Goal: Task Accomplishment & Management: Use online tool/utility

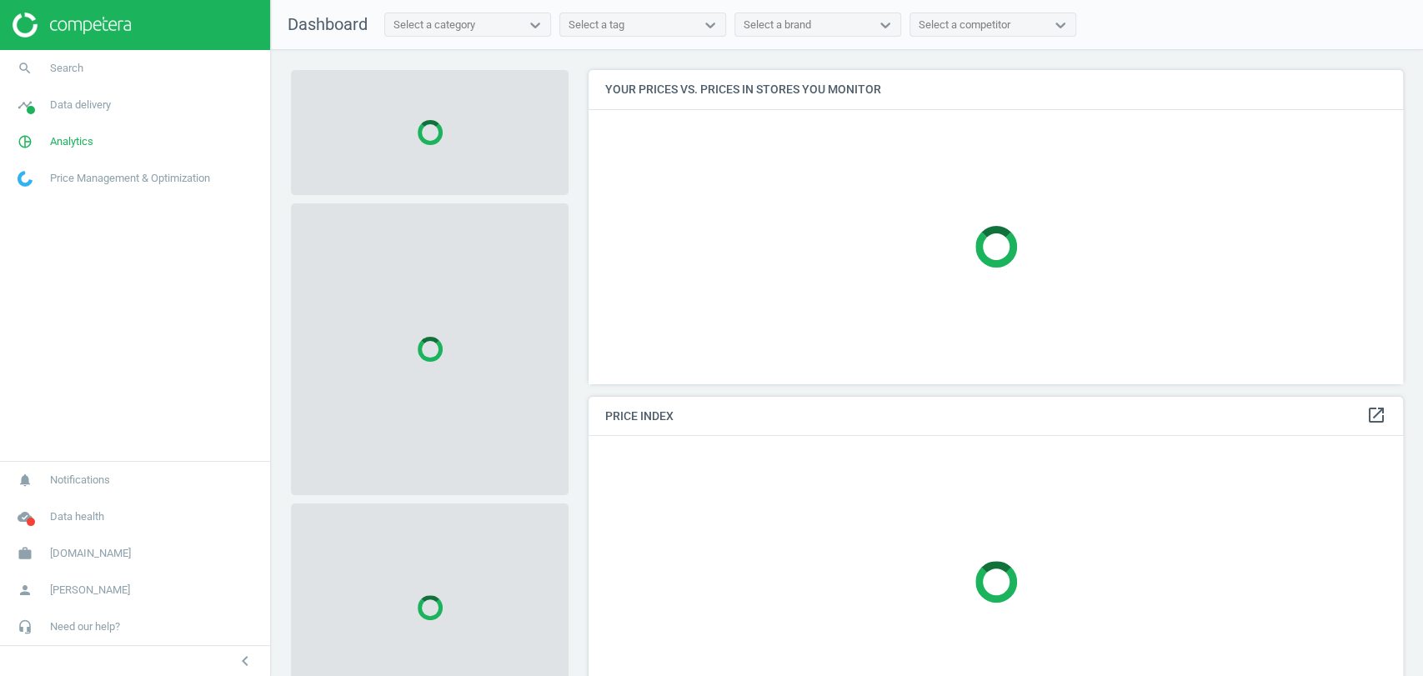
scroll to position [342, 829]
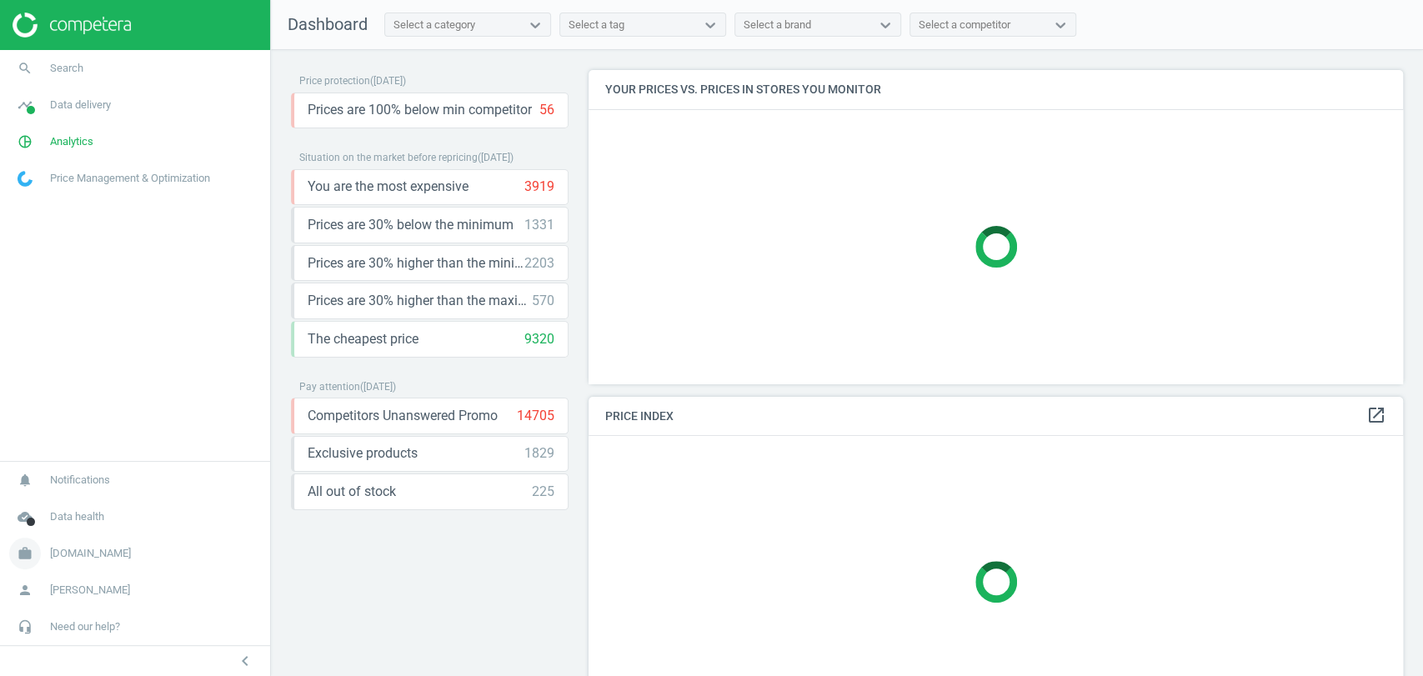
click at [77, 554] on span "Flaconi.fr" at bounding box center [90, 553] width 81 height 15
click at [37, 533] on span "Campaign settings" at bounding box center [59, 529] width 82 height 13
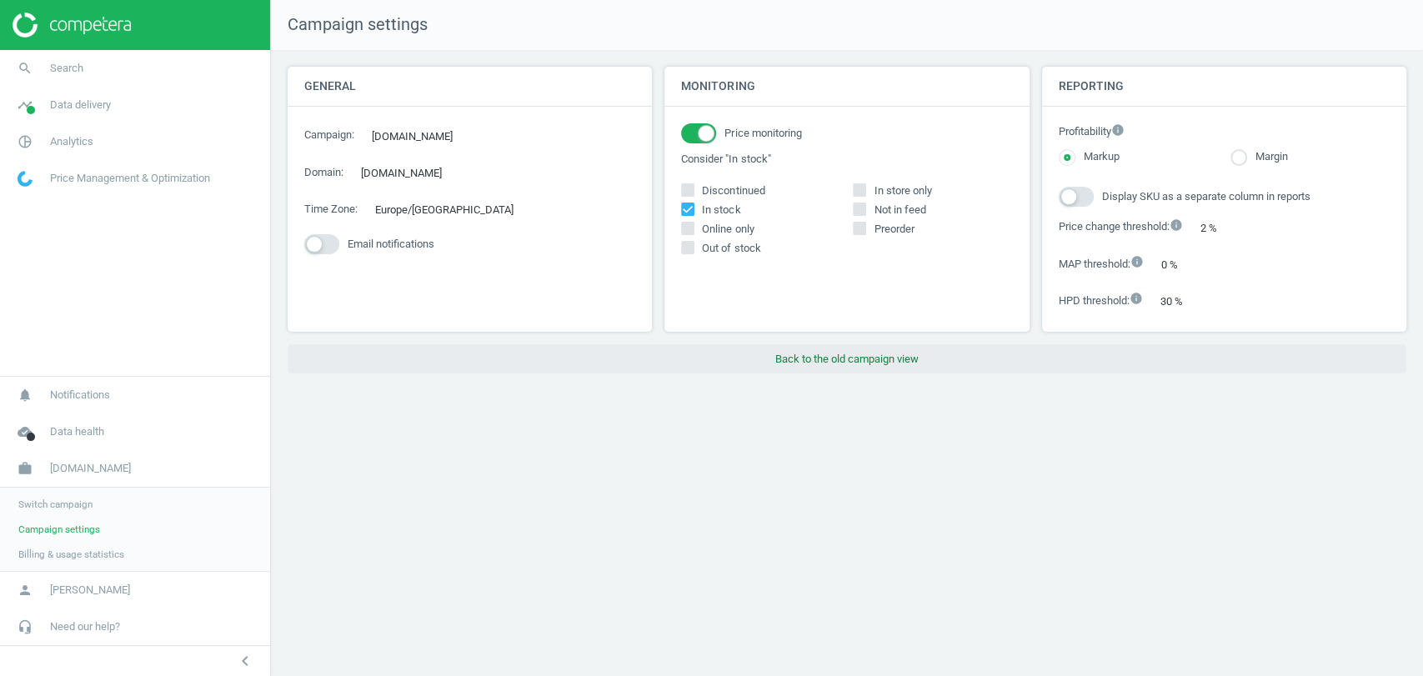
click at [829, 356] on button "Back to the old campaign view" at bounding box center [847, 359] width 1119 height 30
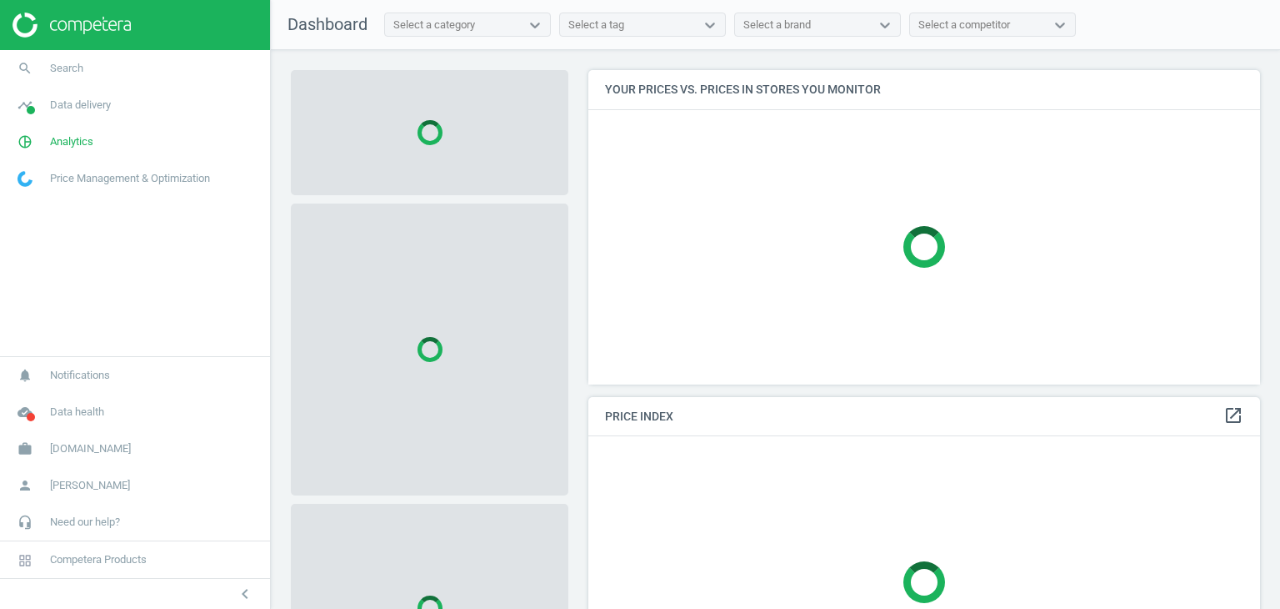
scroll to position [339, 685]
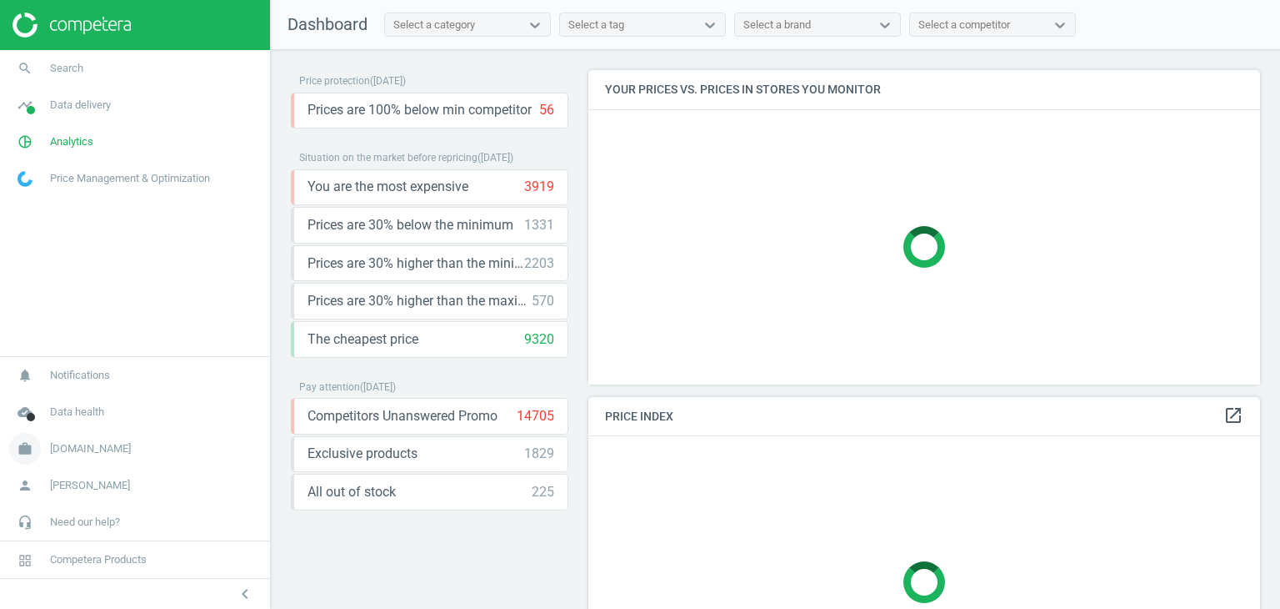
click at [73, 448] on span "Flaconi.fr" at bounding box center [90, 448] width 81 height 15
click at [65, 428] on span "Campaign settings" at bounding box center [59, 424] width 82 height 13
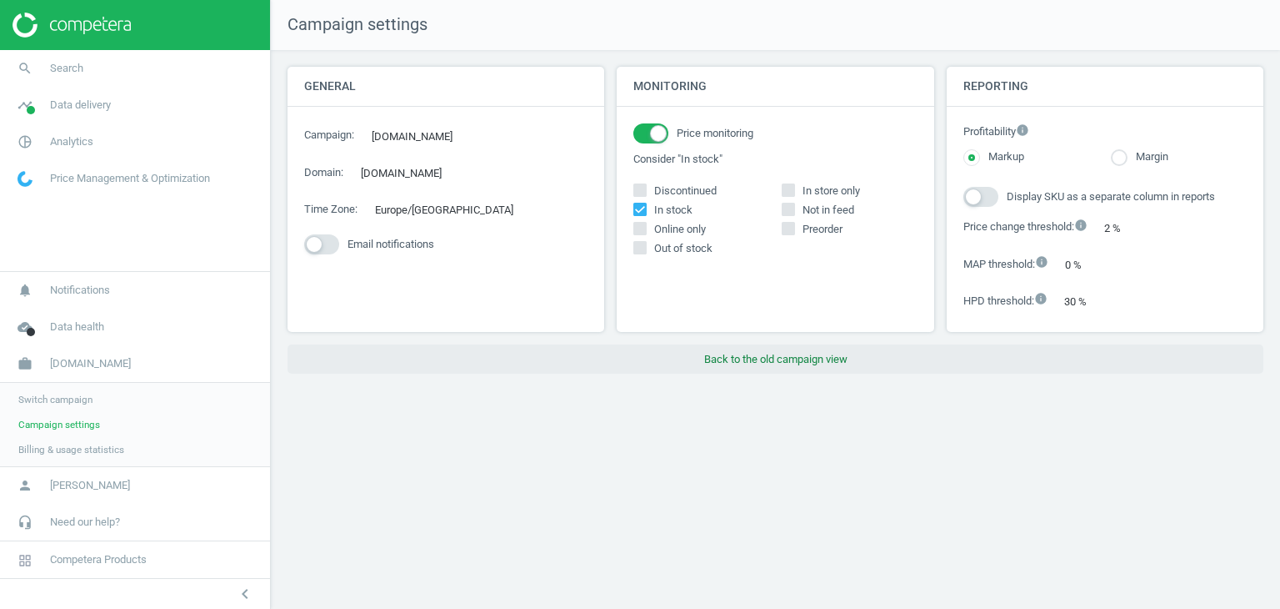
click at [756, 359] on button "Back to the old campaign view" at bounding box center [776, 359] width 976 height 30
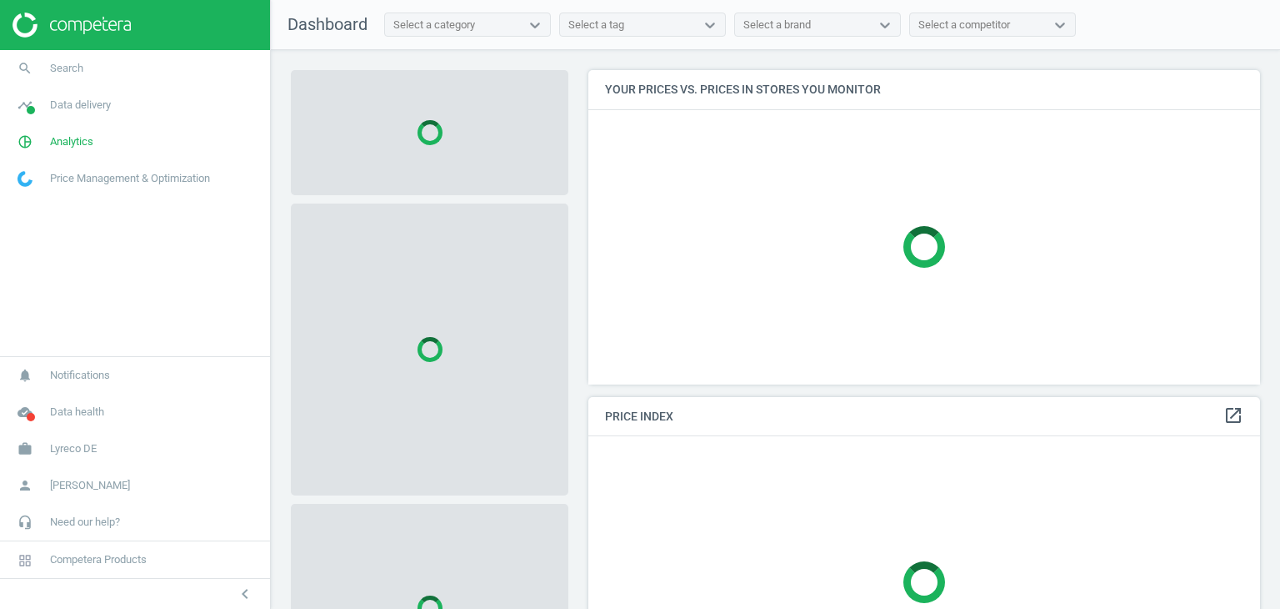
scroll to position [339, 685]
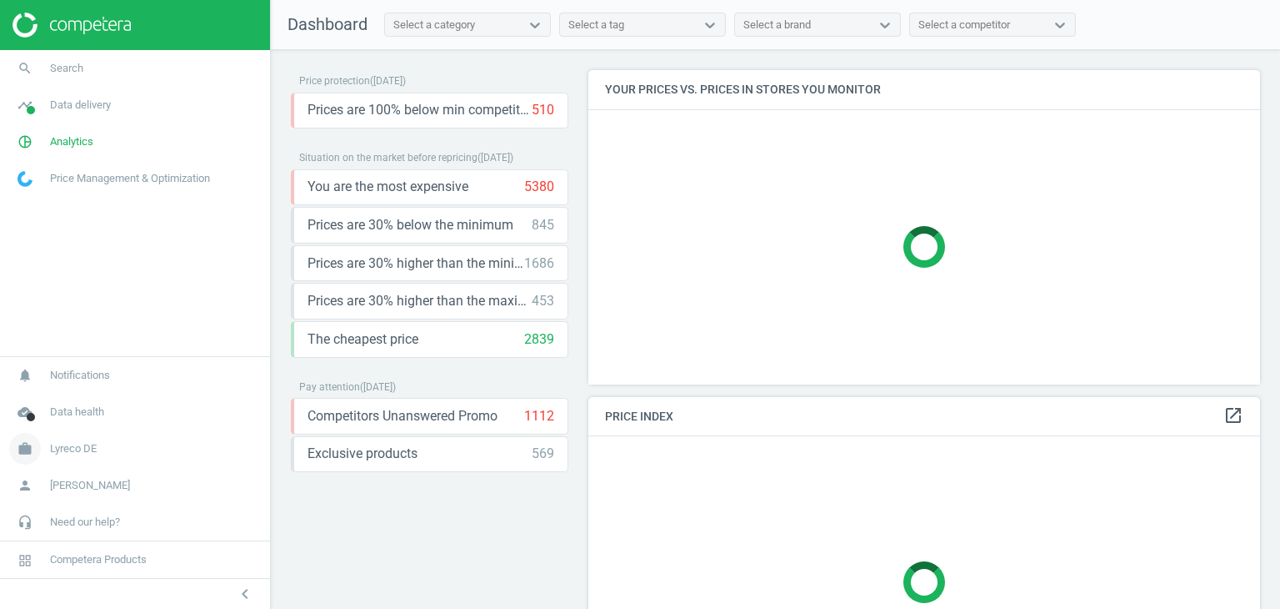
click at [80, 452] on span "Lyreco DE" at bounding box center [73, 448] width 47 height 15
click at [56, 427] on span "Campaign settings" at bounding box center [59, 424] width 82 height 13
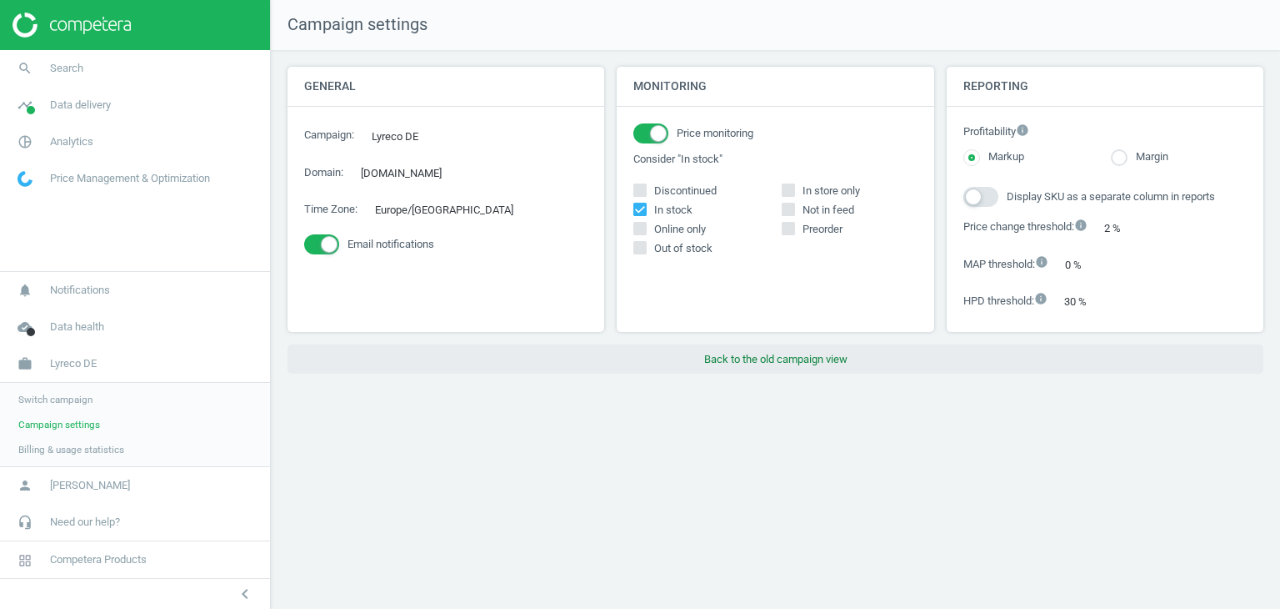
click at [737, 361] on button "Back to the old campaign view" at bounding box center [776, 359] width 976 height 30
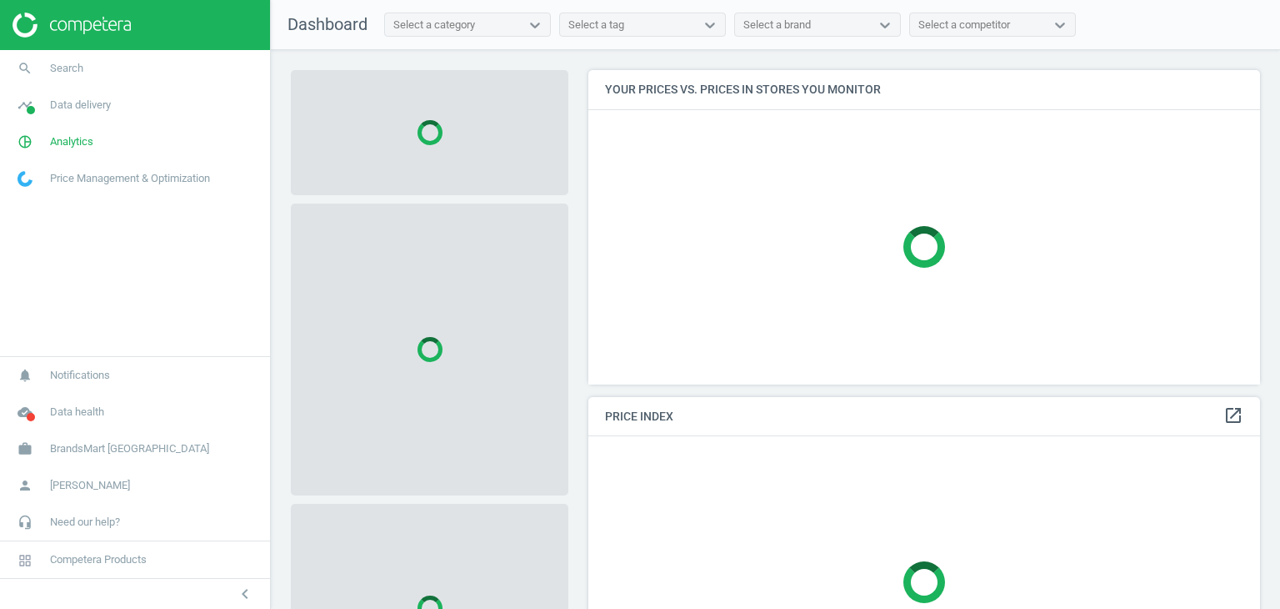
scroll to position [339, 685]
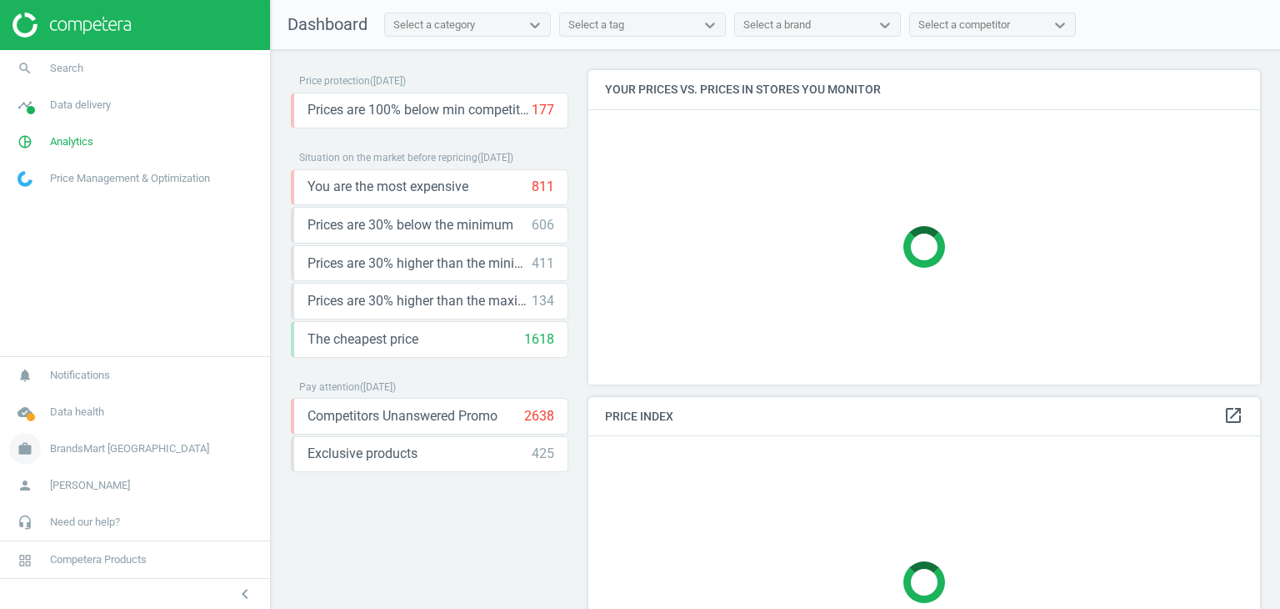
click at [92, 454] on span "BrandsMart [GEOGRAPHIC_DATA]" at bounding box center [129, 448] width 159 height 15
click at [67, 429] on span "Campaign settings" at bounding box center [59, 424] width 82 height 13
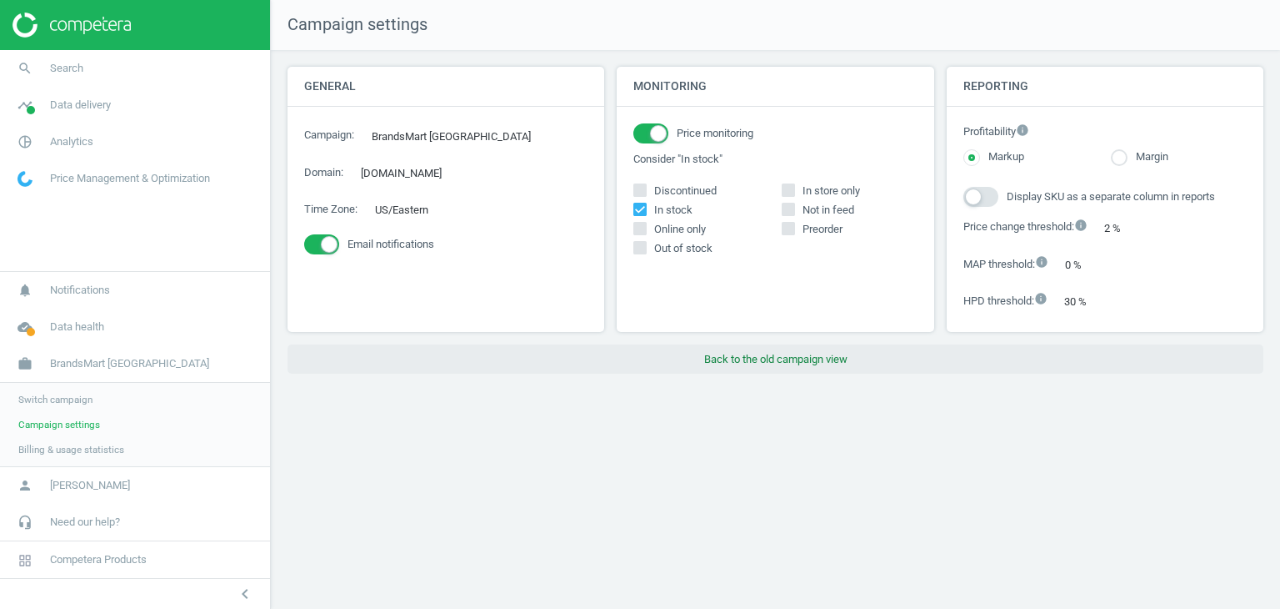
click at [781, 367] on button "Back to the old campaign view" at bounding box center [776, 359] width 976 height 30
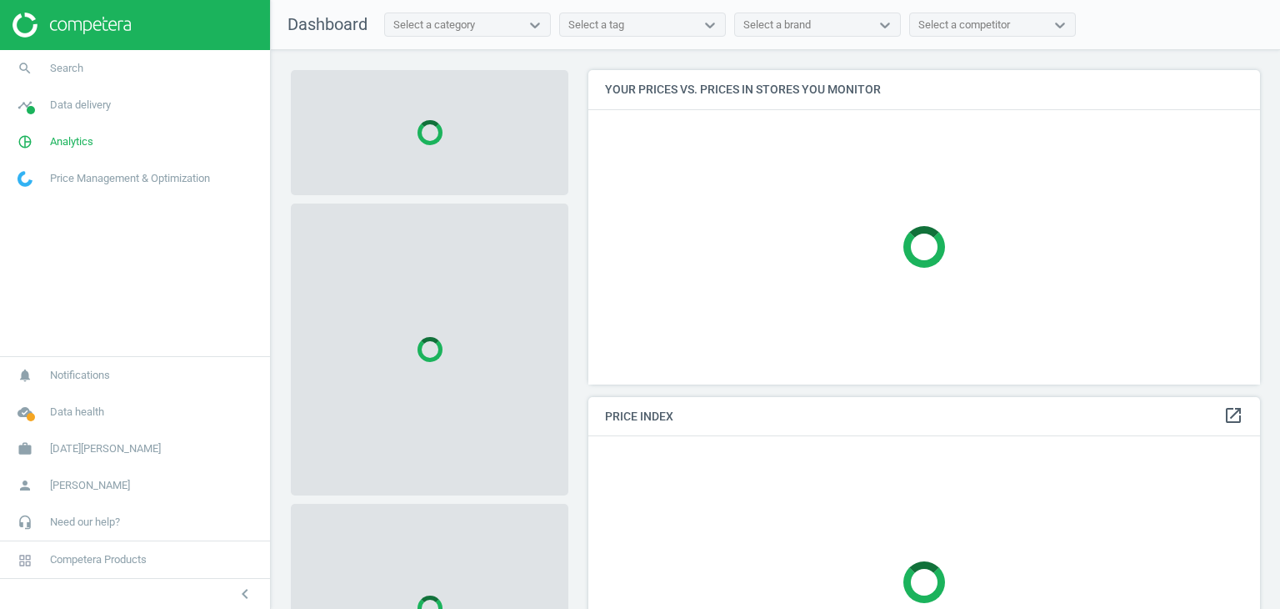
scroll to position [339, 685]
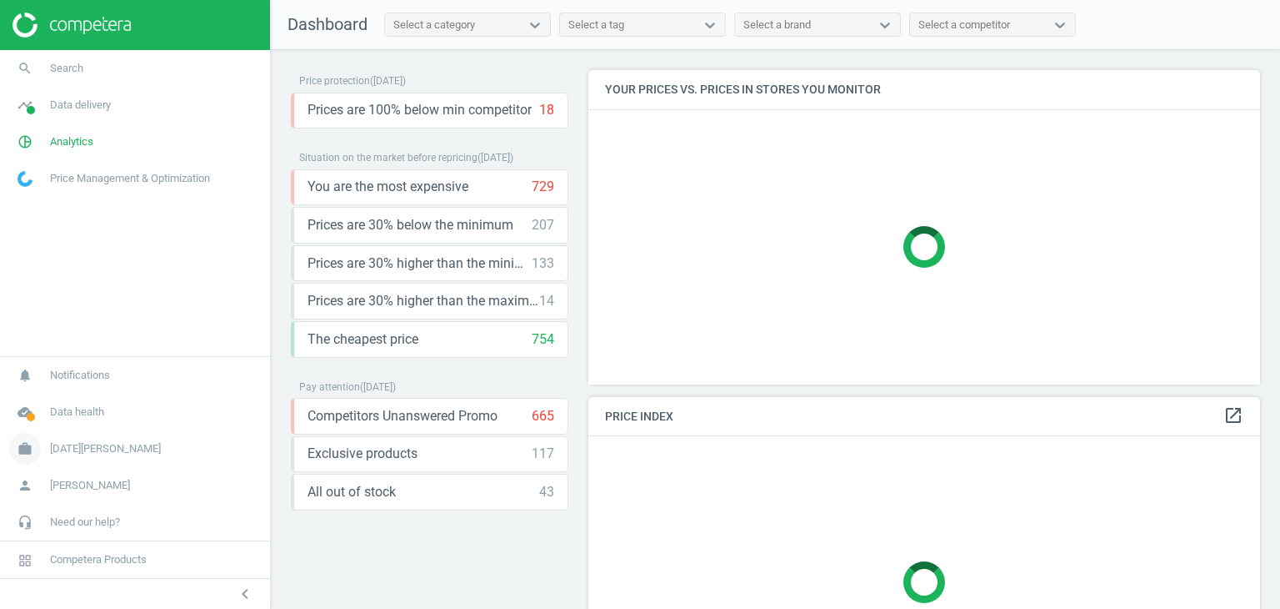
click at [73, 443] on span "Noel Leeming" at bounding box center [105, 448] width 111 height 15
click at [66, 424] on span "Campaign settings" at bounding box center [59, 424] width 82 height 13
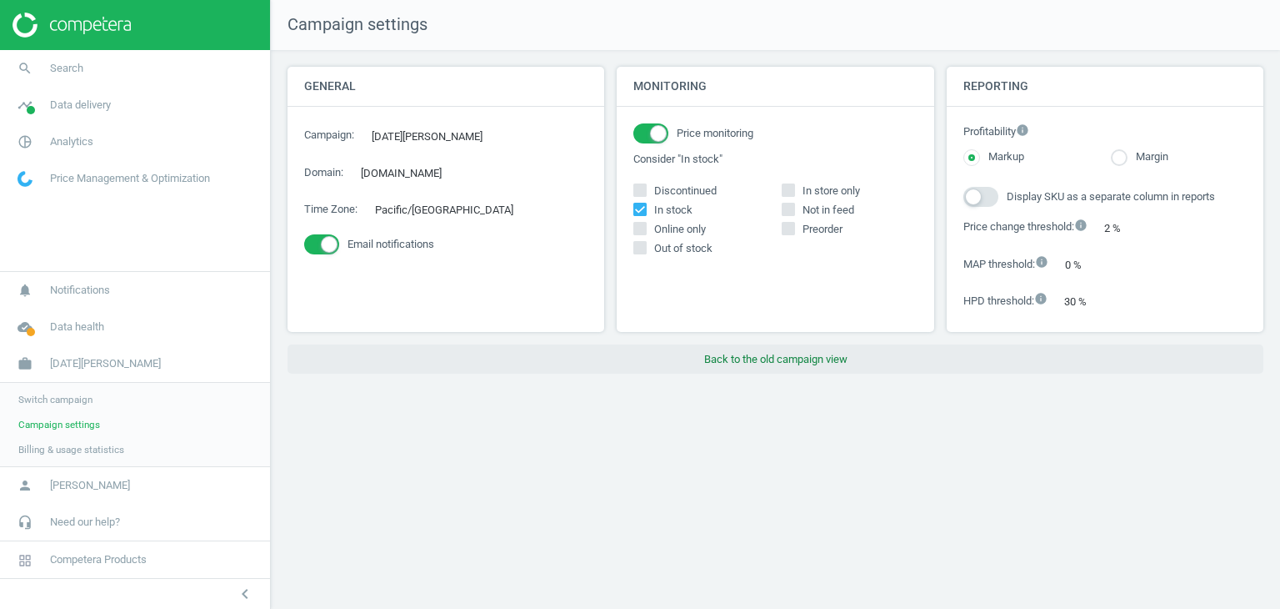
click at [789, 357] on button "Back to the old campaign view" at bounding box center [776, 359] width 976 height 30
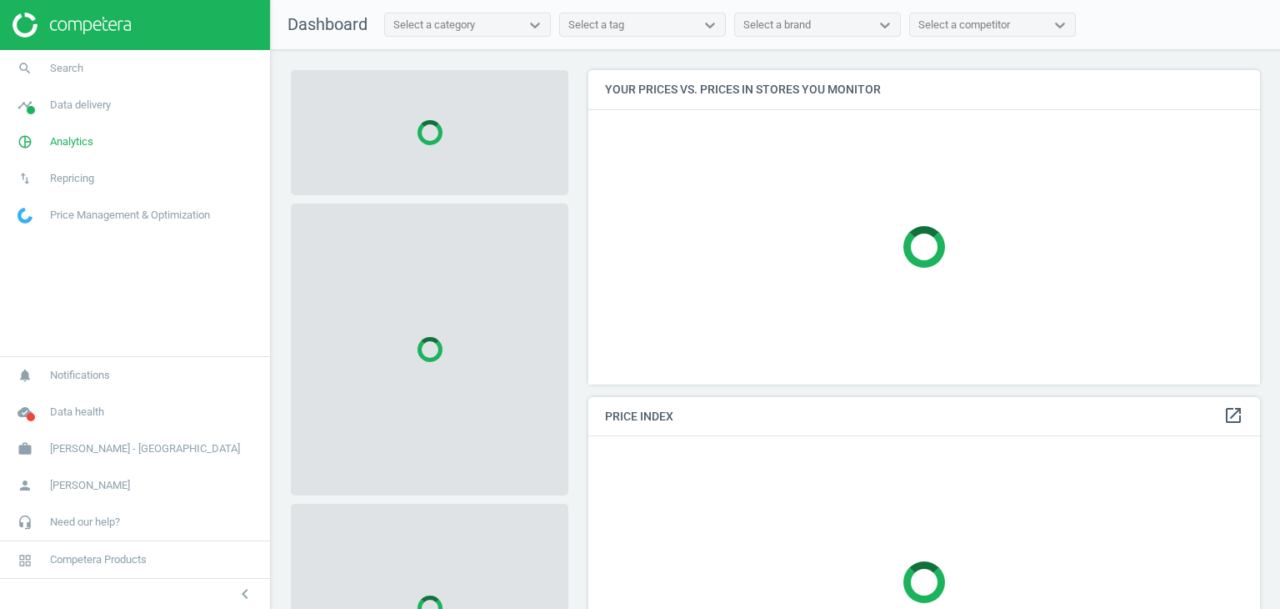
scroll to position [339, 685]
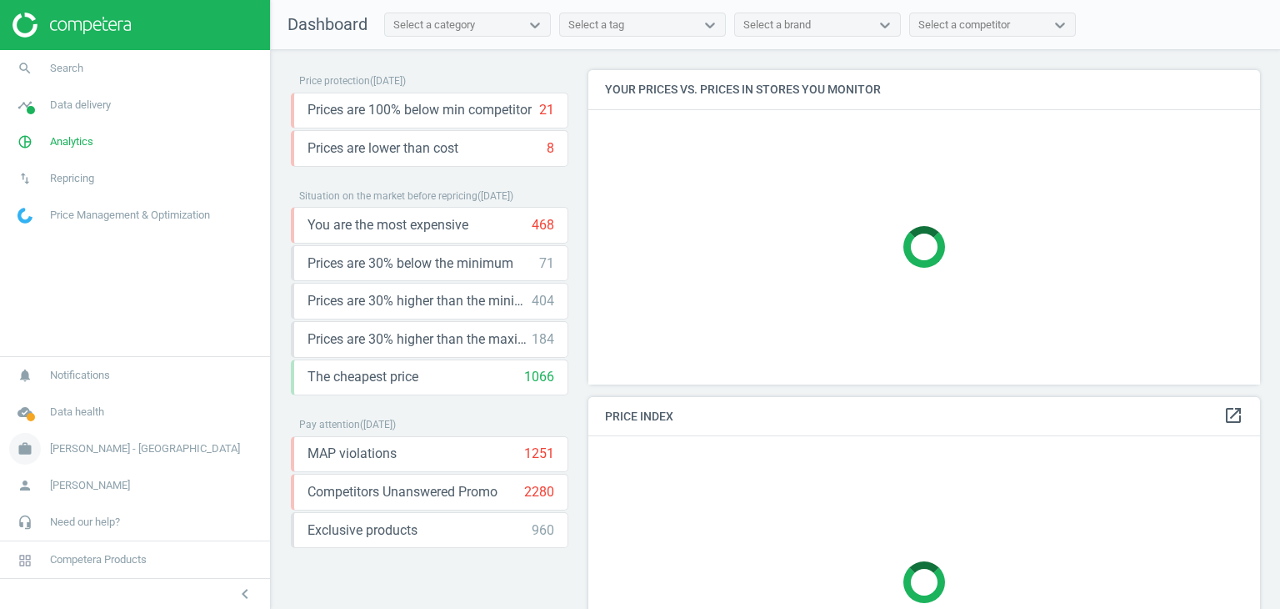
click at [111, 453] on span "[PERSON_NAME] - [GEOGRAPHIC_DATA]" at bounding box center [145, 448] width 190 height 15
click at [65, 427] on span "Campaign settings" at bounding box center [59, 424] width 82 height 13
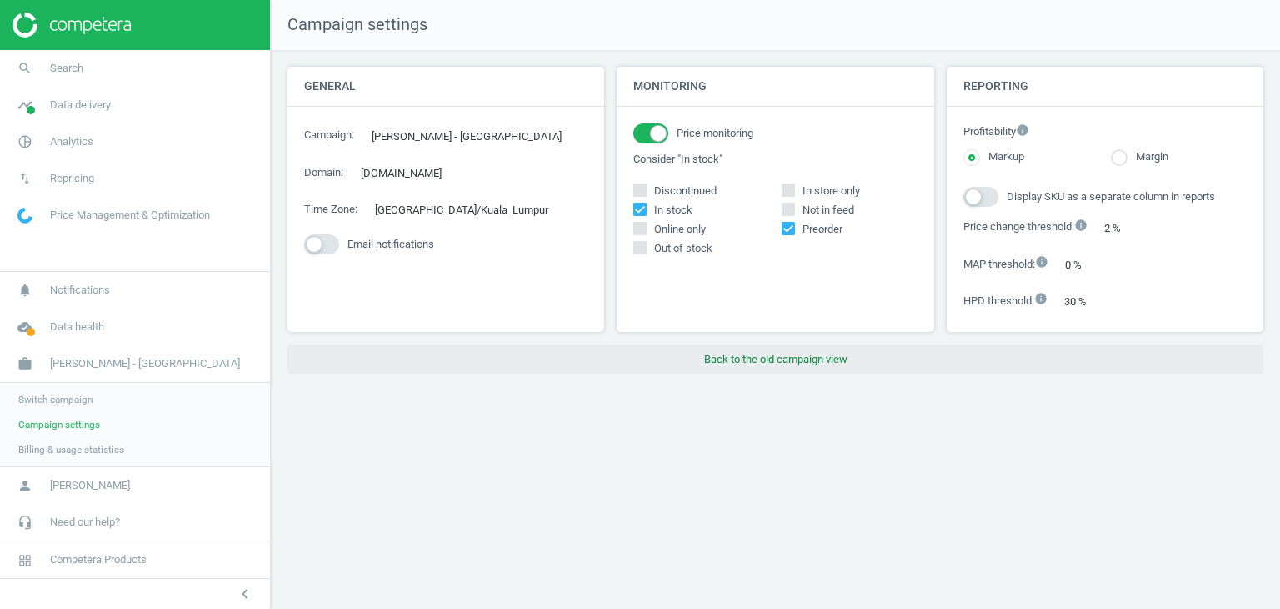
click at [782, 361] on button "Back to the old campaign view" at bounding box center [776, 359] width 976 height 30
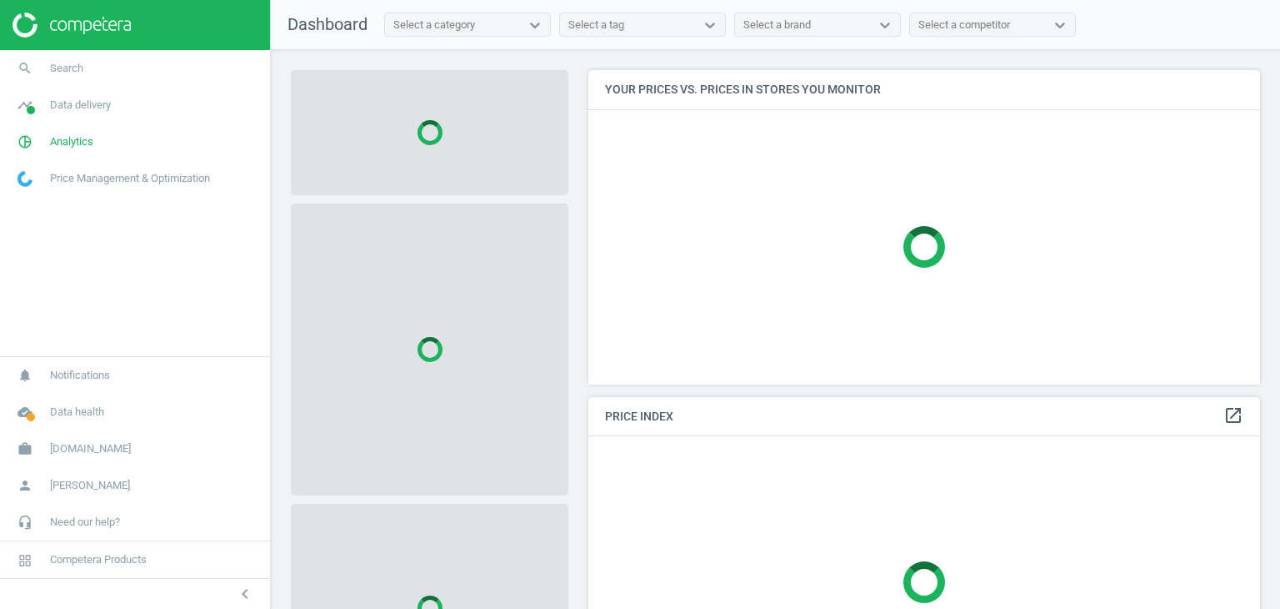
scroll to position [339, 685]
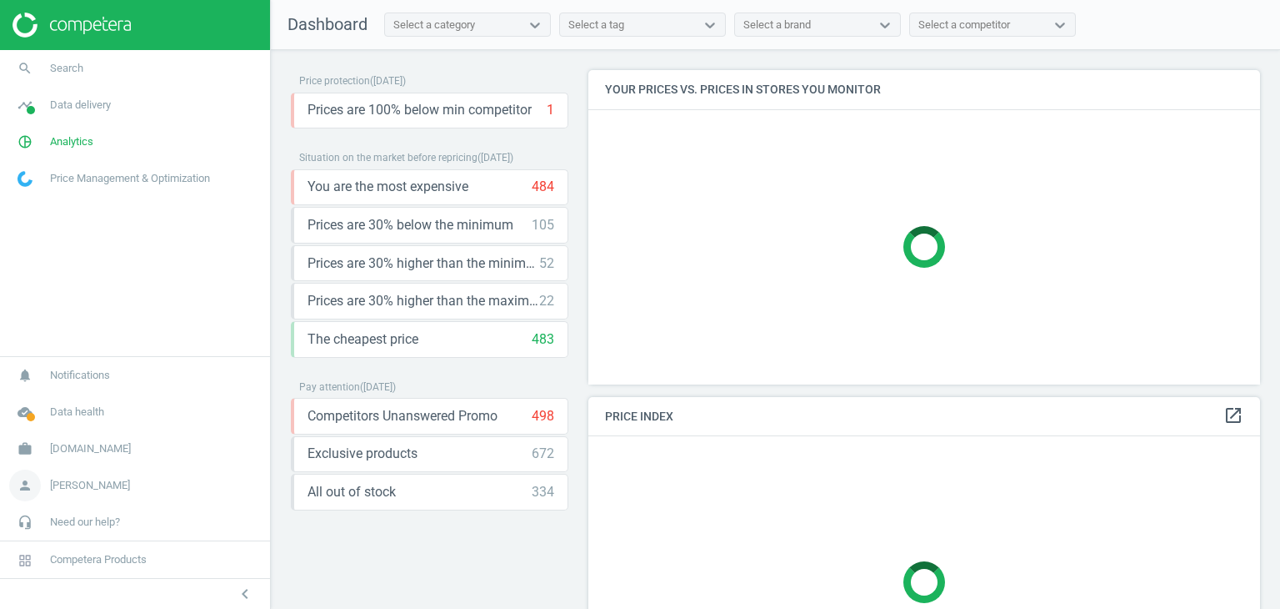
click at [104, 478] on span "[PERSON_NAME]" at bounding box center [90, 485] width 80 height 15
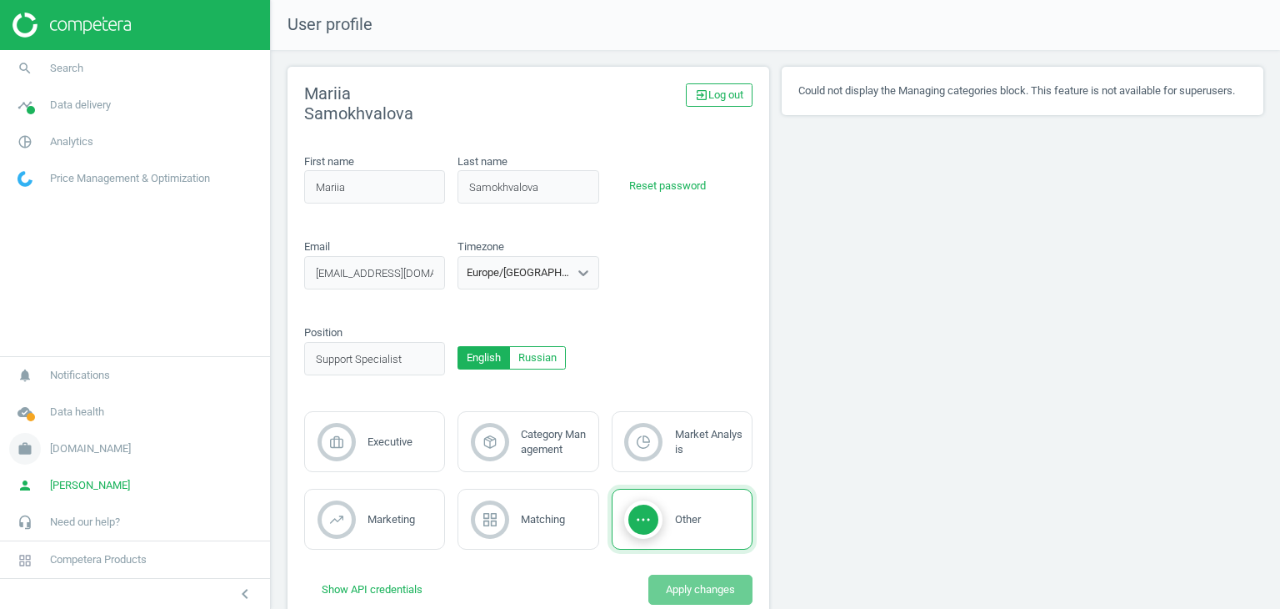
click at [77, 447] on link "work bi.ua" at bounding box center [135, 448] width 270 height 37
click at [64, 401] on span "Switch campaign" at bounding box center [55, 399] width 74 height 13
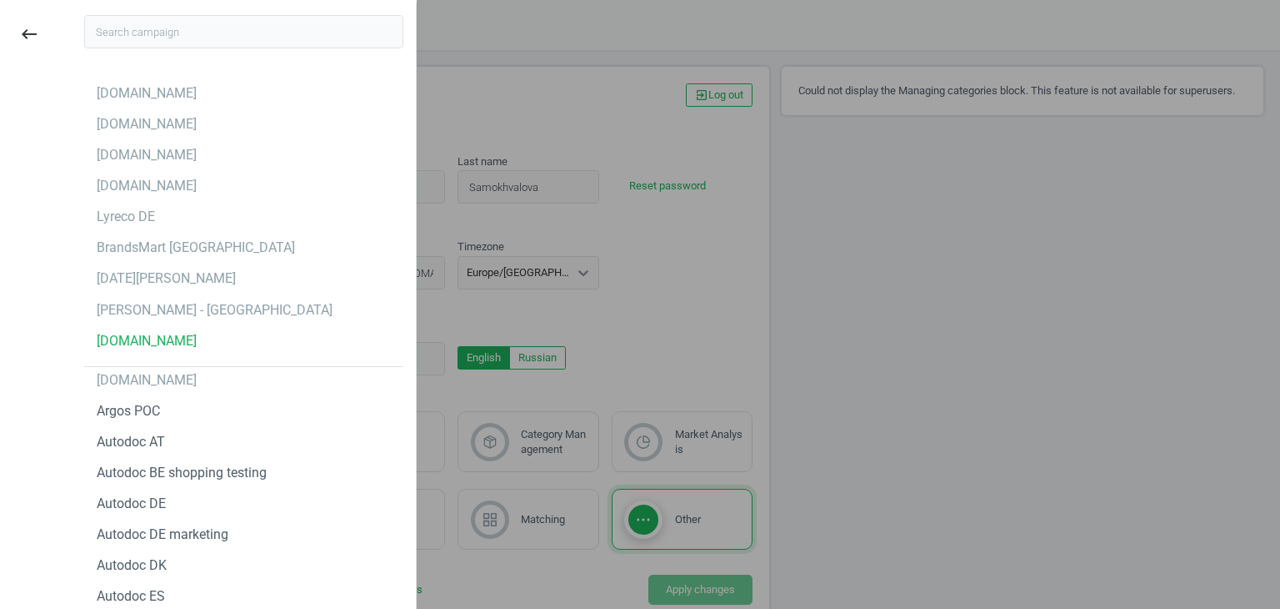
drag, startPoint x: 33, startPoint y: 28, endPoint x: 47, endPoint y: 61, distance: 35.1
click at [36, 29] on icon "keyboard_backspace" at bounding box center [29, 34] width 20 height 20
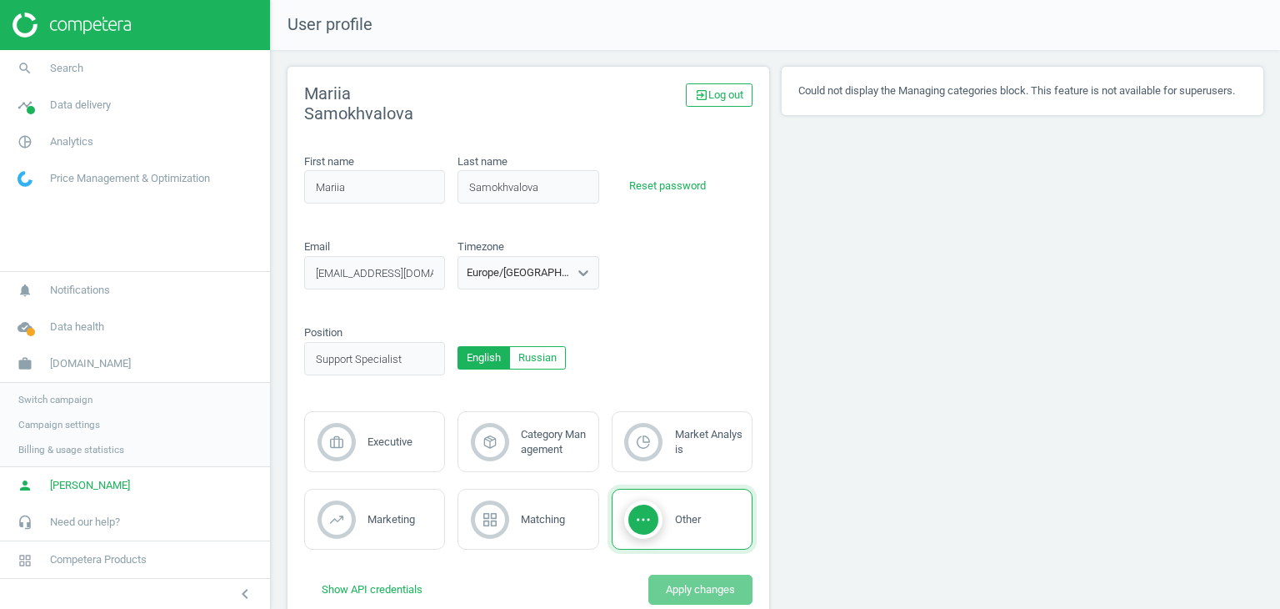
click at [66, 431] on link "Campaign settings" at bounding box center [135, 424] width 270 height 25
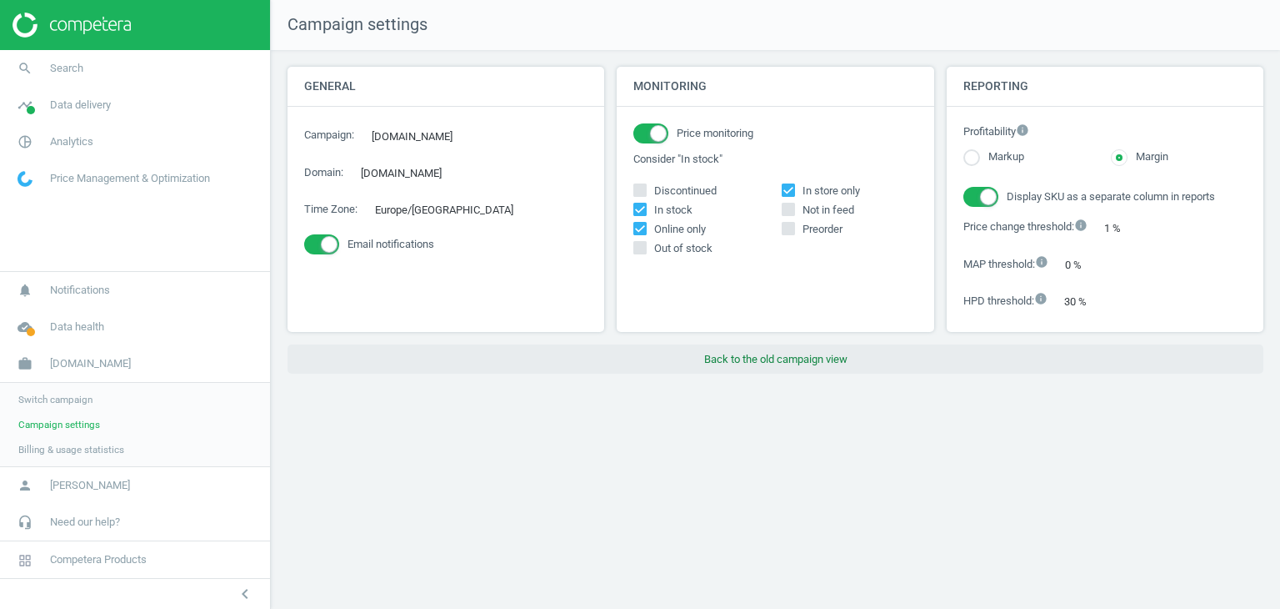
click at [779, 354] on button "Back to the old campaign view" at bounding box center [776, 359] width 976 height 30
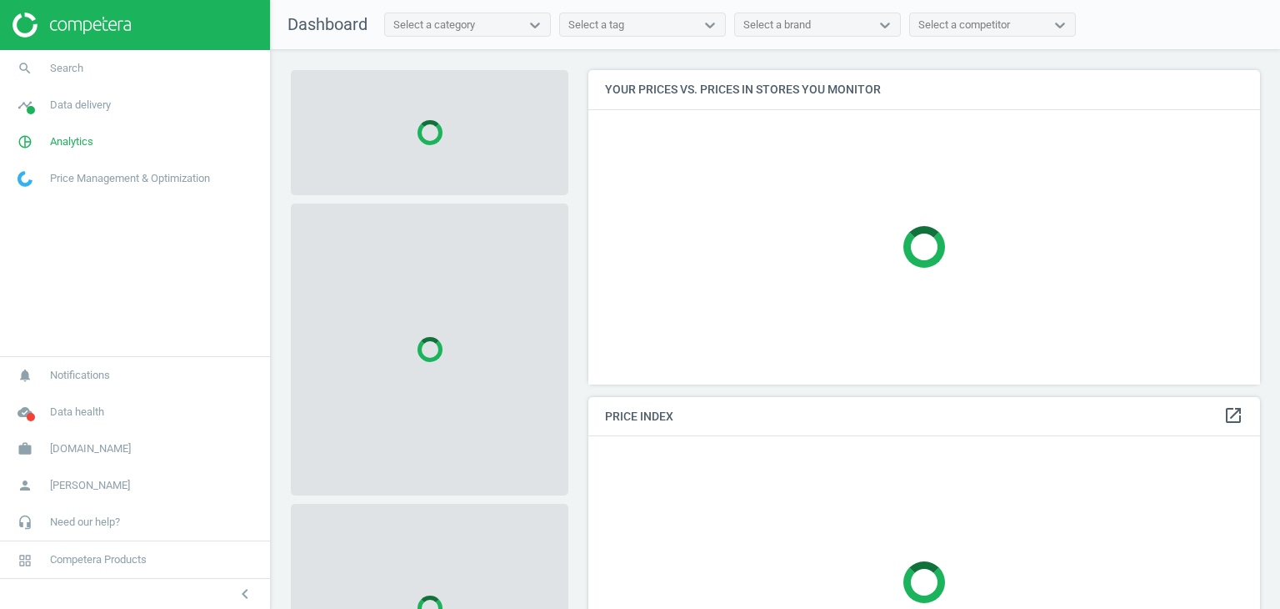
scroll to position [339, 685]
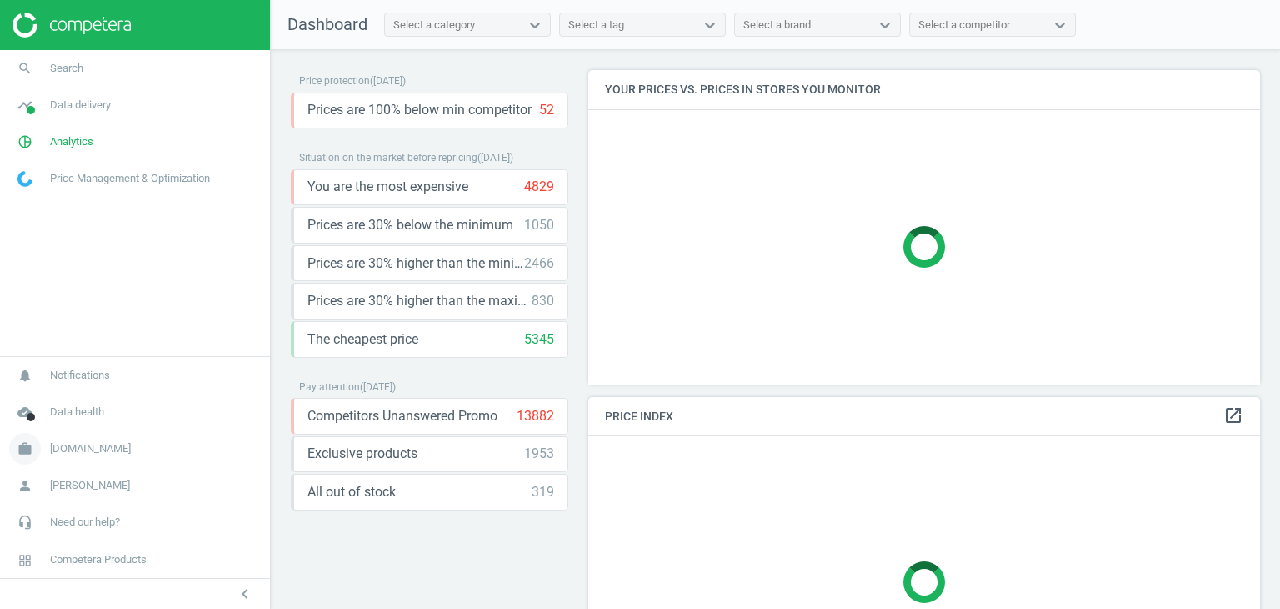
click at [87, 454] on span "[DOMAIN_NAME]" at bounding box center [90, 448] width 81 height 15
click at [63, 426] on span "Campaign settings" at bounding box center [59, 424] width 82 height 13
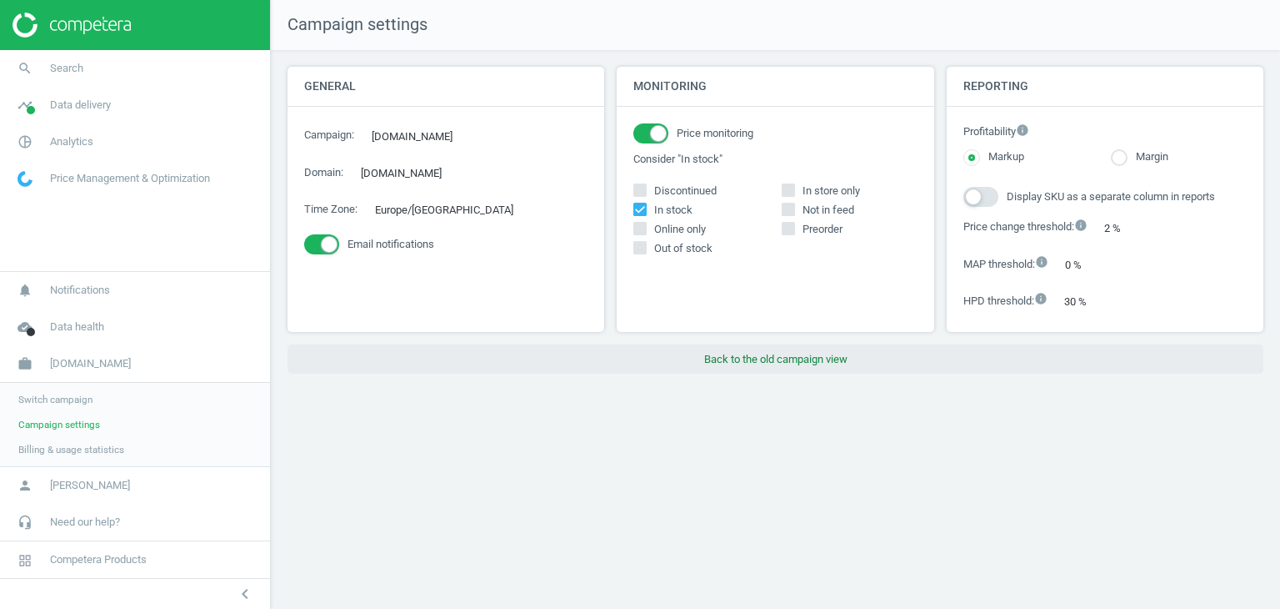
click at [705, 354] on button "Back to the old campaign view" at bounding box center [776, 359] width 976 height 30
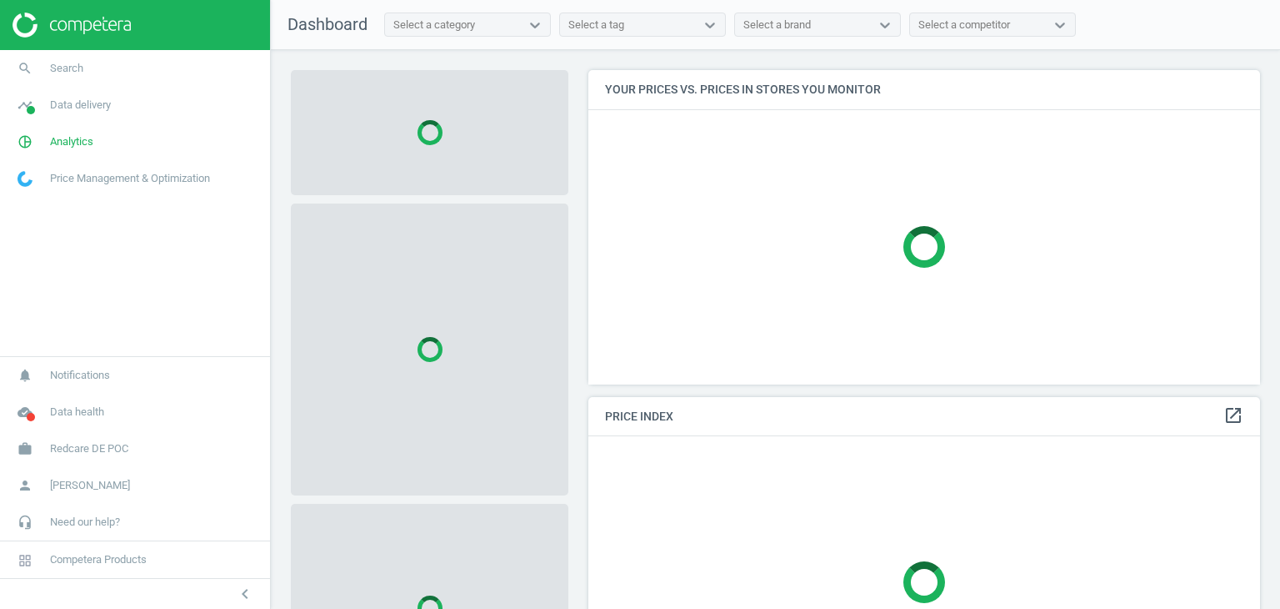
scroll to position [339, 685]
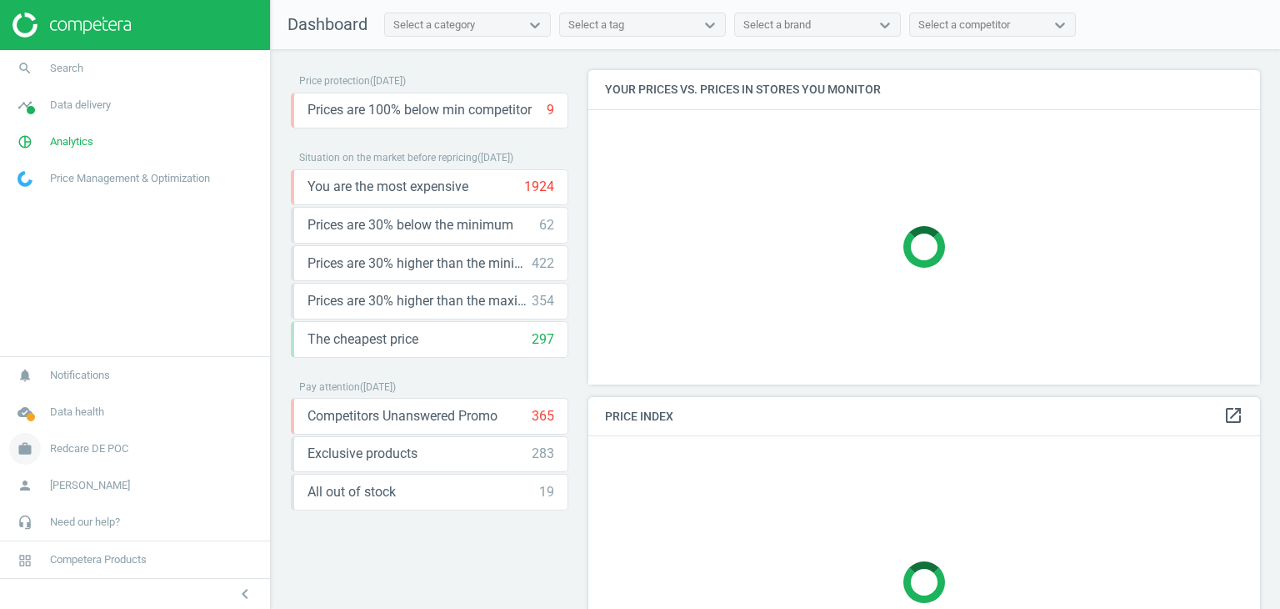
click at [104, 447] on span "Redcare DE POC" at bounding box center [89, 448] width 78 height 15
click at [63, 428] on span "Campaign settings" at bounding box center [59, 424] width 82 height 13
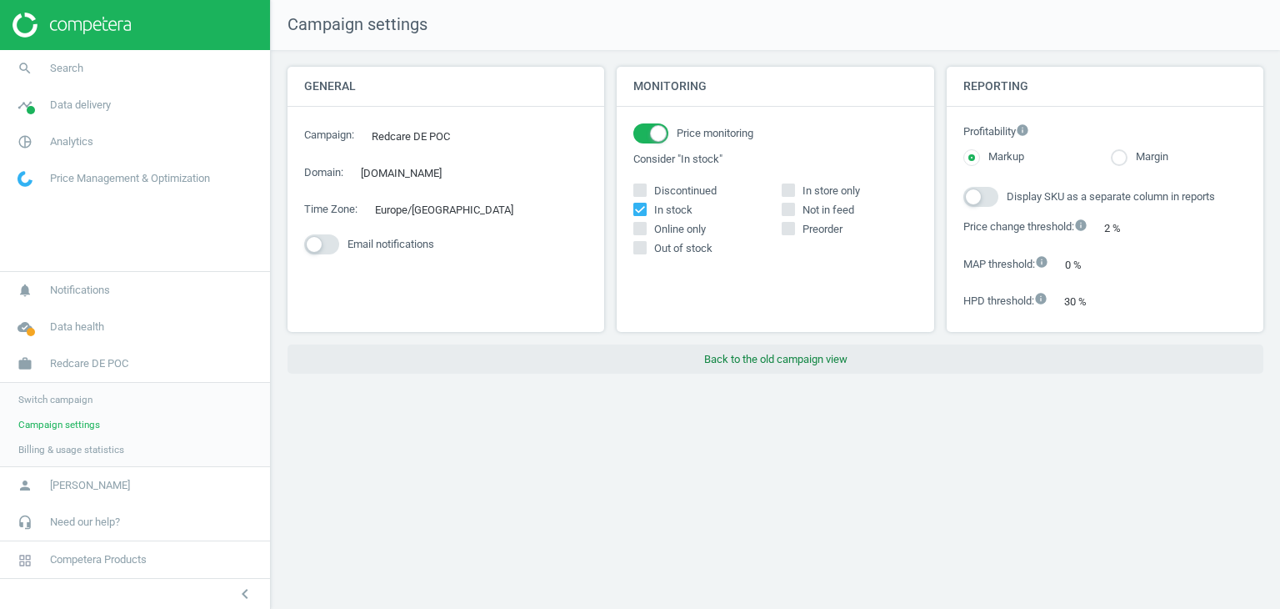
click at [700, 364] on button "Back to the old campaign view" at bounding box center [776, 359] width 976 height 30
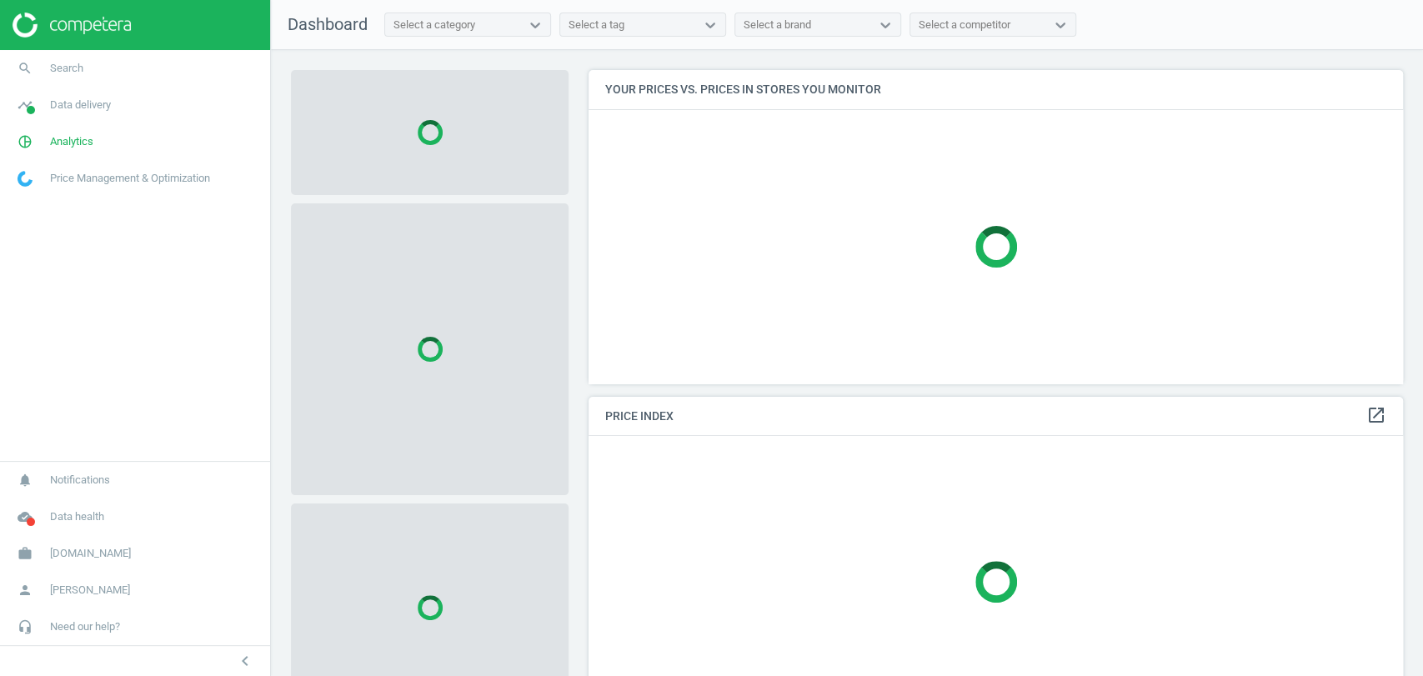
scroll to position [342, 829]
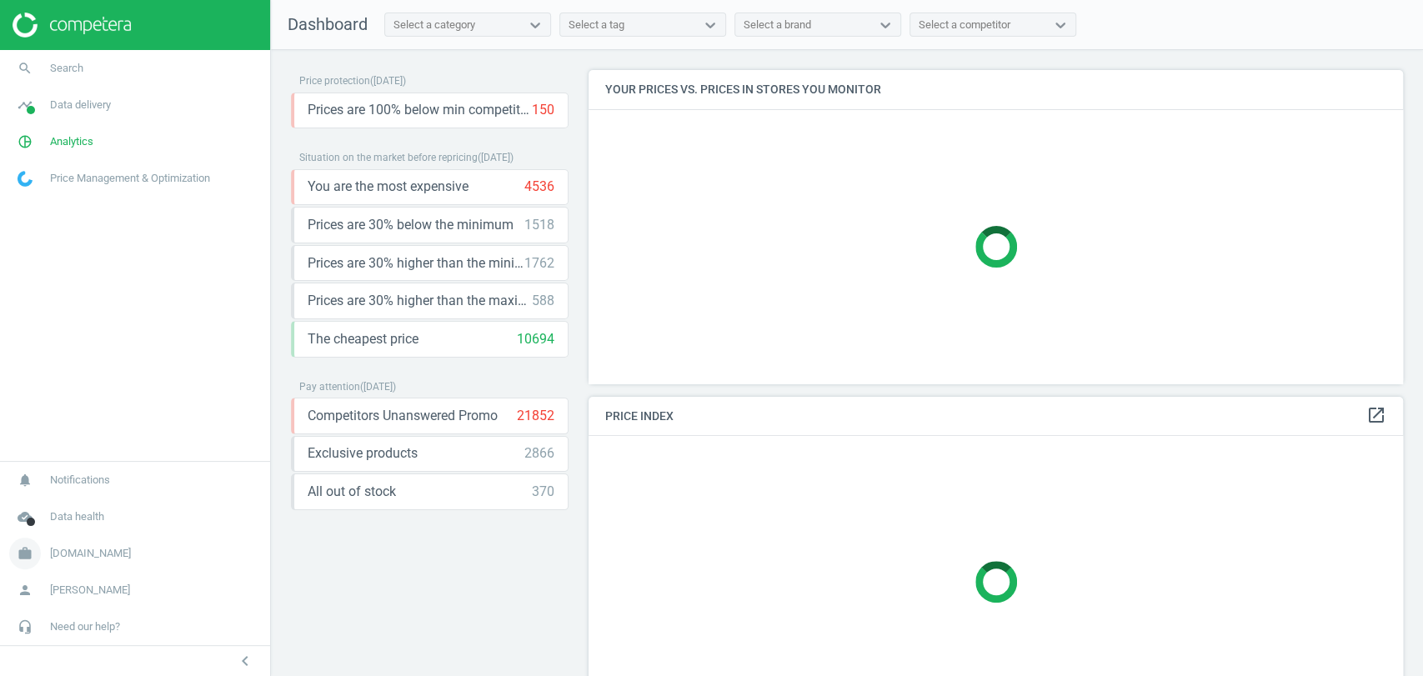
click at [85, 557] on span "[DOMAIN_NAME]" at bounding box center [90, 553] width 81 height 15
click at [67, 519] on link "Campaign settings" at bounding box center [135, 529] width 270 height 25
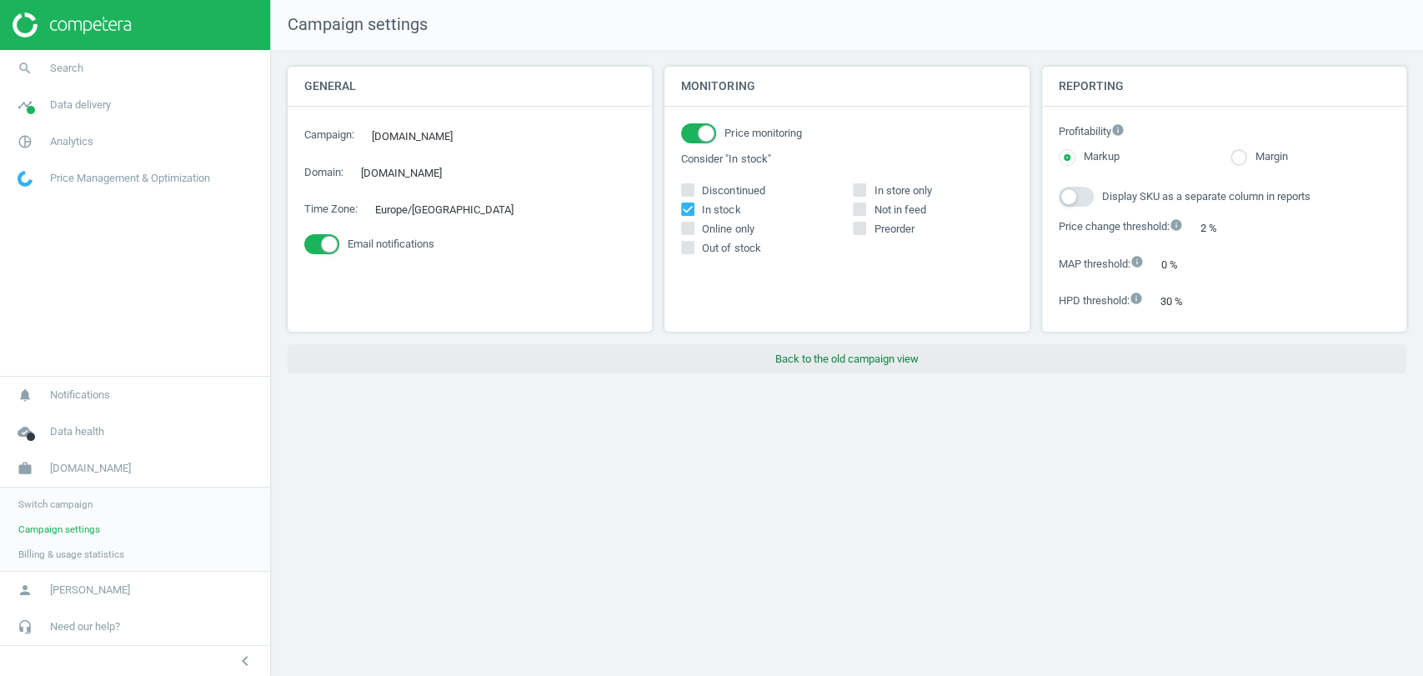
click at [874, 355] on button "Back to the old campaign view" at bounding box center [847, 359] width 1119 height 30
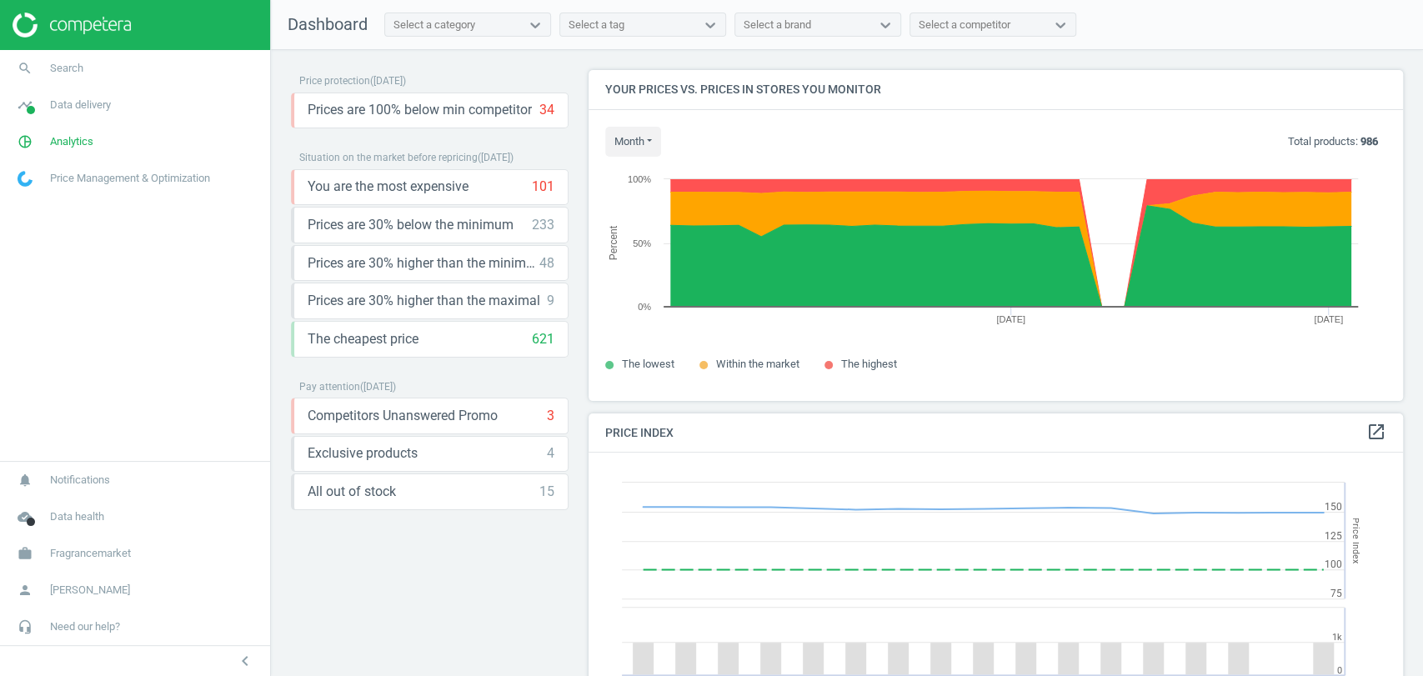
scroll to position [359, 829]
click at [66, 145] on span "Analytics" at bounding box center [71, 141] width 43 height 15
click at [48, 202] on span "Products" at bounding box center [37, 202] width 39 height 13
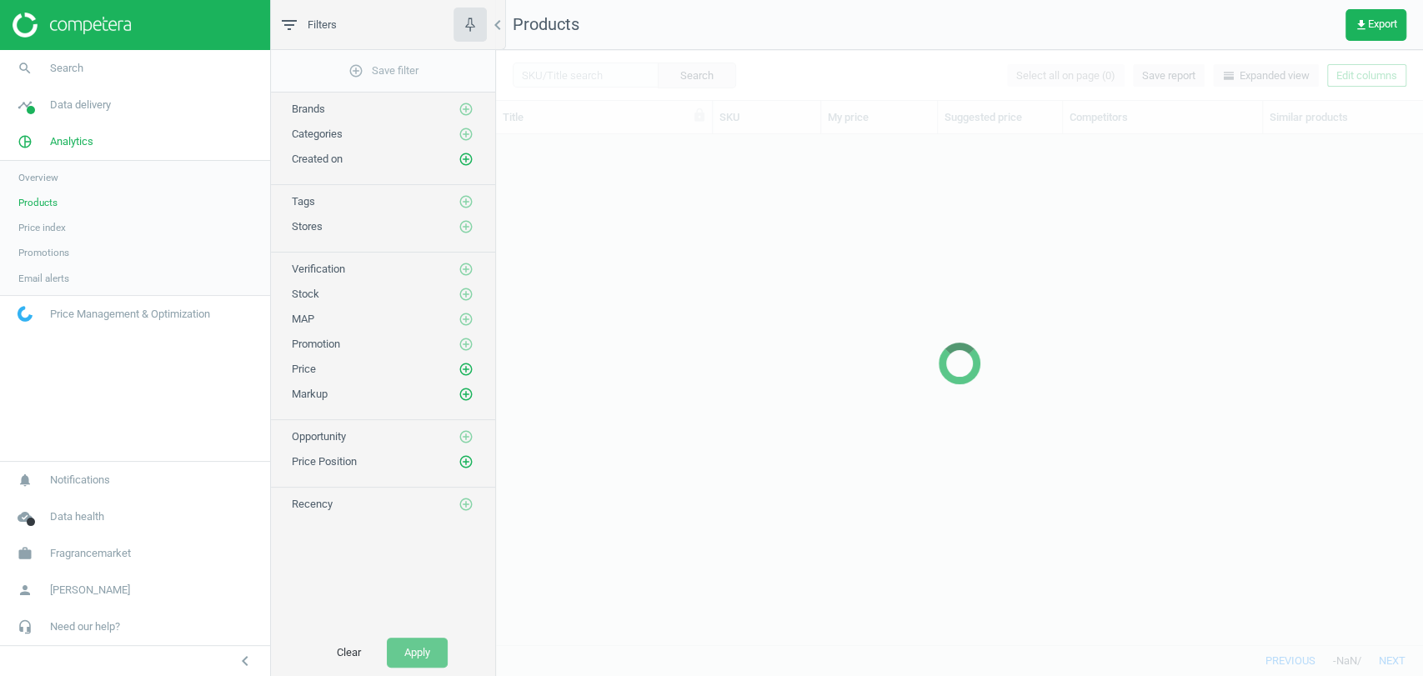
scroll to position [481, 912]
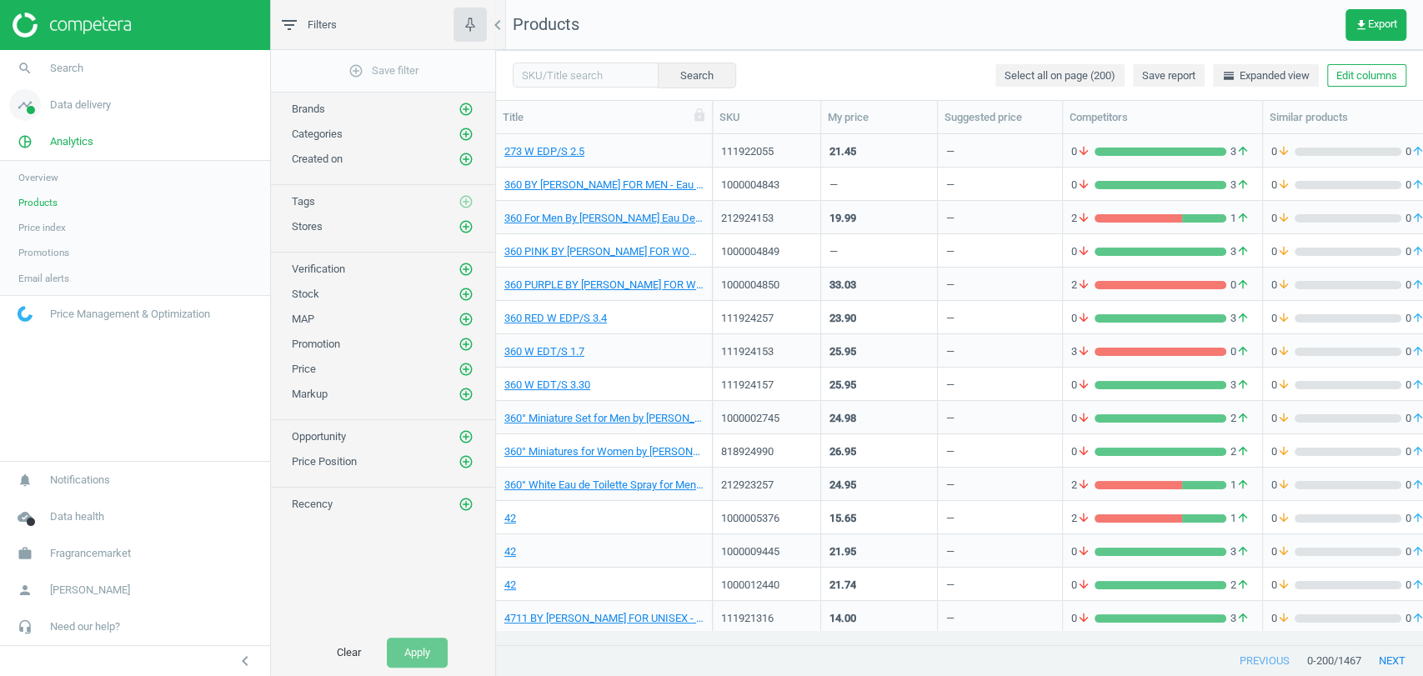
click at [80, 106] on span "Data delivery" at bounding box center [80, 105] width 61 height 15
click at [28, 244] on span "Stores" at bounding box center [32, 241] width 28 height 13
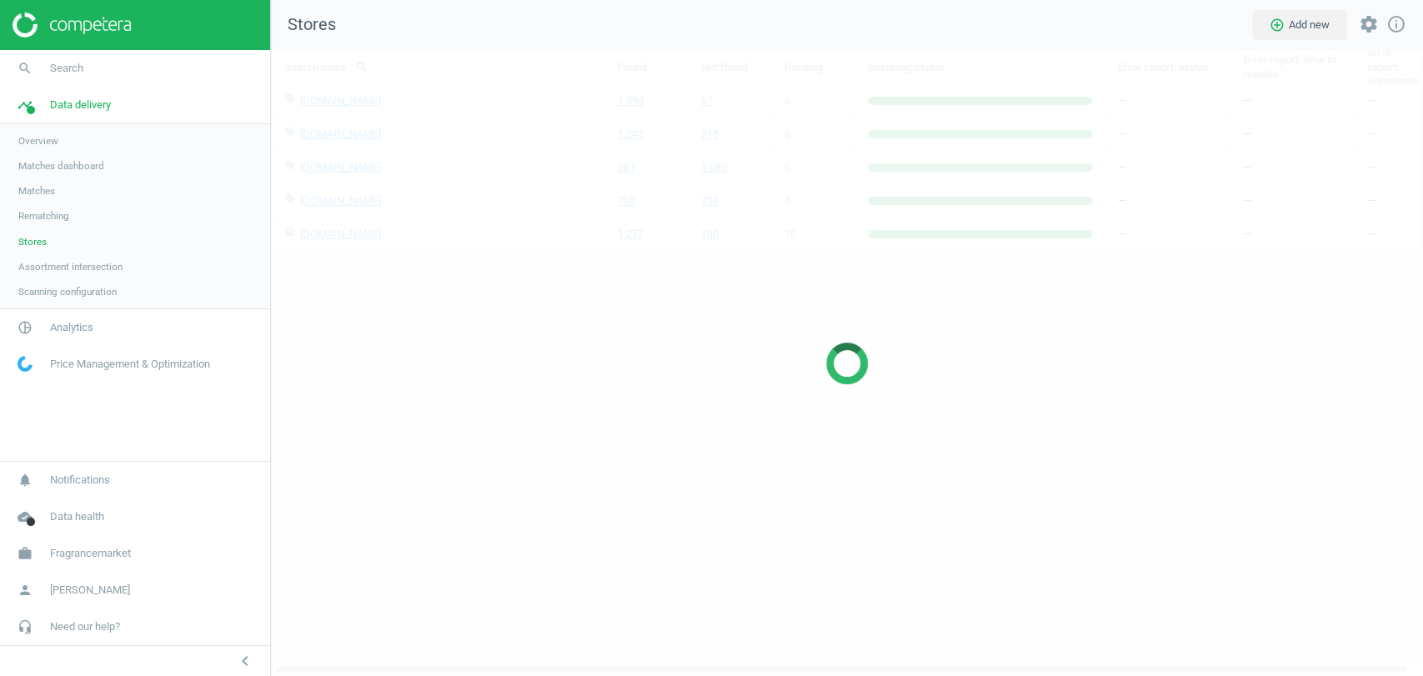
scroll to position [654, 1180]
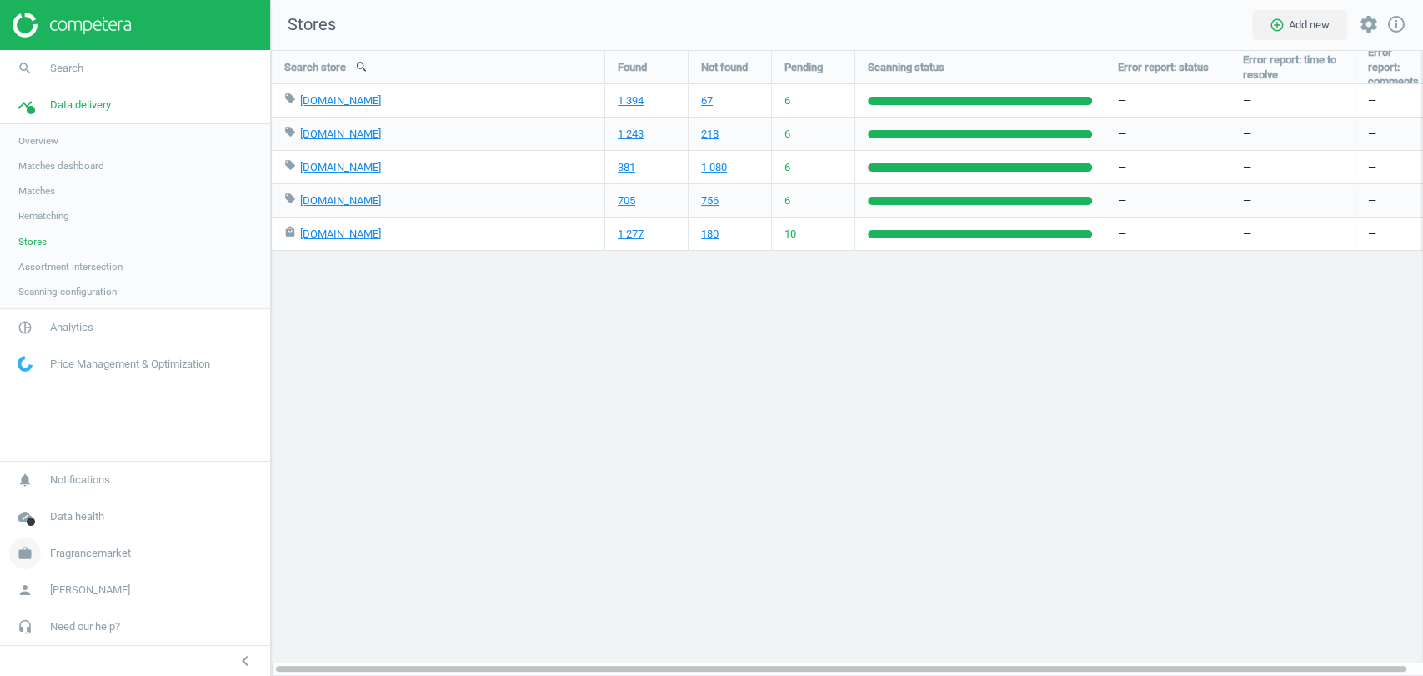
click at [114, 555] on span "Fragrancemarket" at bounding box center [90, 553] width 81 height 15
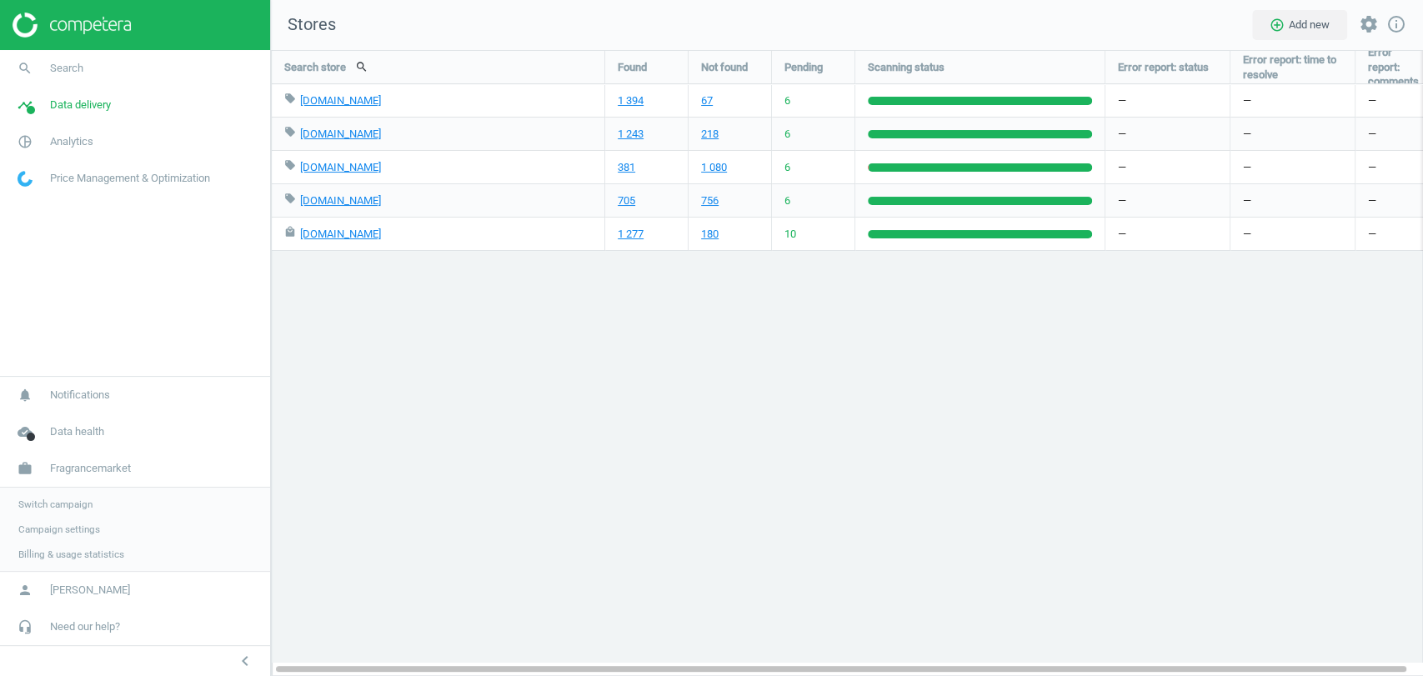
click at [57, 502] on span "Switch campaign" at bounding box center [55, 504] width 74 height 13
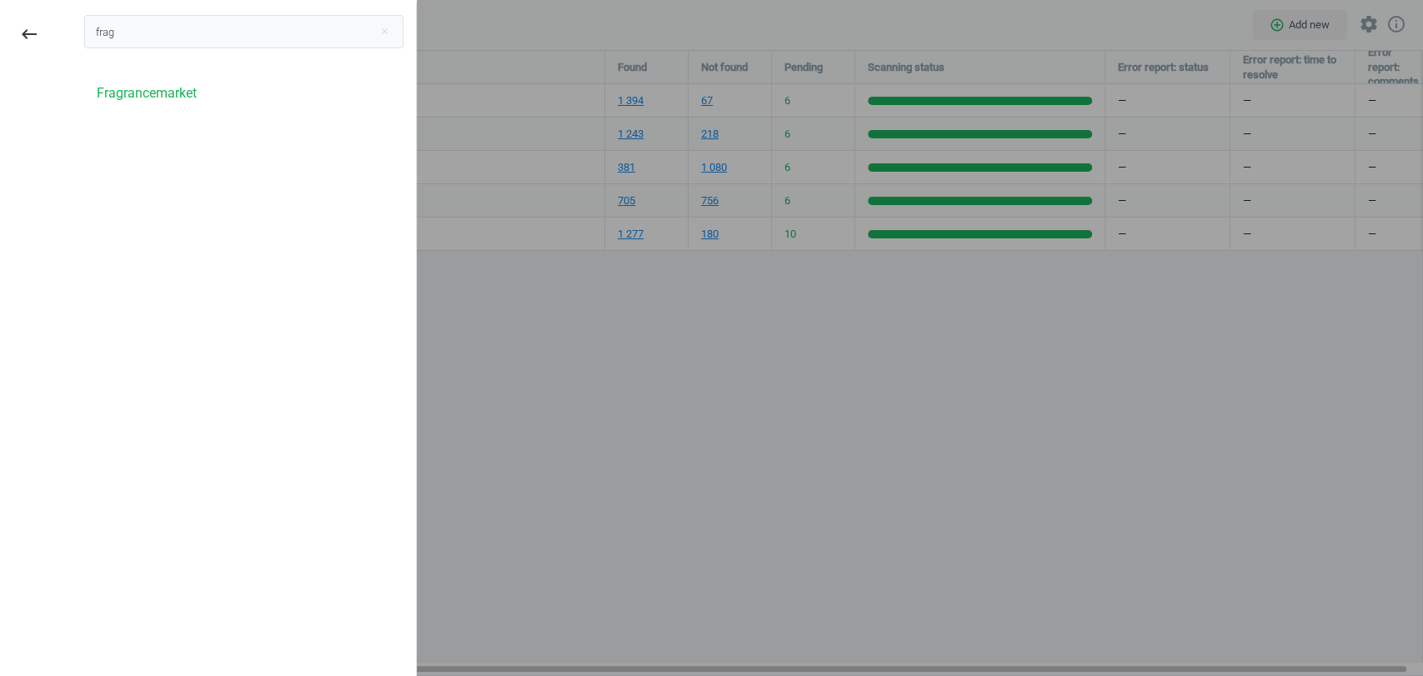
type input "frag"
click at [761, 319] on div at bounding box center [711, 338] width 1423 height 676
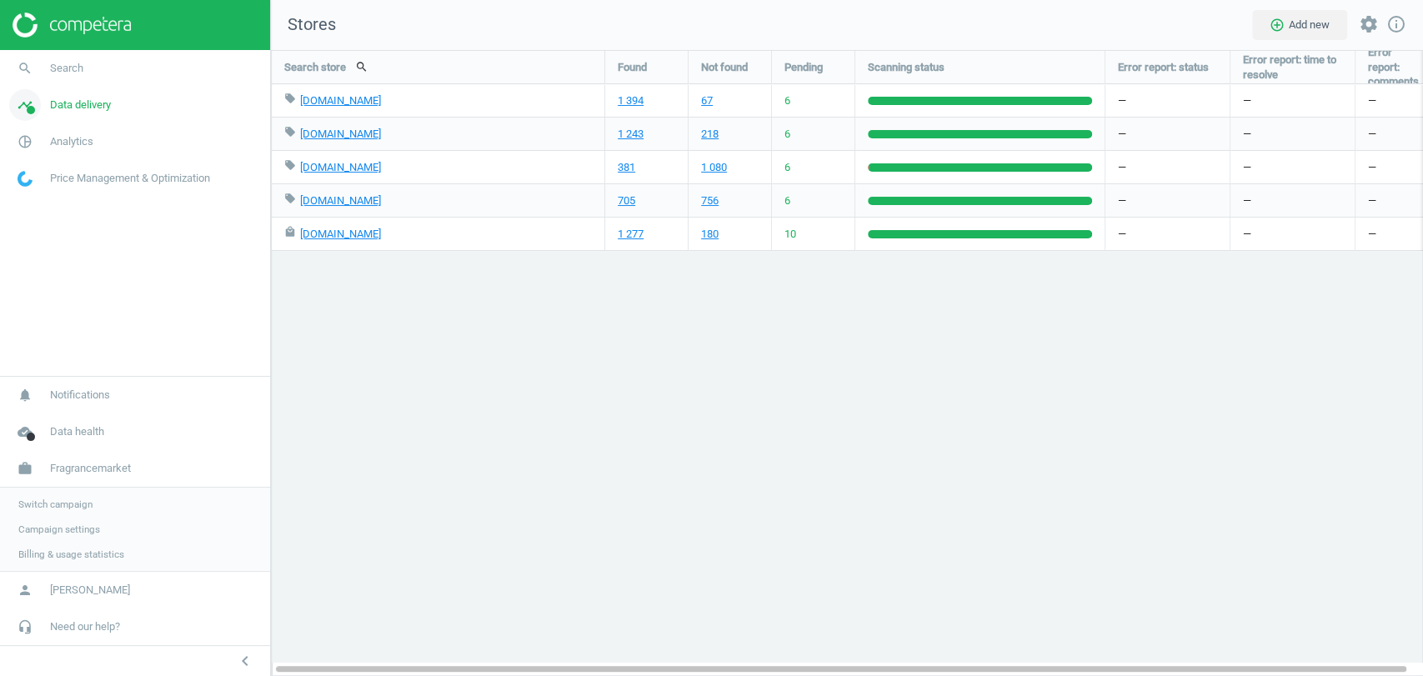
click at [72, 115] on link "timeline Data delivery" at bounding box center [135, 105] width 270 height 37
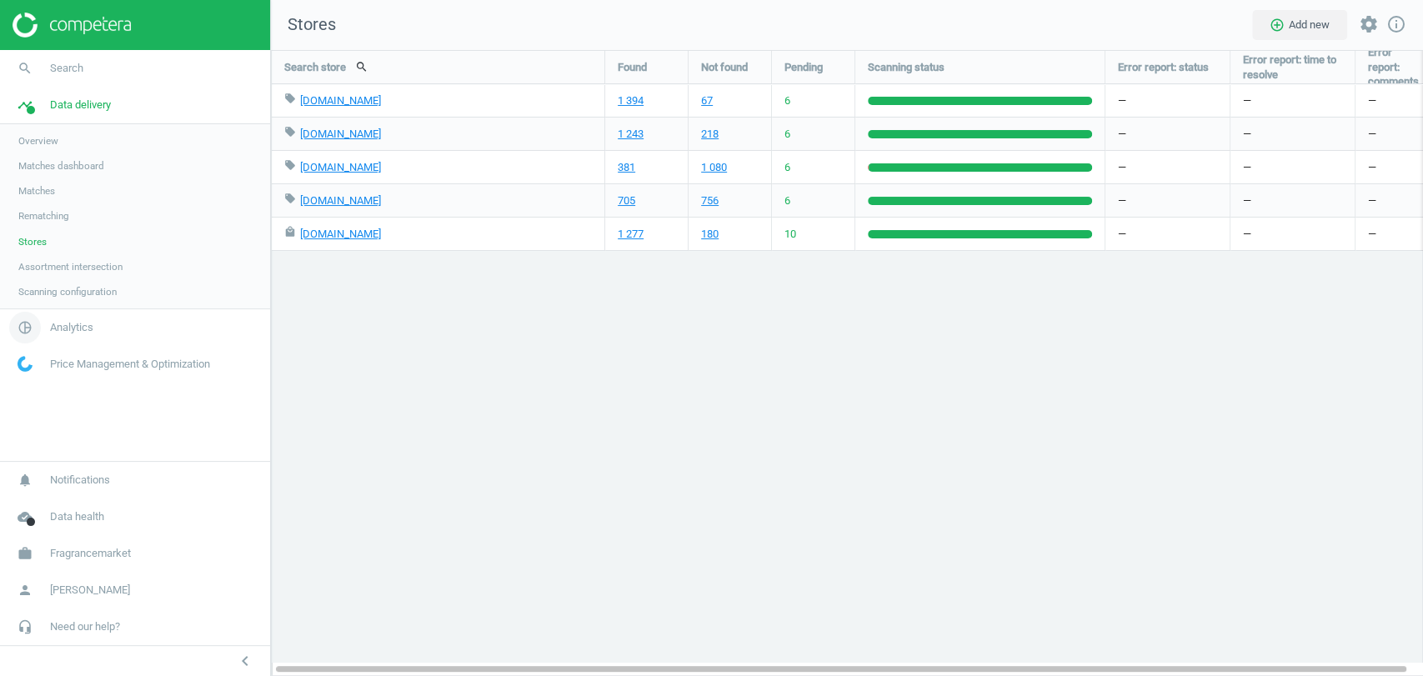
click at [53, 322] on span "Analytics" at bounding box center [71, 327] width 43 height 15
click at [107, 33] on img at bounding box center [72, 25] width 118 height 25
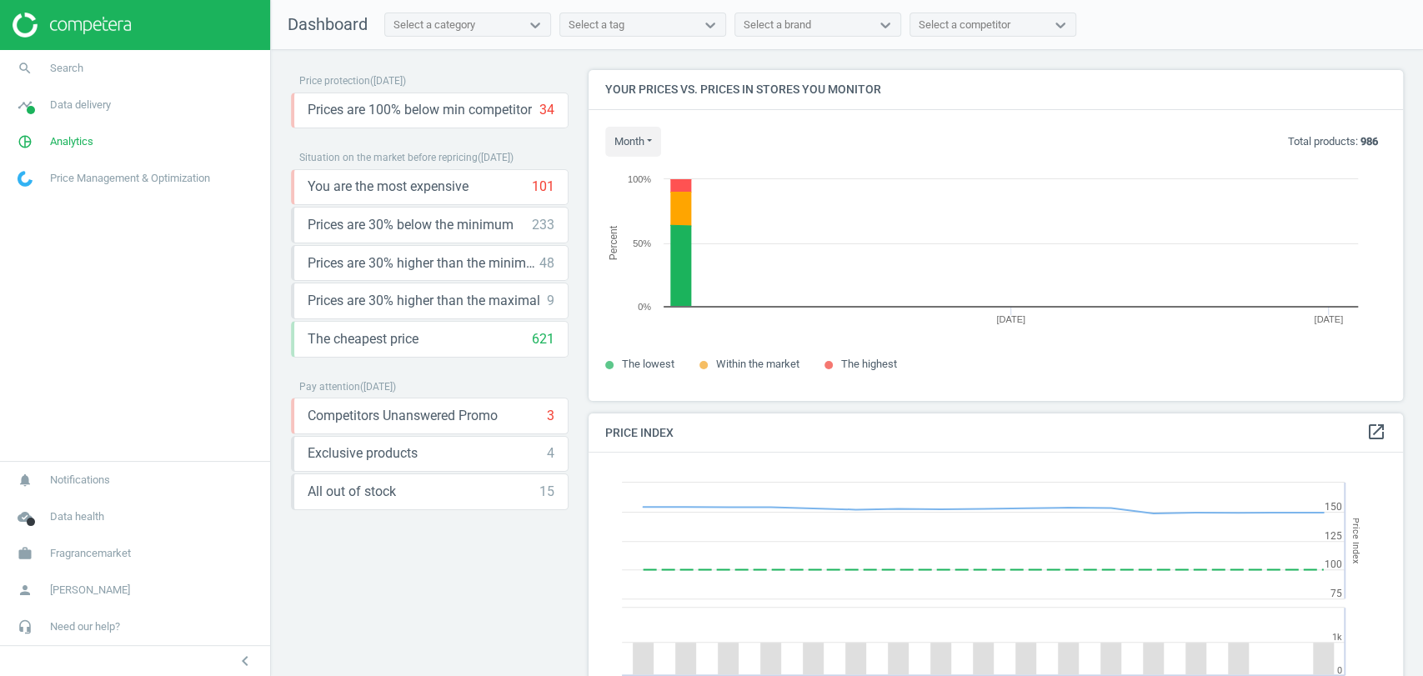
scroll to position [413, 829]
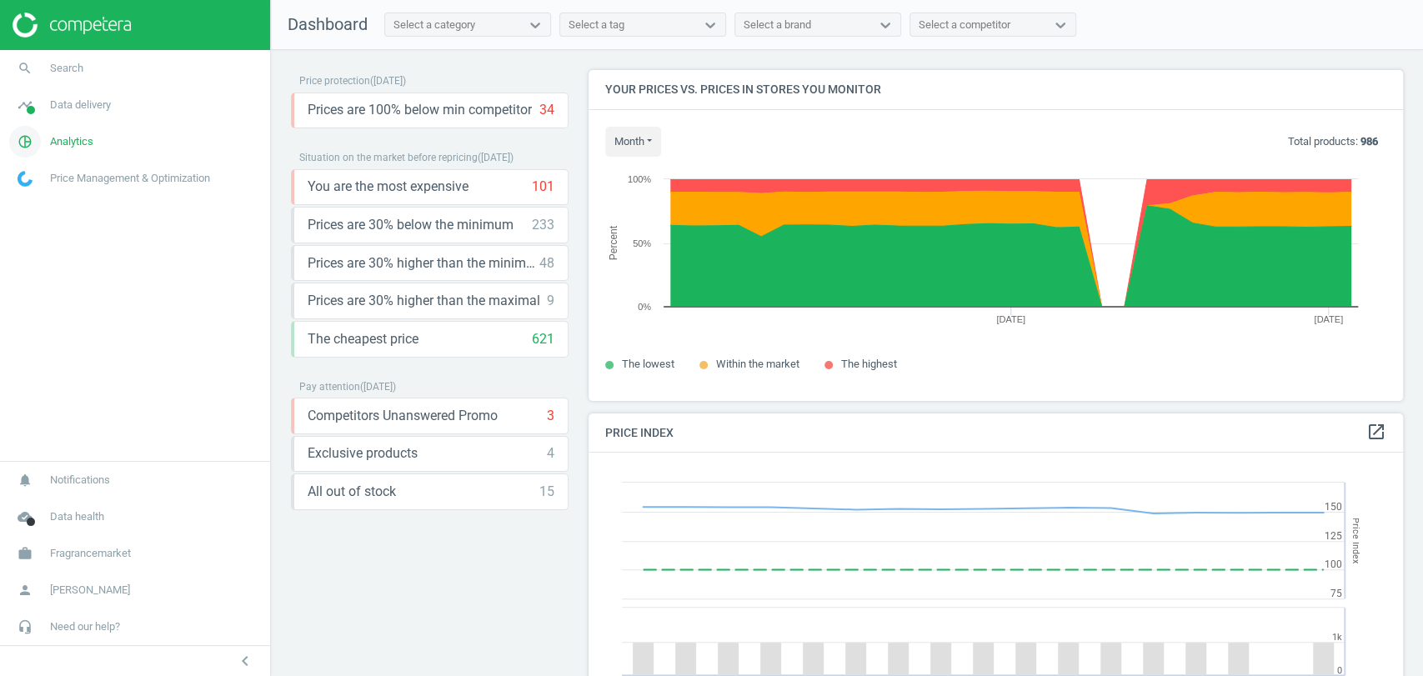
click at [66, 150] on link "pie_chart_outlined Analytics" at bounding box center [135, 141] width 270 height 37
click at [52, 202] on span "Products" at bounding box center [37, 202] width 39 height 13
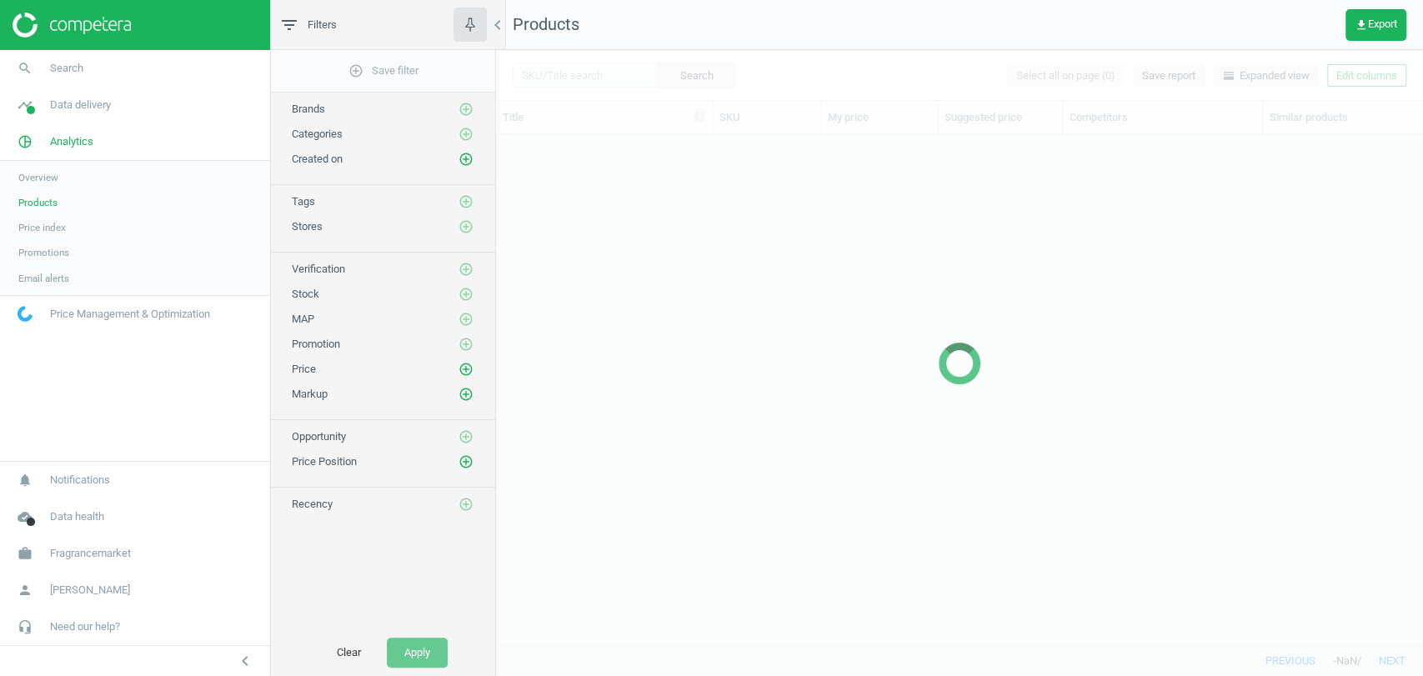
scroll to position [481, 912]
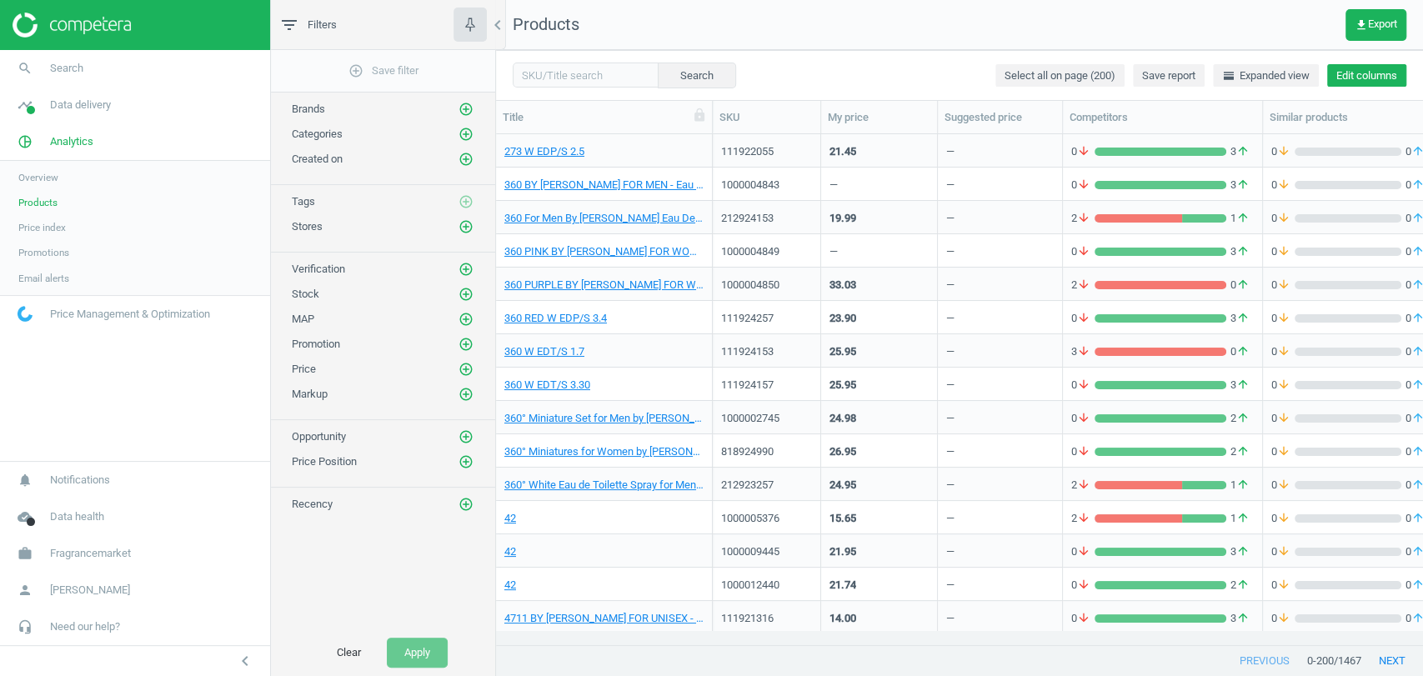
click at [1345, 78] on button "Edit columns" at bounding box center [1366, 75] width 79 height 23
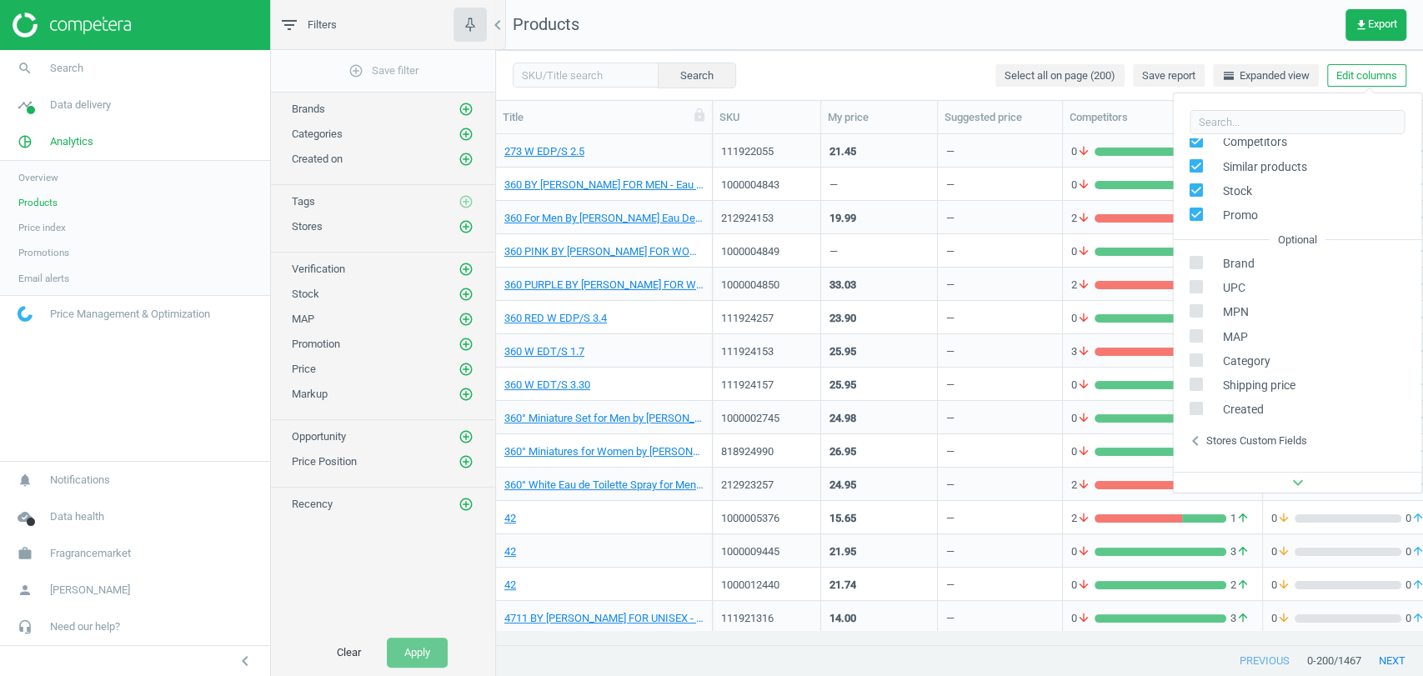
scroll to position [226, 0]
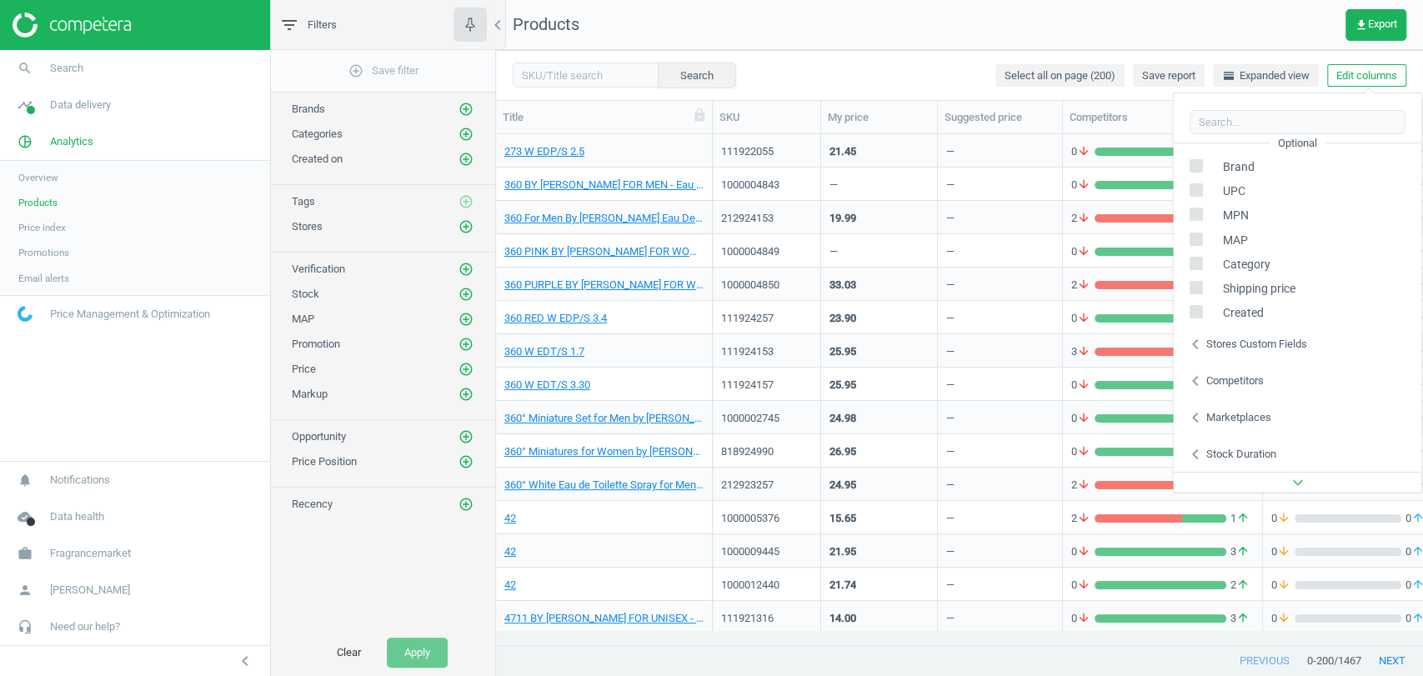
click at [1275, 340] on div "Stores custom fields" at bounding box center [1255, 344] width 101 height 15
click at [1281, 346] on div "Stores custom fields" at bounding box center [1255, 344] width 101 height 15
click at [1240, 455] on div "Stock duration" at bounding box center [1240, 454] width 70 height 15
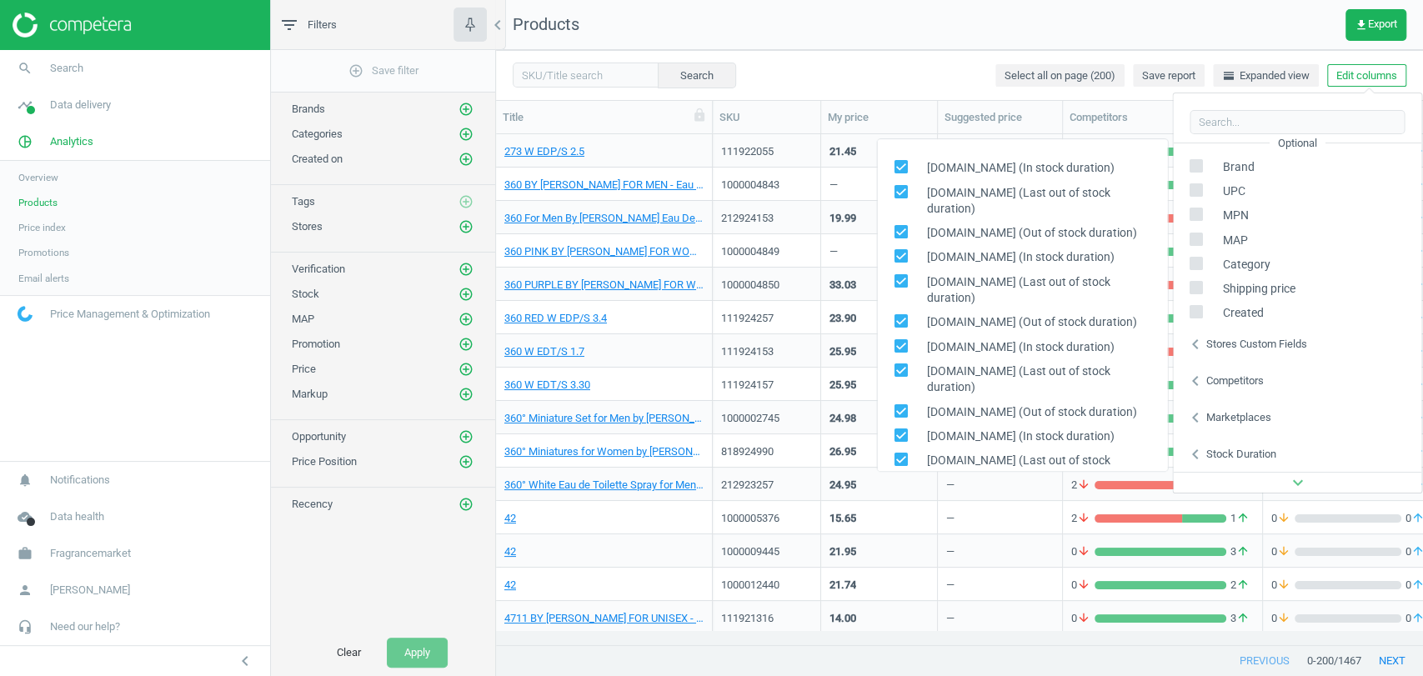
scroll to position [43, 0]
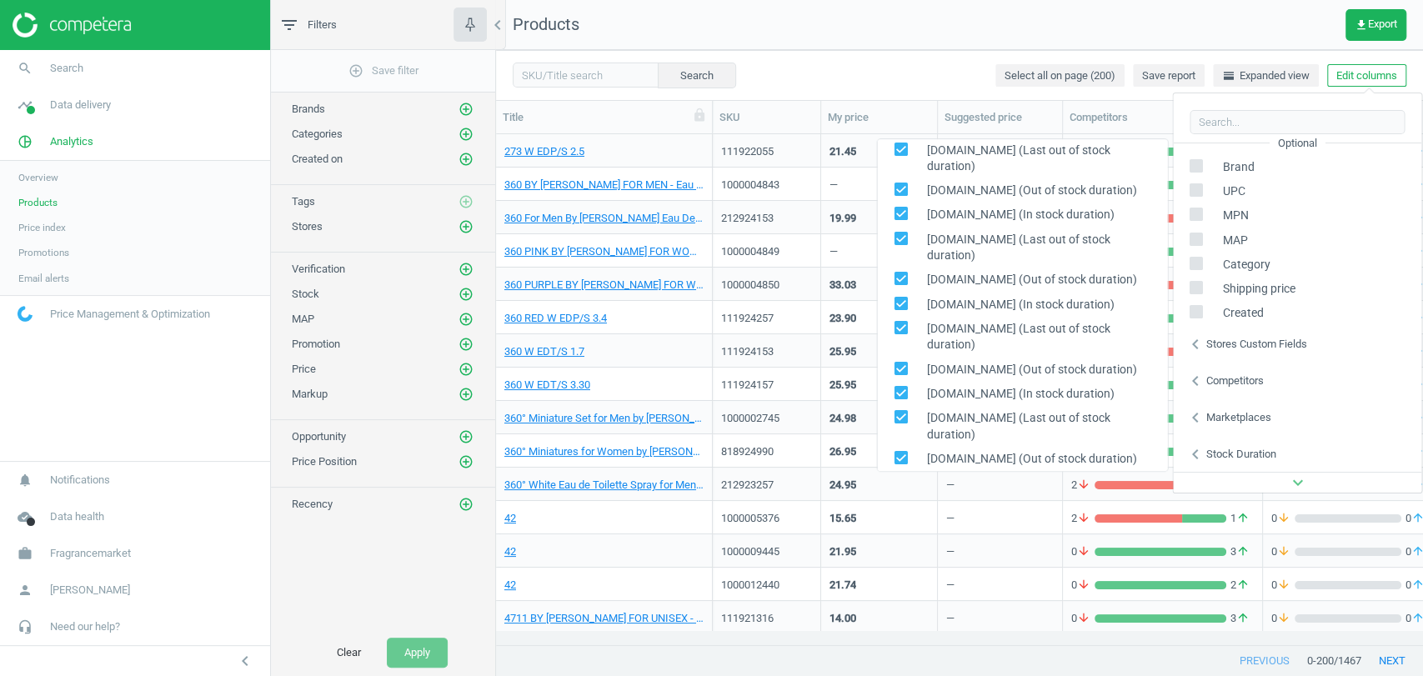
click at [1217, 418] on div "Marketplaces" at bounding box center [1237, 417] width 65 height 15
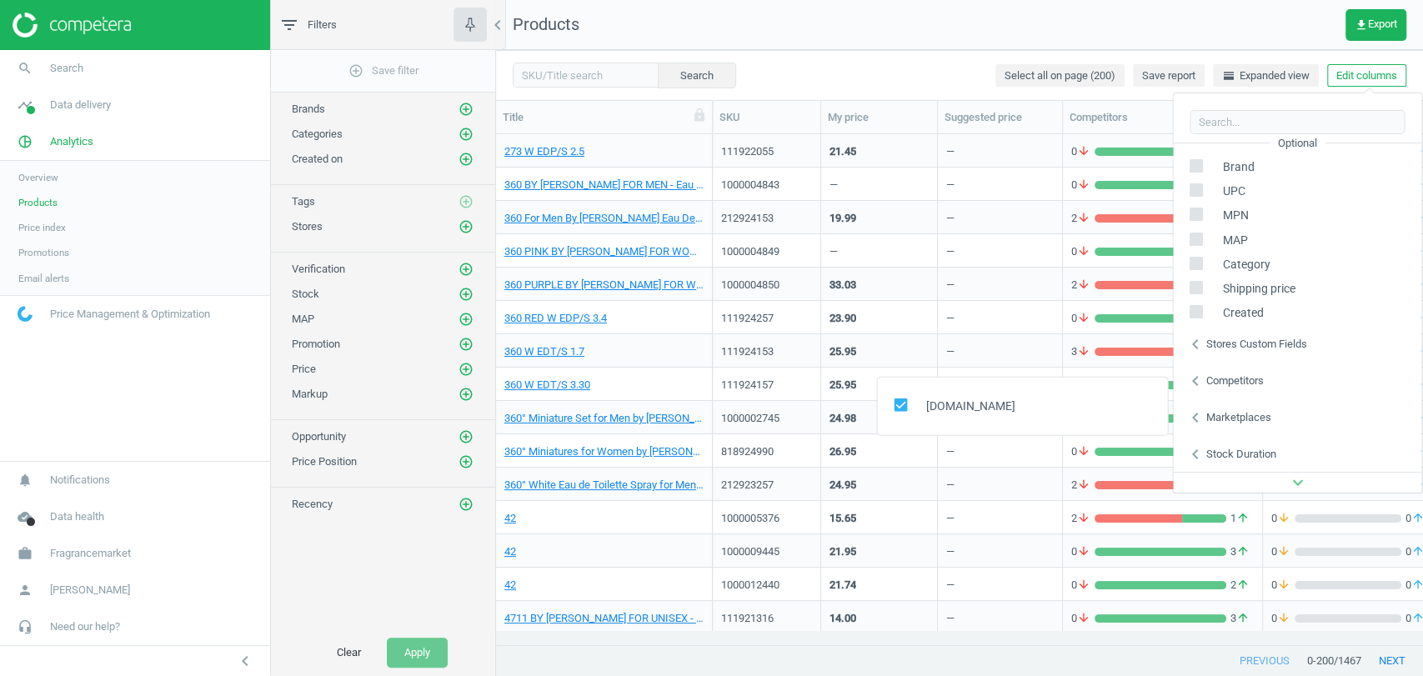
click at [1247, 382] on div "Competitors" at bounding box center [1234, 380] width 58 height 15
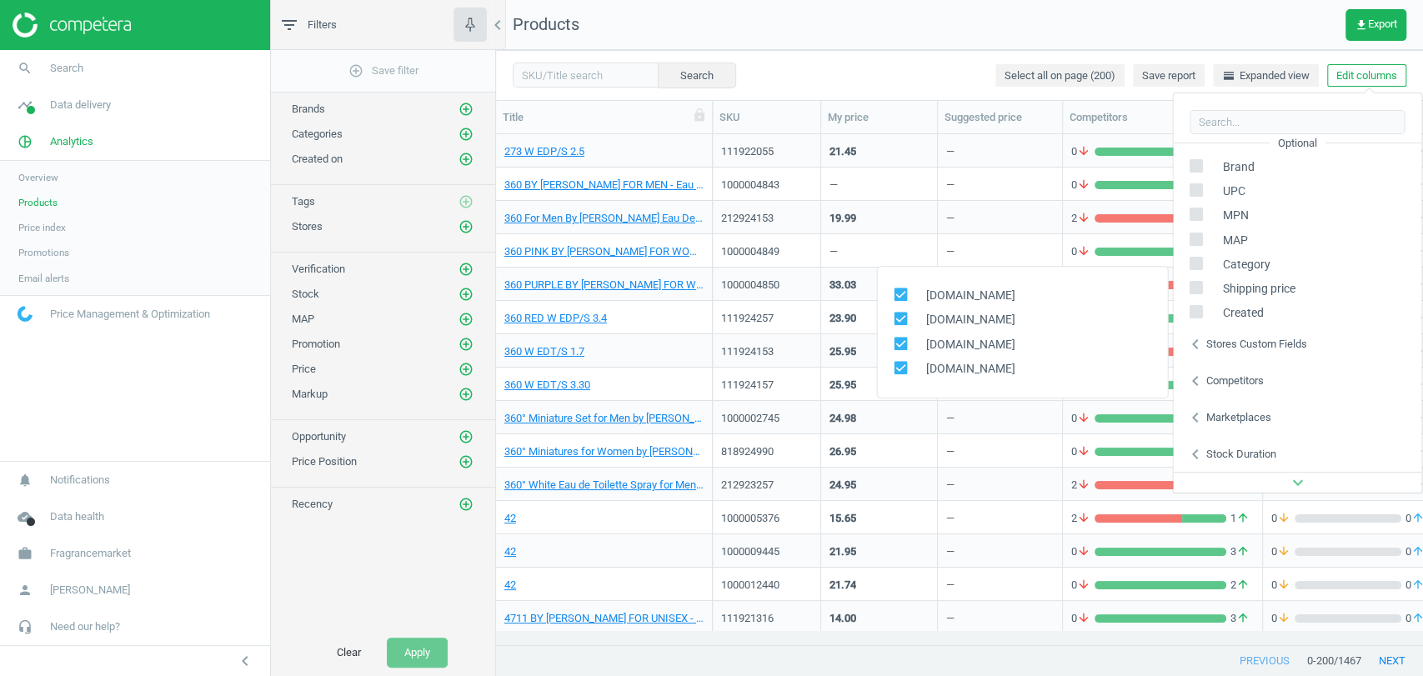
click at [1285, 328] on div "chevron_left Stores custom fields" at bounding box center [1297, 344] width 248 height 37
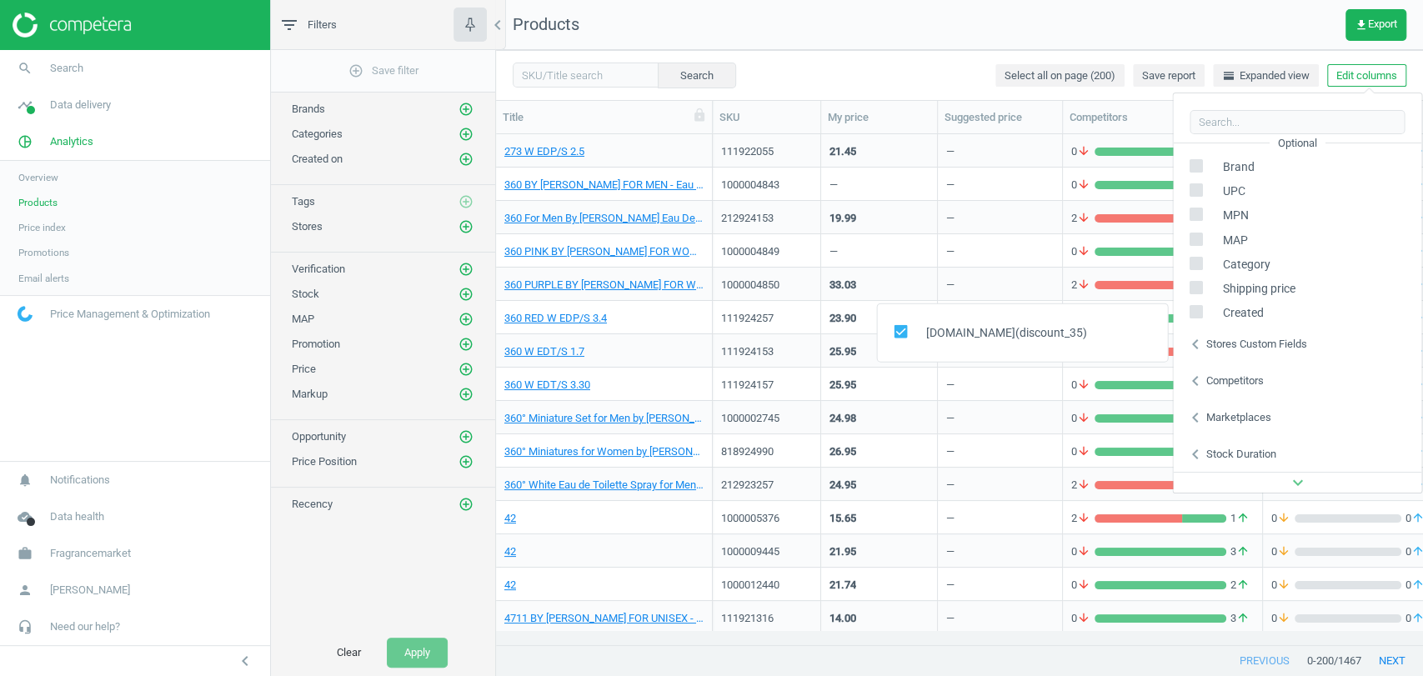
click at [1285, 328] on div "chevron_left Stores custom fields" at bounding box center [1297, 344] width 248 height 37
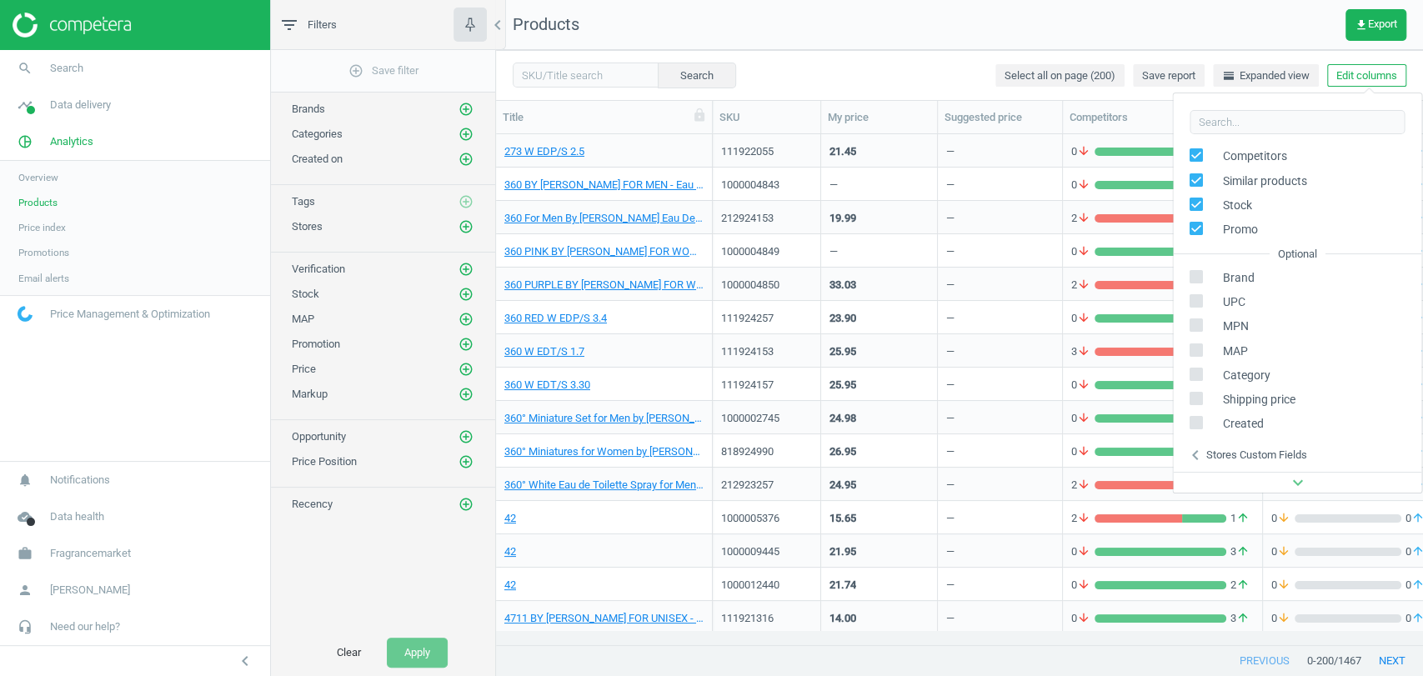
scroll to position [132, 0]
click at [100, 78] on link "search Search" at bounding box center [135, 68] width 270 height 37
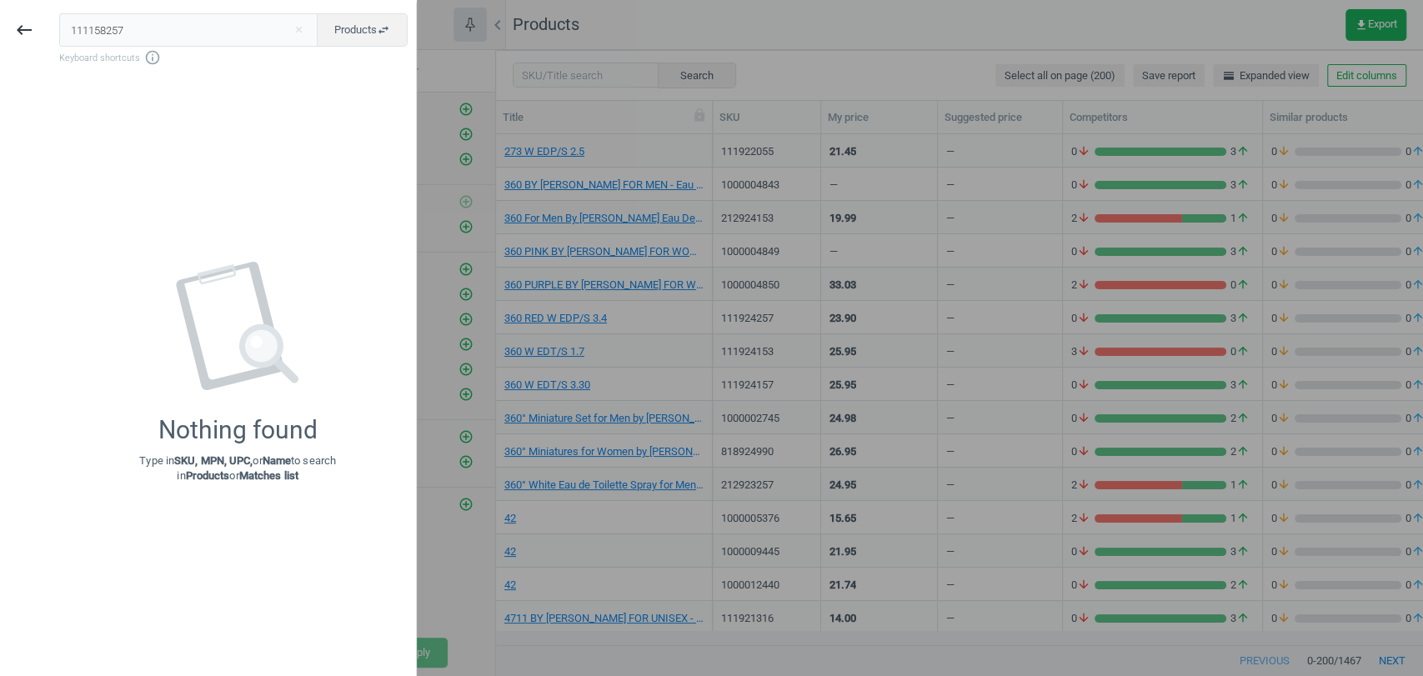
type input "111158257"
click at [636, 15] on div at bounding box center [711, 338] width 1423 height 676
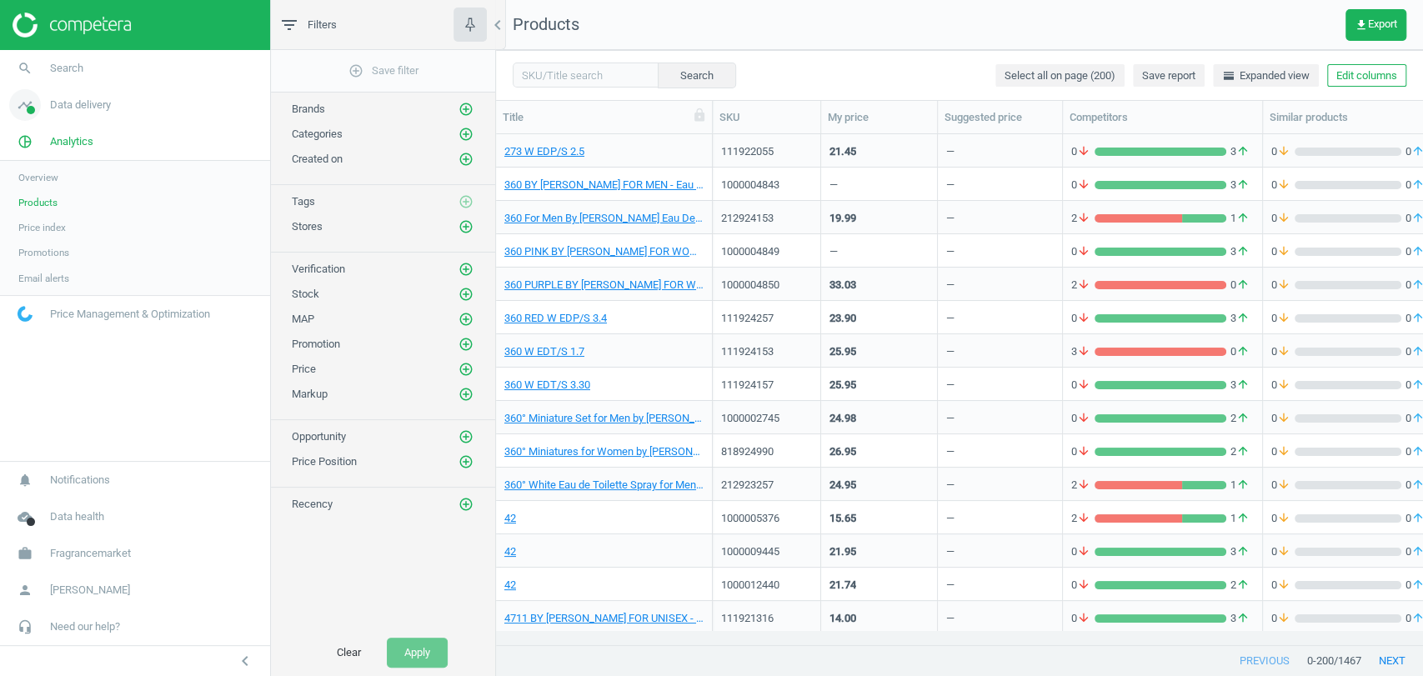
click at [63, 100] on span "Data delivery" at bounding box center [80, 105] width 61 height 15
click at [43, 189] on span "Matches" at bounding box center [36, 190] width 37 height 13
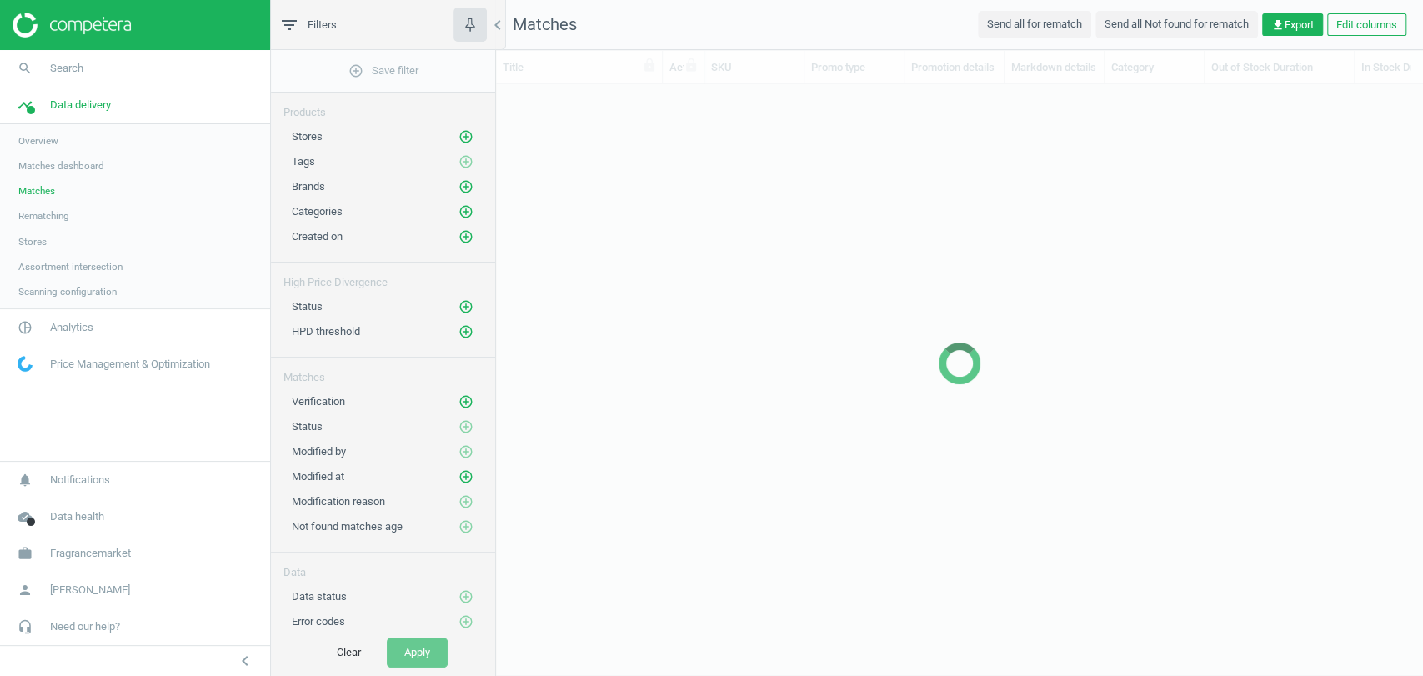
scroll to position [532, 912]
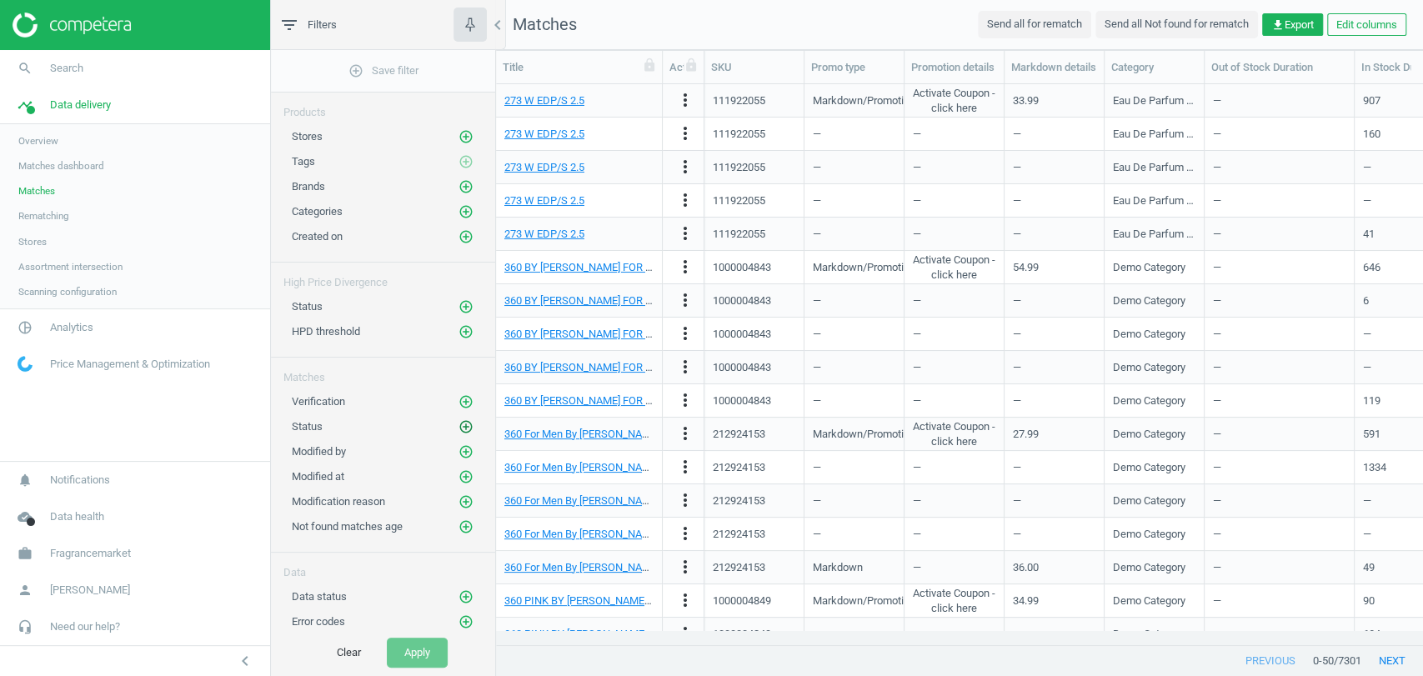
click at [462, 422] on icon "add_circle_outline" at bounding box center [465, 426] width 15 height 15
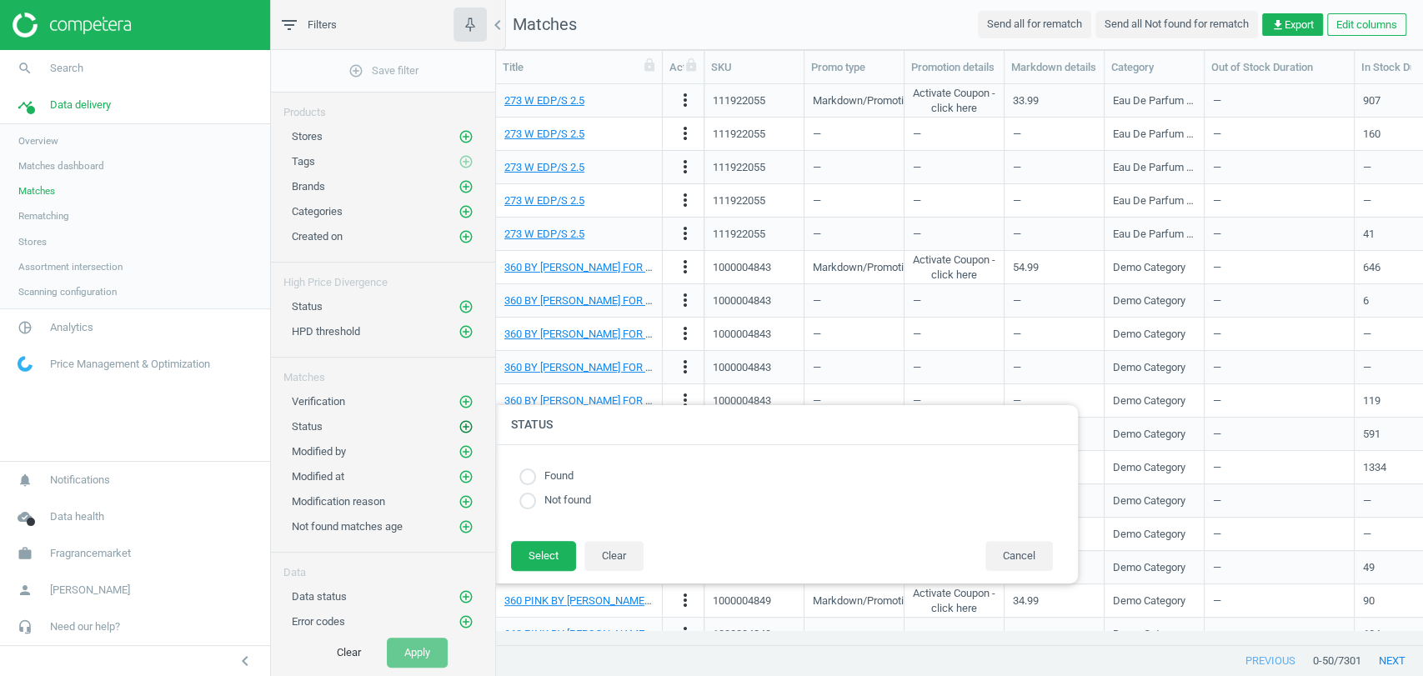
click at [463, 423] on icon "add_circle_outline" at bounding box center [465, 426] width 15 height 15
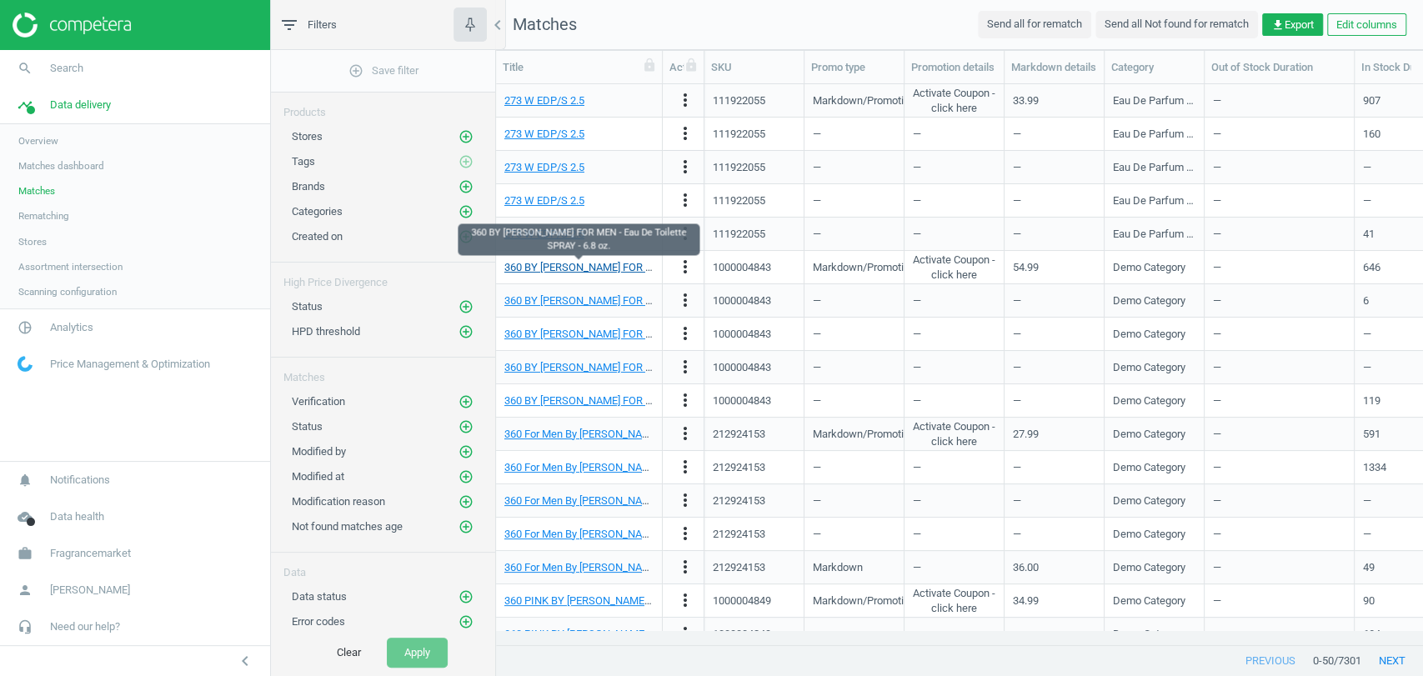
click at [584, 268] on link "360 BY [PERSON_NAME] FOR MEN - Eau De Toilette SPRAY - 6.8 oz." at bounding box center [662, 267] width 316 height 13
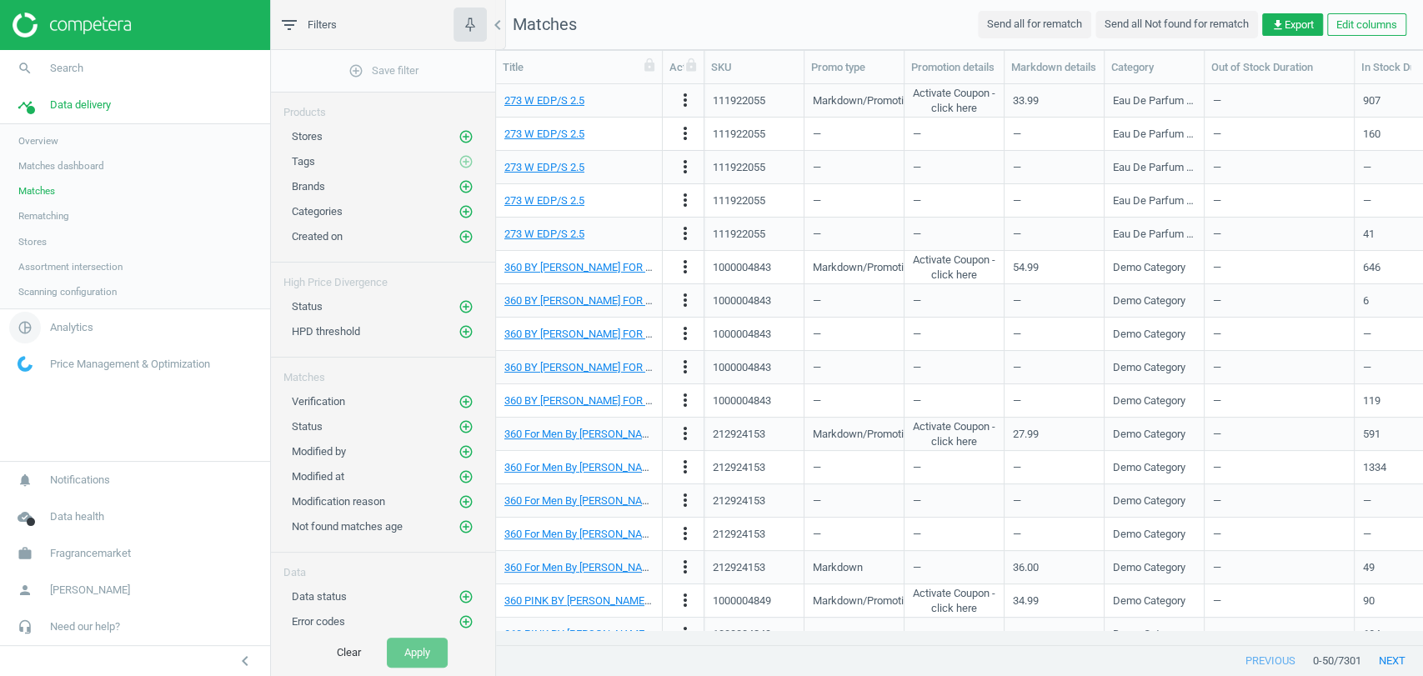
click at [60, 335] on link "pie_chart_outlined Analytics" at bounding box center [135, 327] width 270 height 37
drag, startPoint x: 45, startPoint y: 198, endPoint x: 53, endPoint y: 197, distance: 8.5
click at [46, 198] on span "Products" at bounding box center [37, 202] width 39 height 13
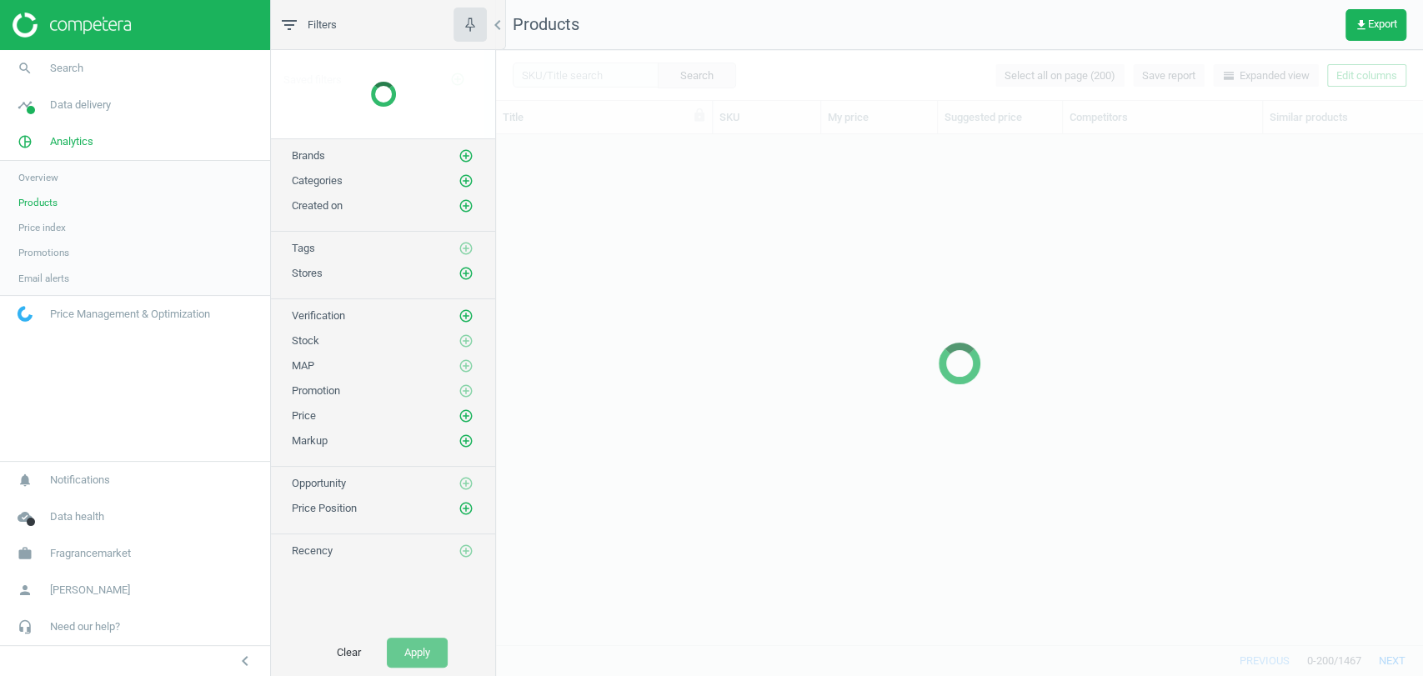
scroll to position [481, 912]
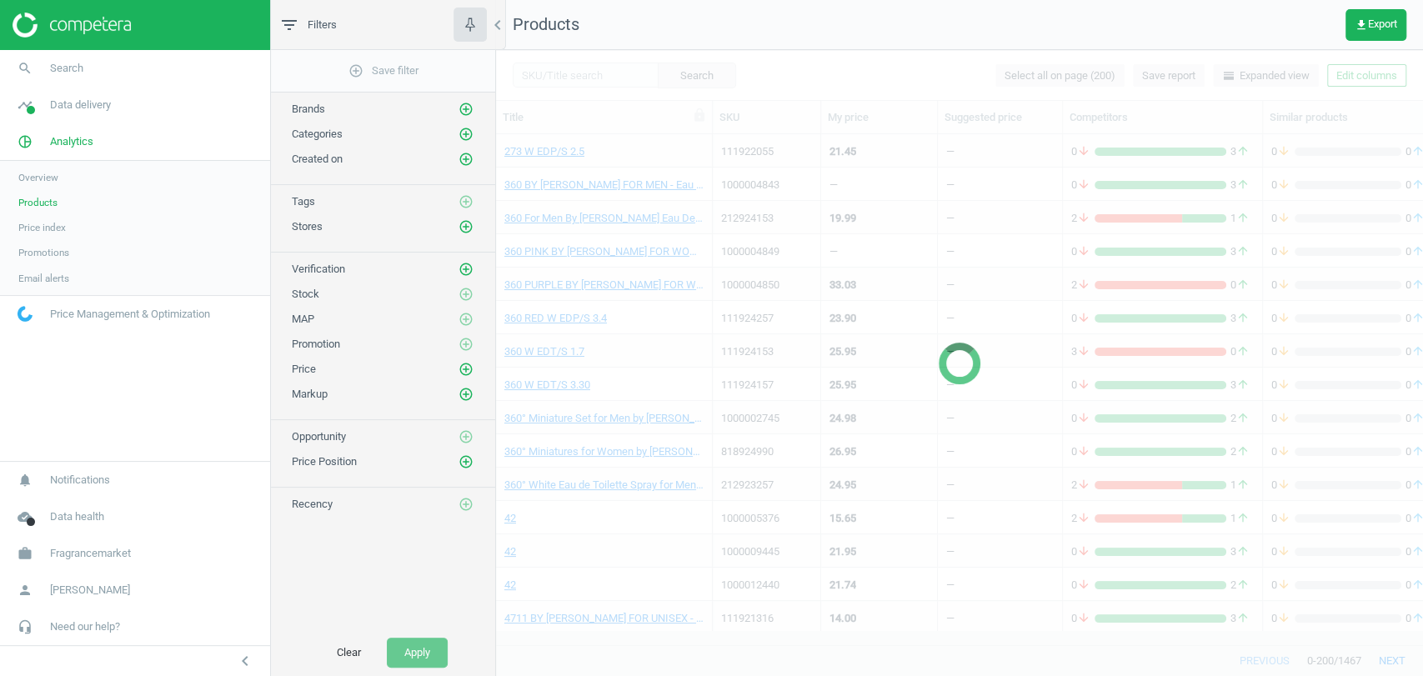
click at [453, 230] on div "Stores add_circle_outline" at bounding box center [383, 226] width 183 height 17
click at [473, 219] on icon "add_circle_outline" at bounding box center [465, 226] width 15 height 15
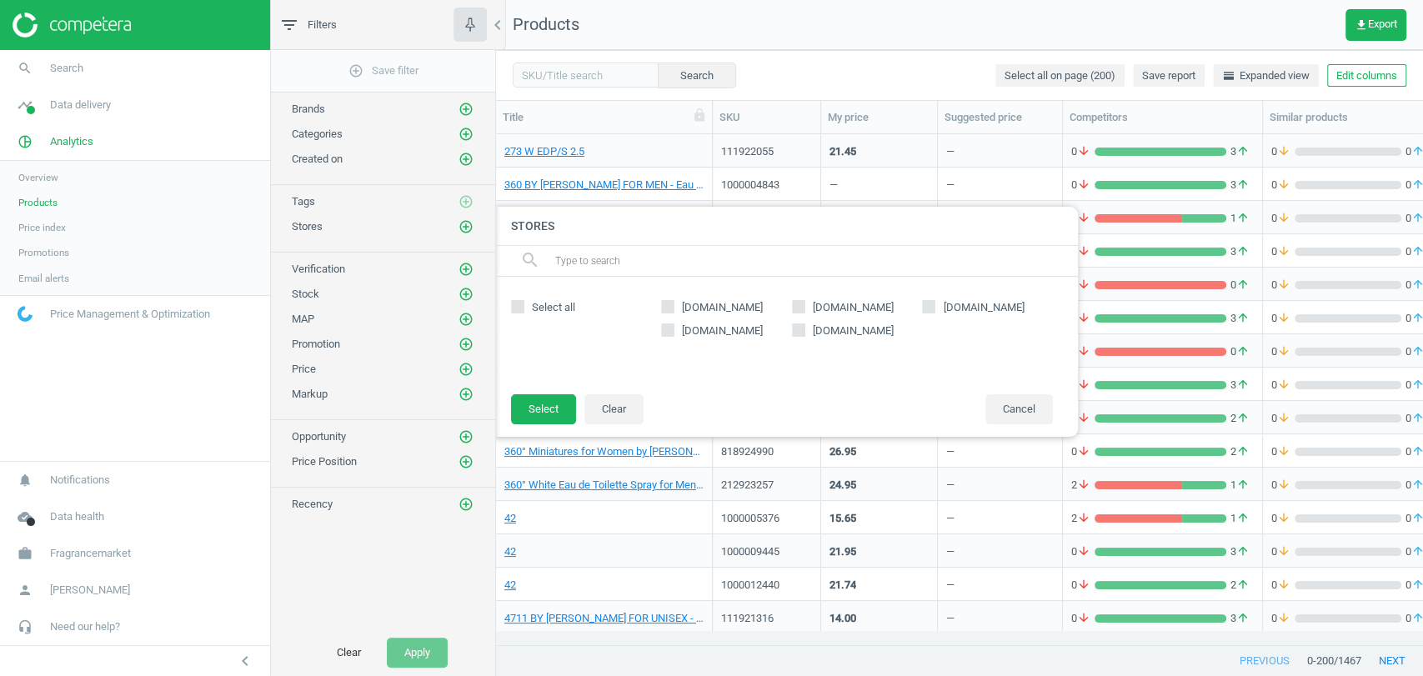
click at [919, 311] on label "[DOMAIN_NAME]" at bounding box center [857, 307] width 131 height 15
click at [804, 311] on input "[DOMAIN_NAME]" at bounding box center [798, 307] width 11 height 11
checkbox input "true"
click at [922, 310] on icon at bounding box center [928, 306] width 13 height 13
click at [924, 310] on input "[DOMAIN_NAME]" at bounding box center [929, 307] width 11 height 11
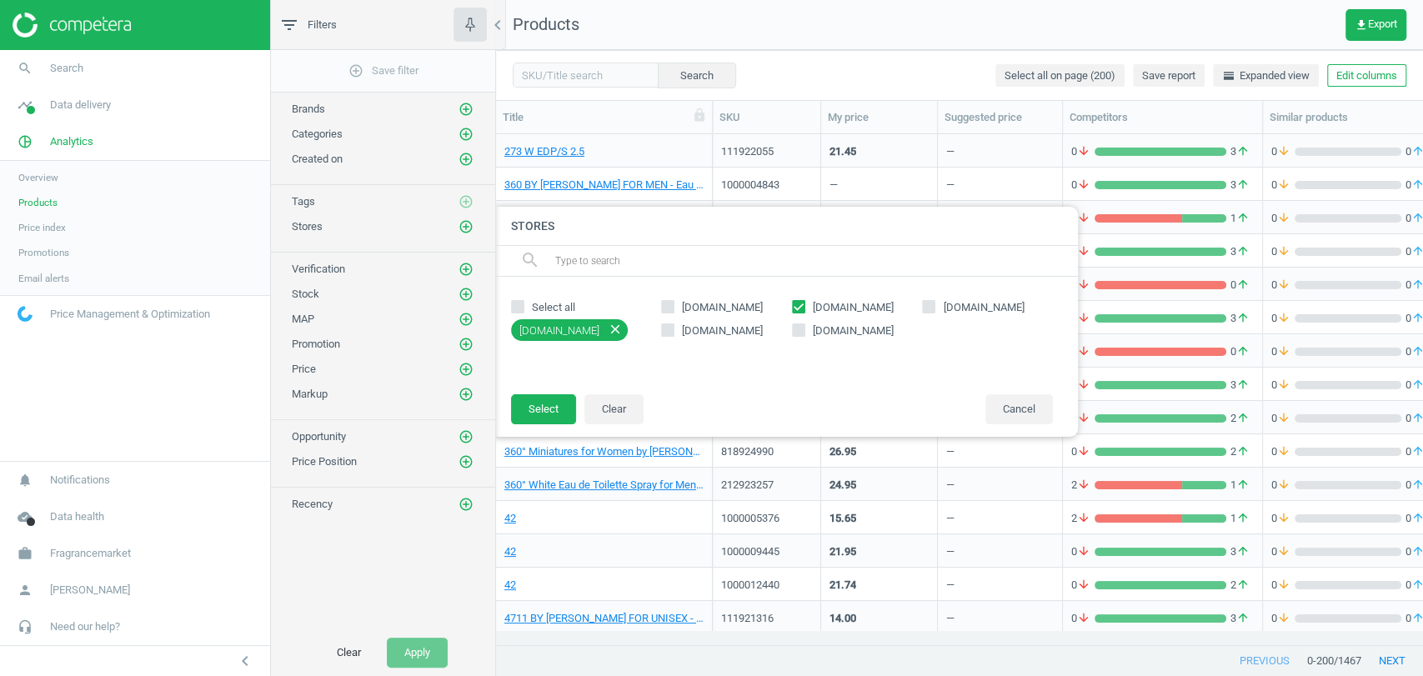
checkbox input "true"
click at [825, 321] on div "fragrancenet.com fragrancex.com sephora.com macys.com amazon.com" at bounding box center [857, 334] width 408 height 83
click at [834, 311] on span "[DOMAIN_NAME]" at bounding box center [853, 307] width 88 height 15
click at [804, 311] on input "[DOMAIN_NAME]" at bounding box center [798, 307] width 11 height 11
checkbox input "false"
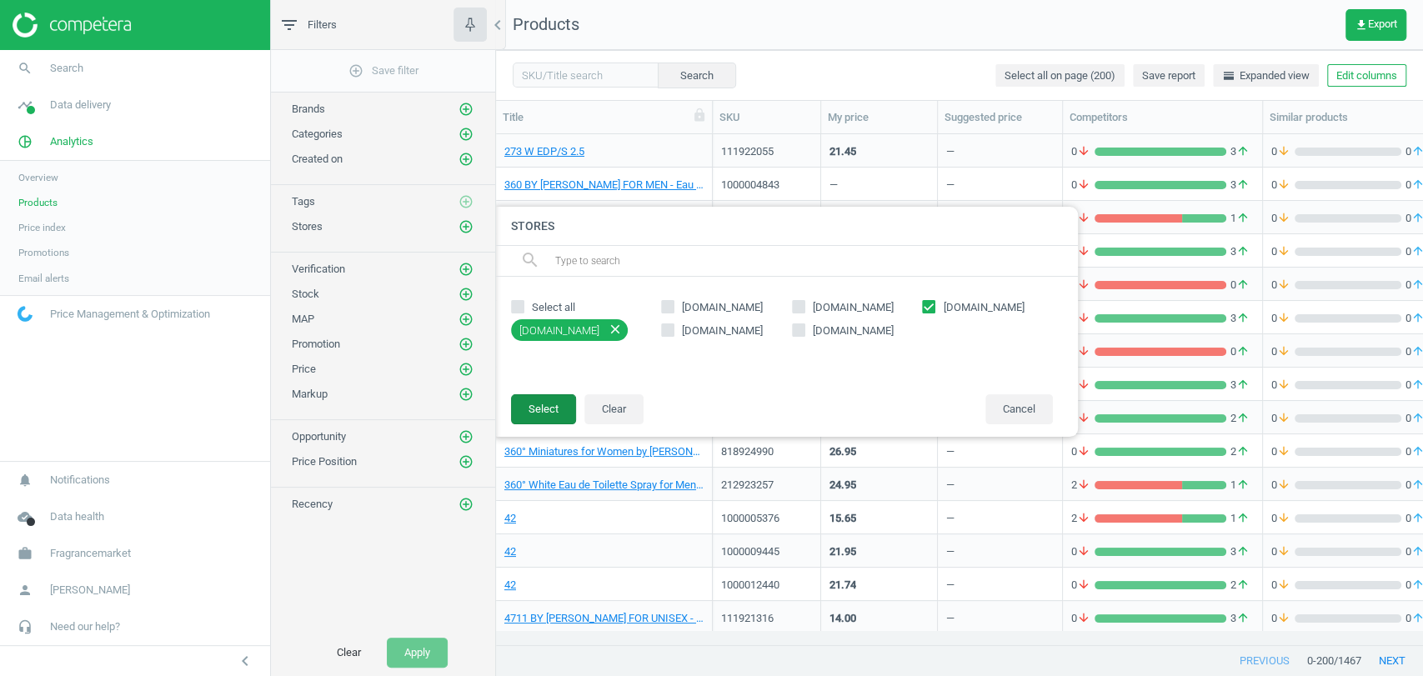
drag, startPoint x: 538, startPoint y: 409, endPoint x: 490, endPoint y: 489, distance: 93.1
click at [538, 408] on button "Select" at bounding box center [543, 409] width 65 height 30
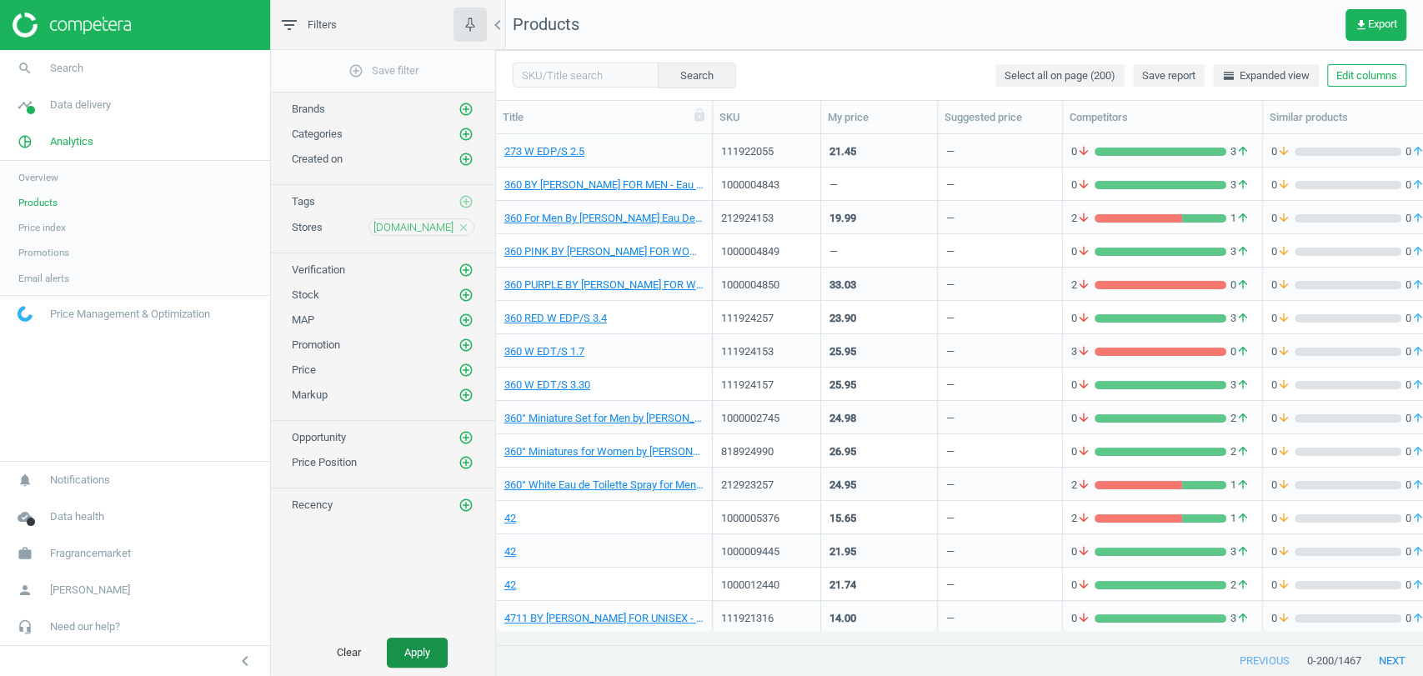
drag, startPoint x: 407, startPoint y: 655, endPoint x: 413, endPoint y: 646, distance: 11.3
click at [406, 655] on button "Apply" at bounding box center [417, 653] width 61 height 30
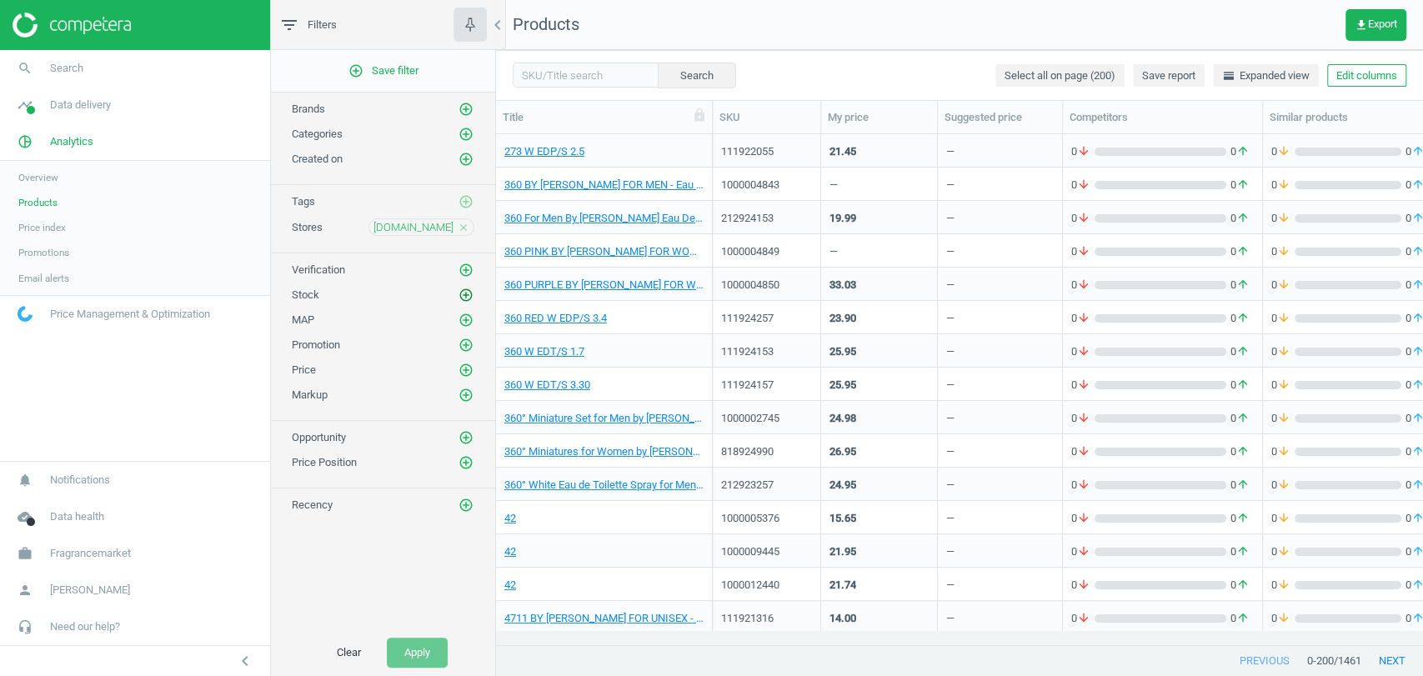
click at [463, 295] on icon "add_circle_outline" at bounding box center [465, 295] width 15 height 15
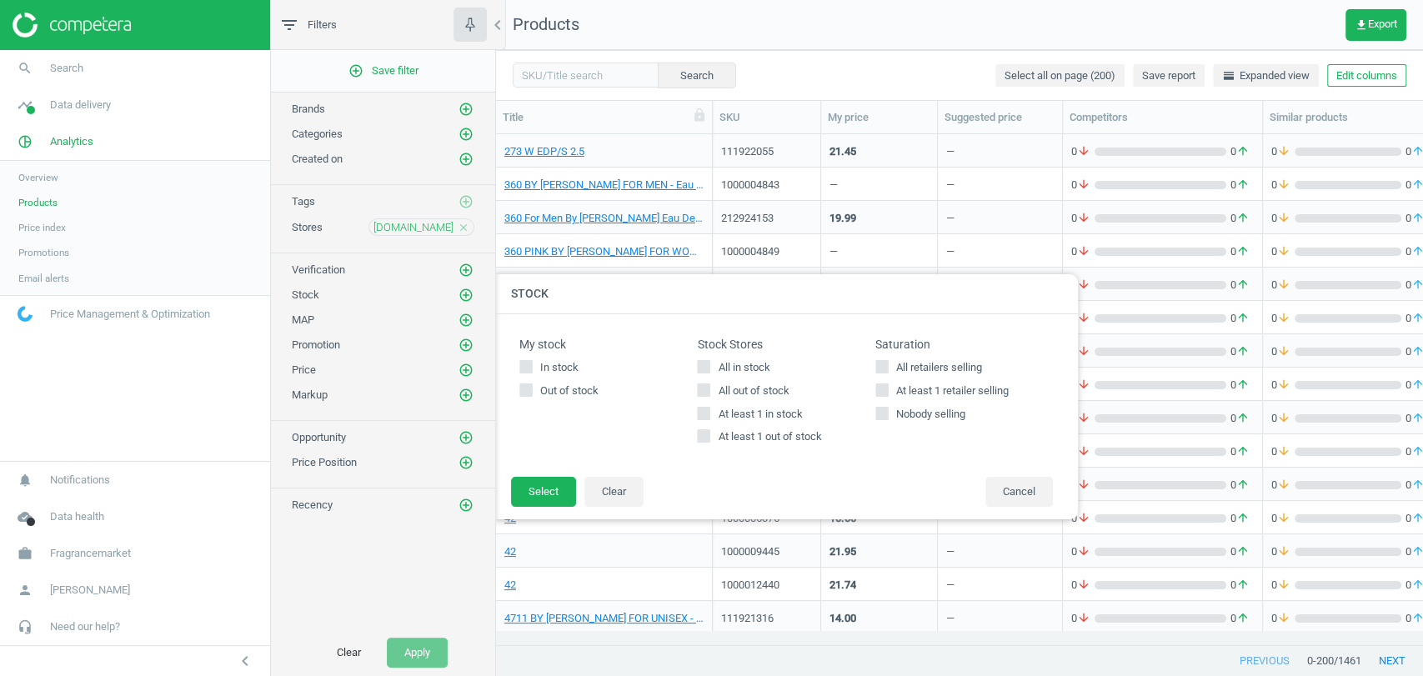
click at [767, 368] on span "All in stock" at bounding box center [743, 367] width 58 height 15
click at [709, 368] on input "All in stock" at bounding box center [704, 366] width 11 height 11
checkbox input "true"
click at [536, 508] on footer "Select Clear Cancel" at bounding box center [786, 497] width 584 height 43
click at [533, 503] on button "Select" at bounding box center [543, 492] width 65 height 30
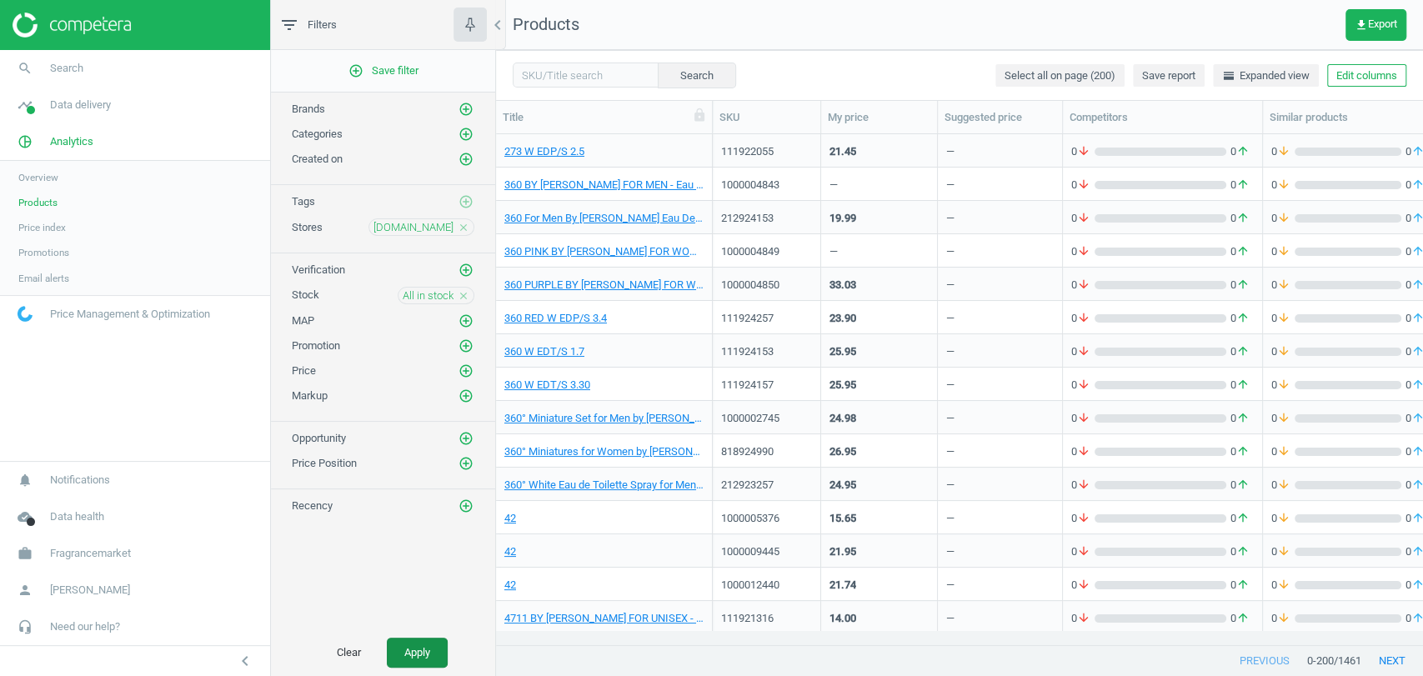
click at [427, 641] on button "Apply" at bounding box center [417, 653] width 61 height 30
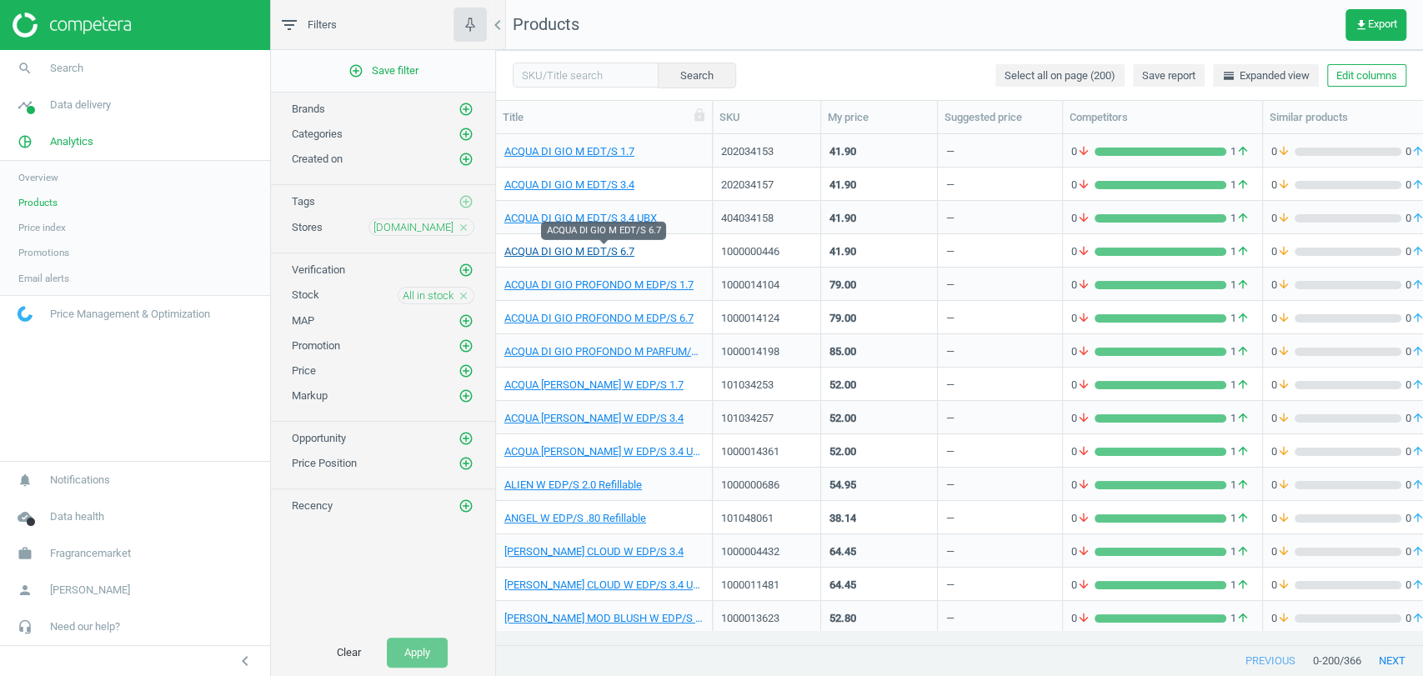
click at [587, 255] on link "ACQUA DI GIO M EDT/S 6.7" at bounding box center [569, 251] width 130 height 15
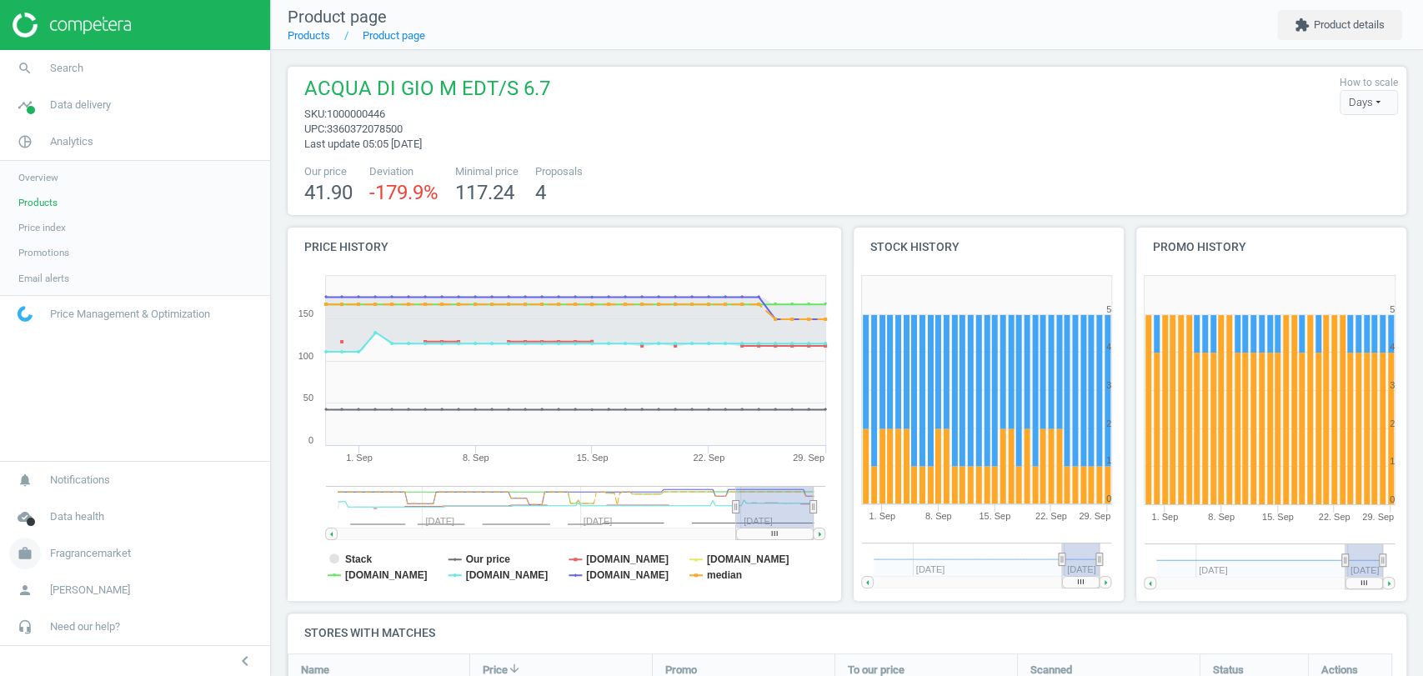
click at [98, 562] on link "work Fragrancemarket" at bounding box center [135, 553] width 270 height 37
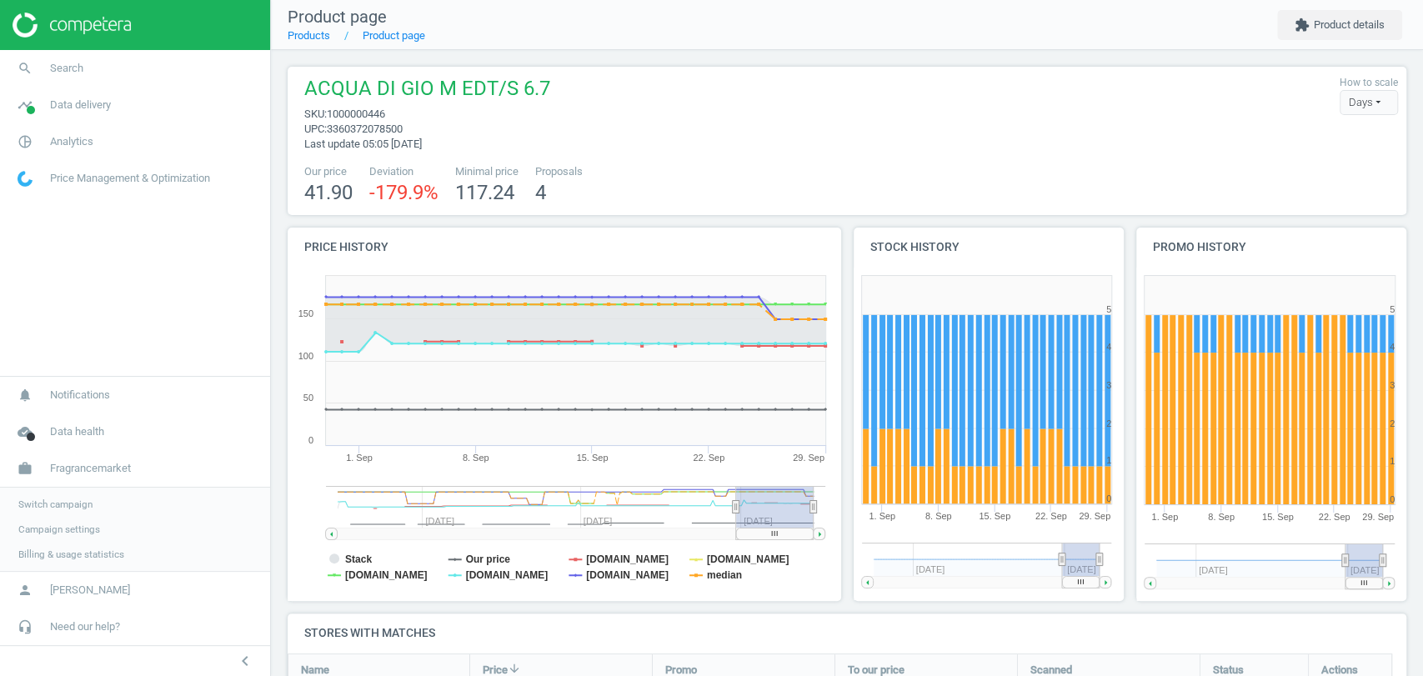
click at [53, 506] on span "Switch campaign" at bounding box center [55, 504] width 74 height 13
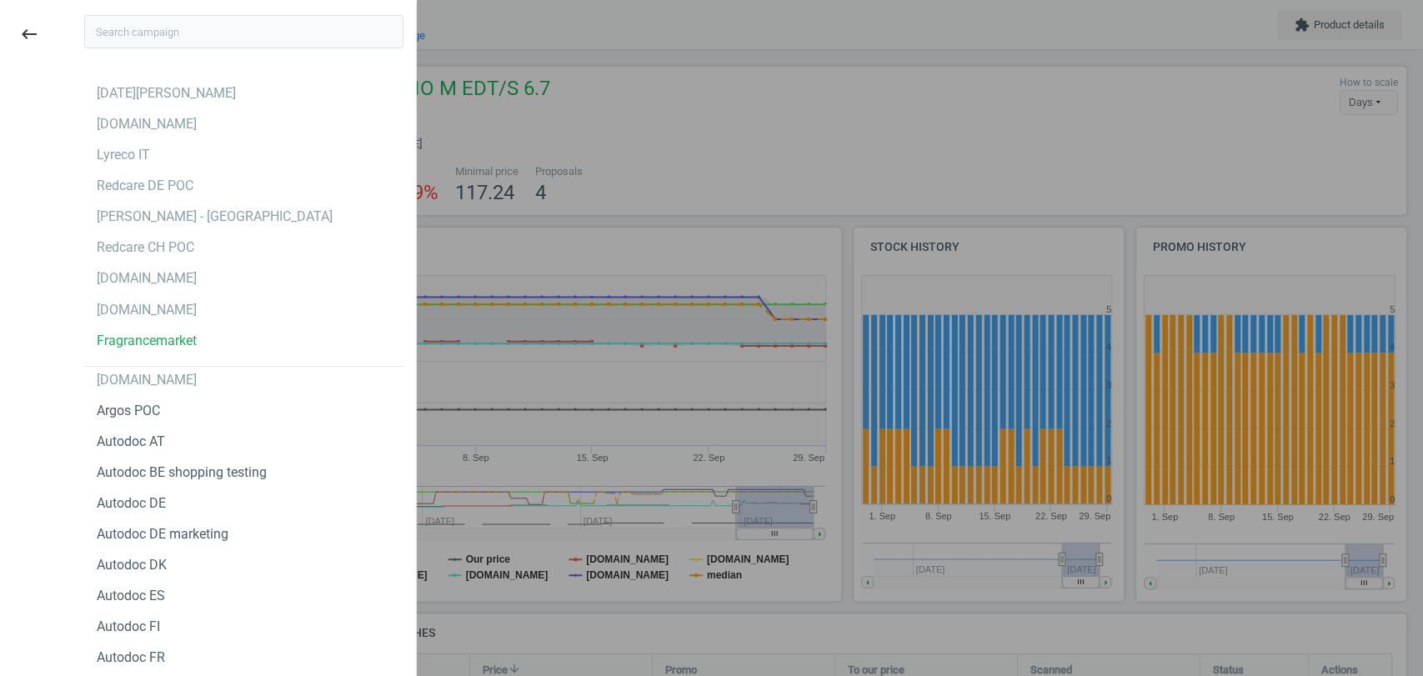
click at [760, 68] on div at bounding box center [711, 338] width 1423 height 676
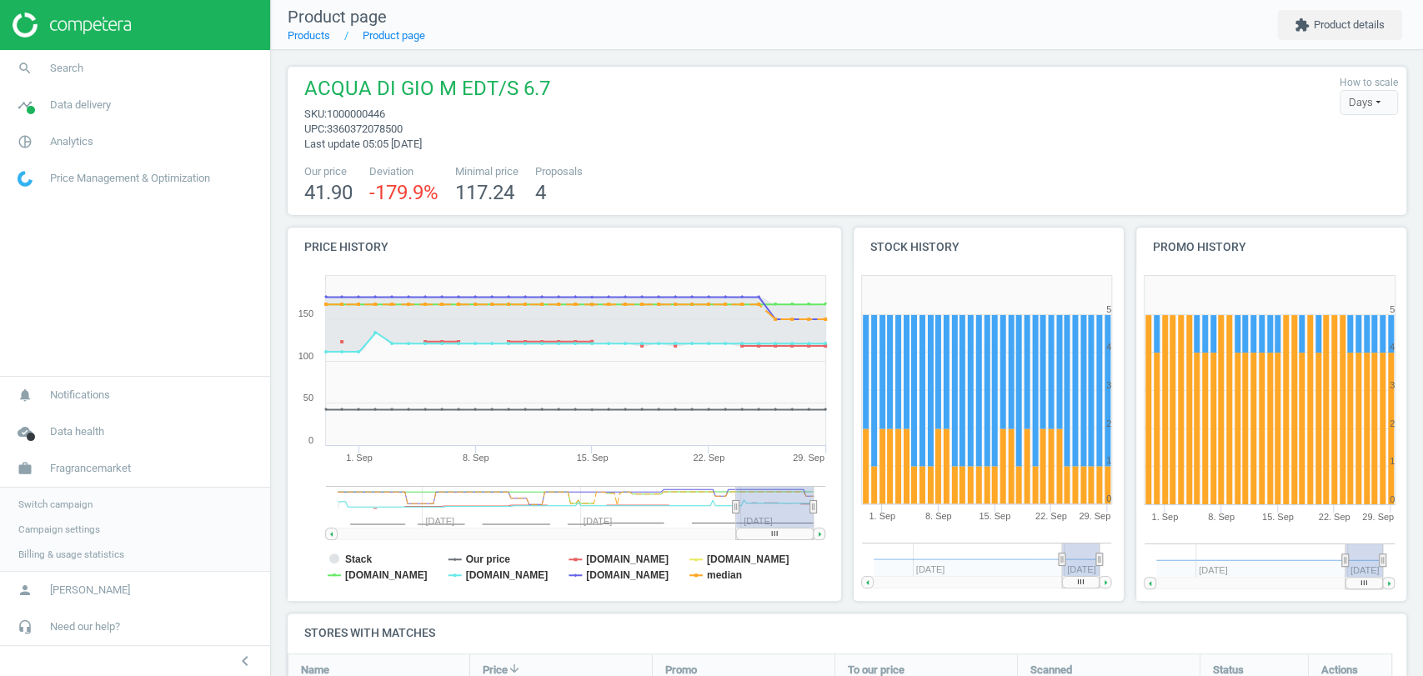
click at [58, 529] on span "Campaign settings" at bounding box center [59, 529] width 82 height 13
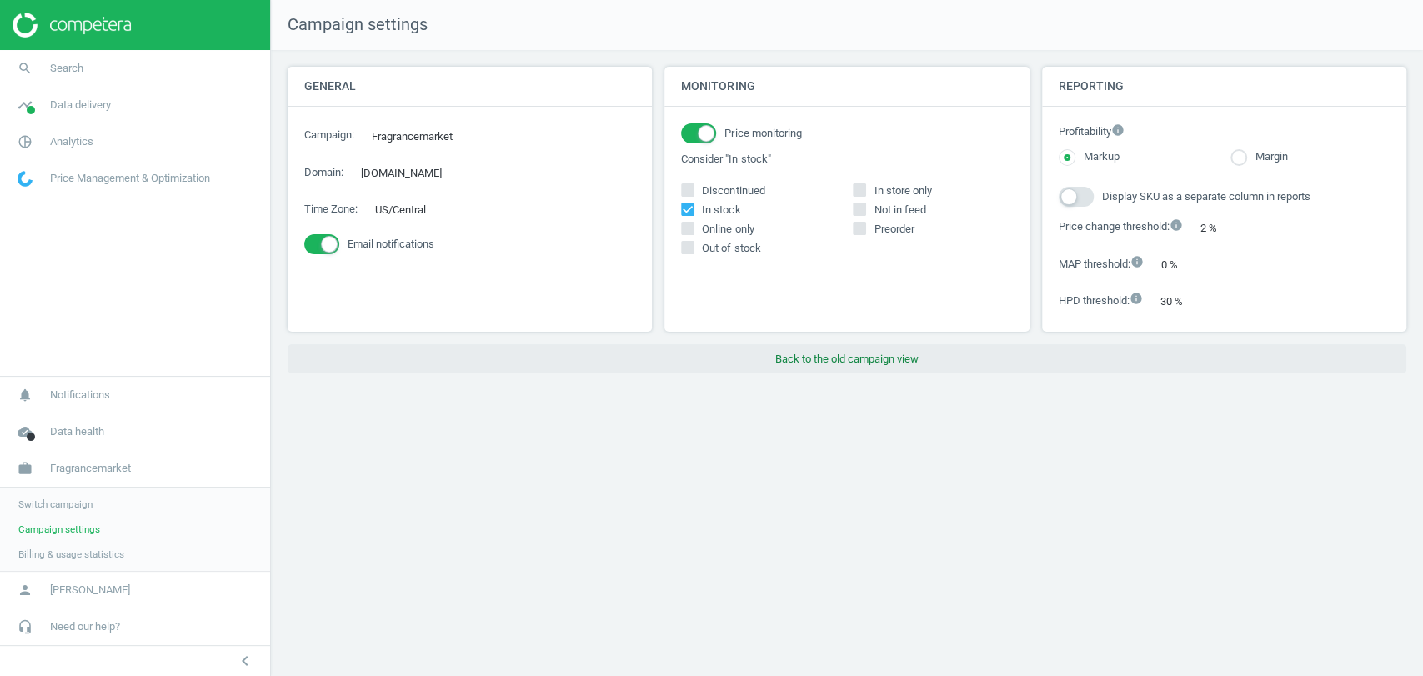
click at [850, 358] on button "Back to the old campaign view" at bounding box center [847, 359] width 1119 height 30
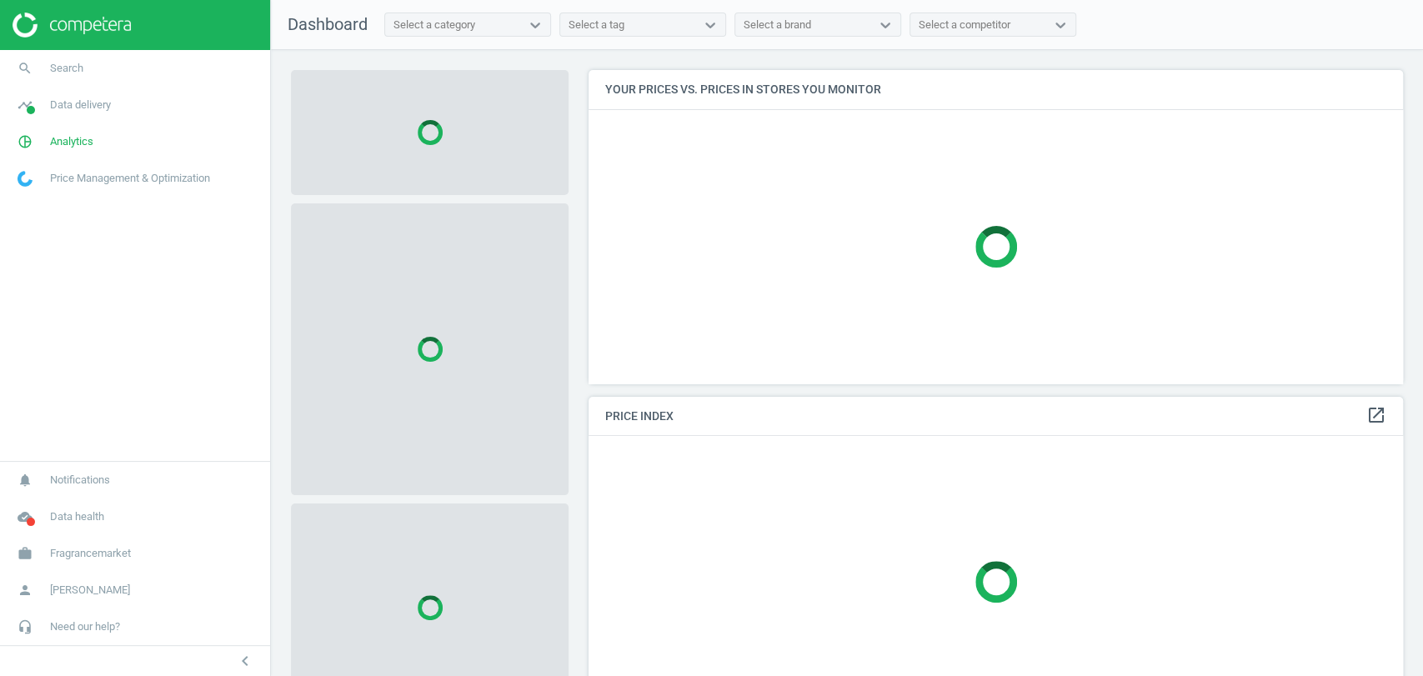
scroll to position [342, 829]
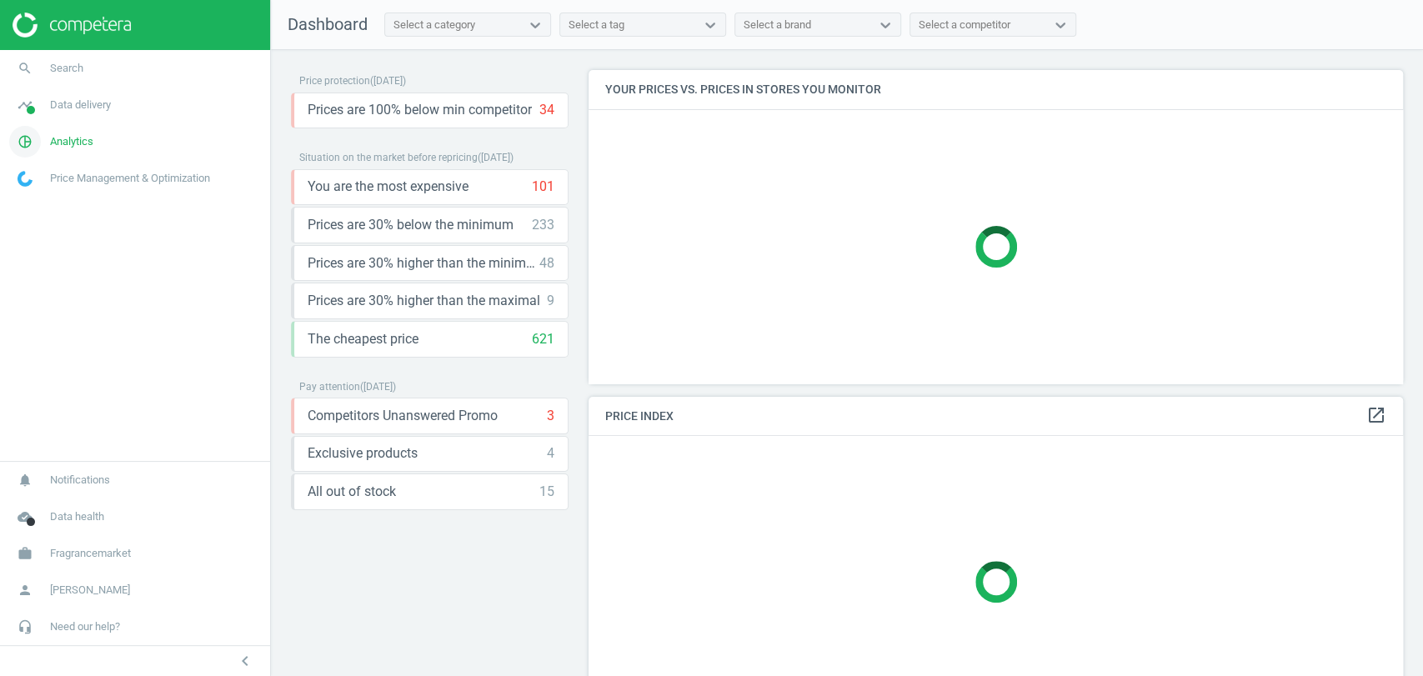
click at [64, 138] on span "Analytics" at bounding box center [71, 141] width 43 height 15
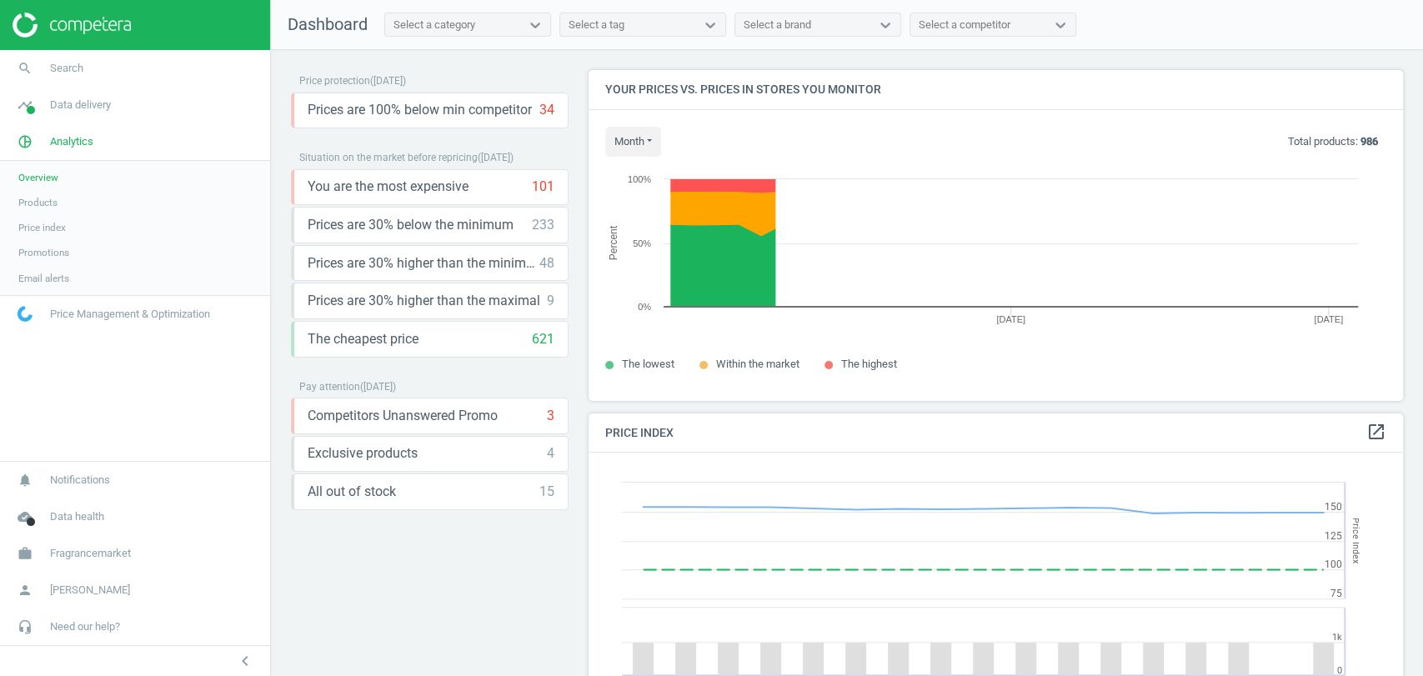
scroll to position [413, 829]
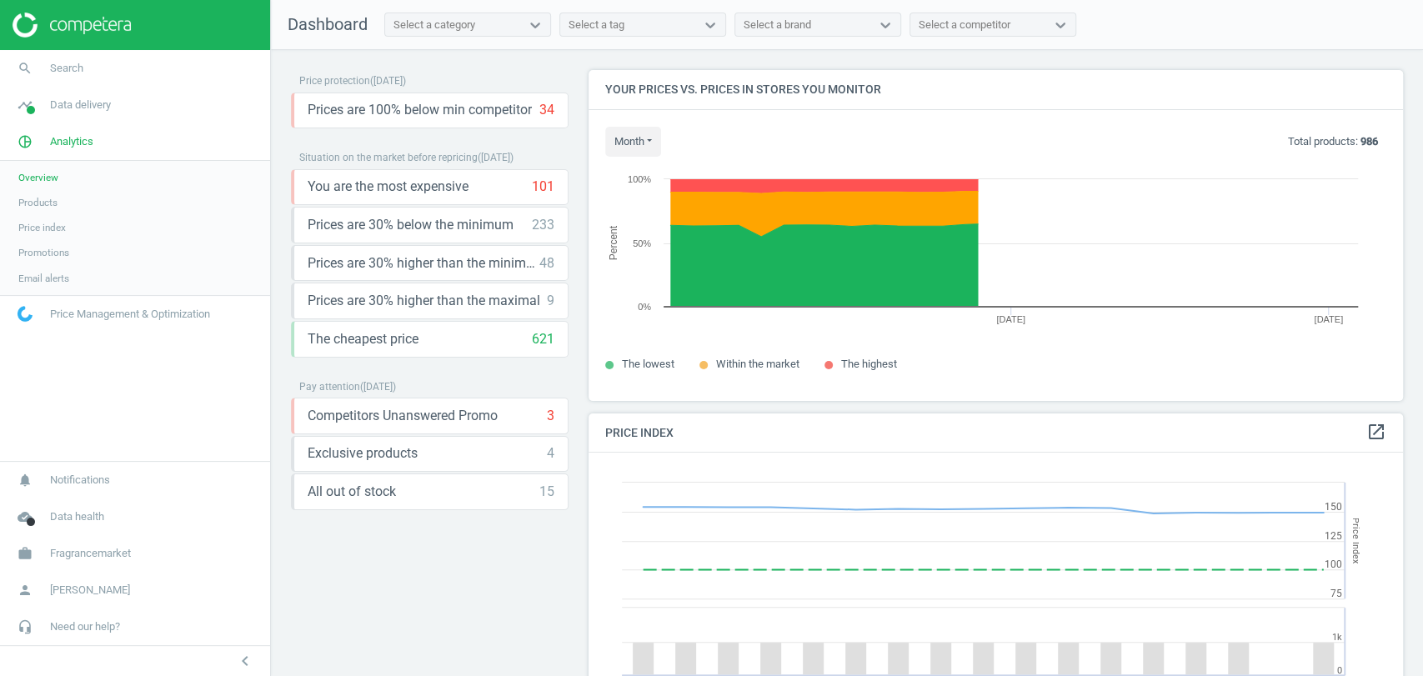
click at [48, 203] on span "Products" at bounding box center [37, 202] width 39 height 13
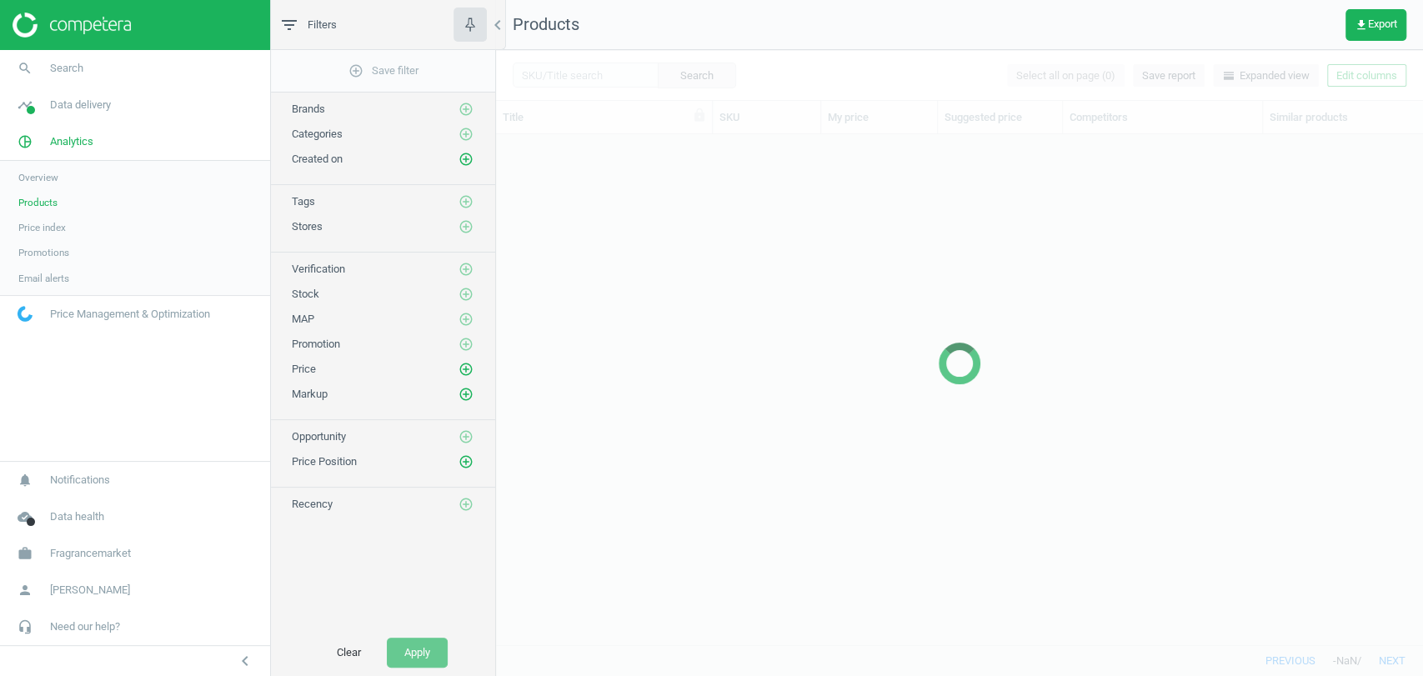
scroll to position [481, 912]
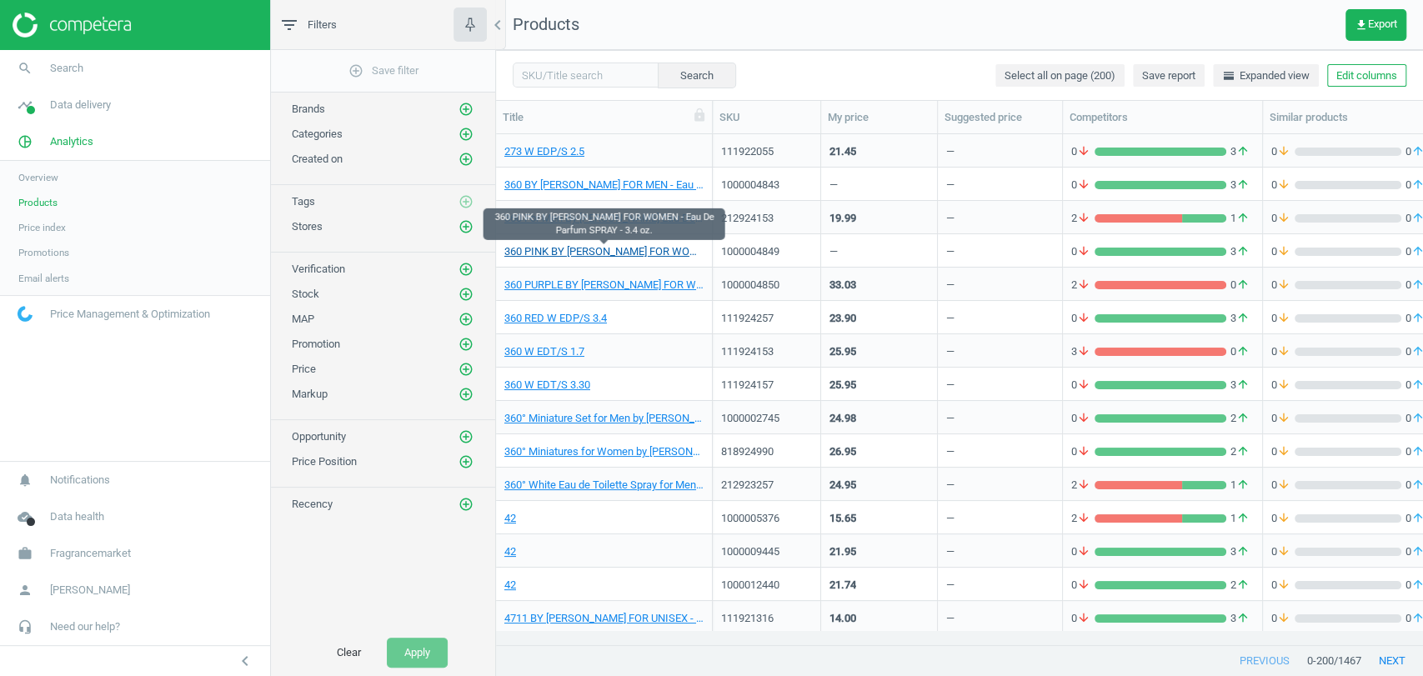
click at [570, 248] on link "360 PINK BY [PERSON_NAME] FOR WOMEN - Eau De Parfum SPRAY - 3.4 oz." at bounding box center [603, 251] width 199 height 15
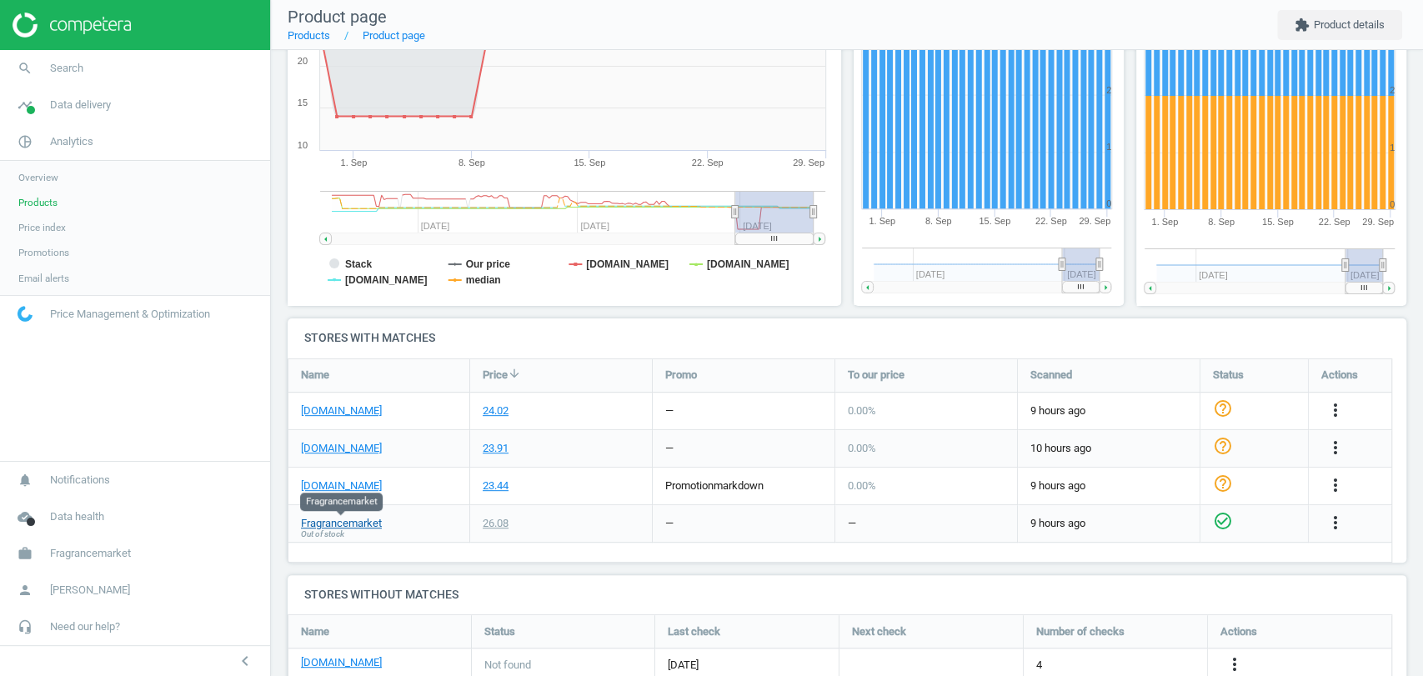
click at [351, 522] on link "Fragrancemarket" at bounding box center [341, 523] width 81 height 15
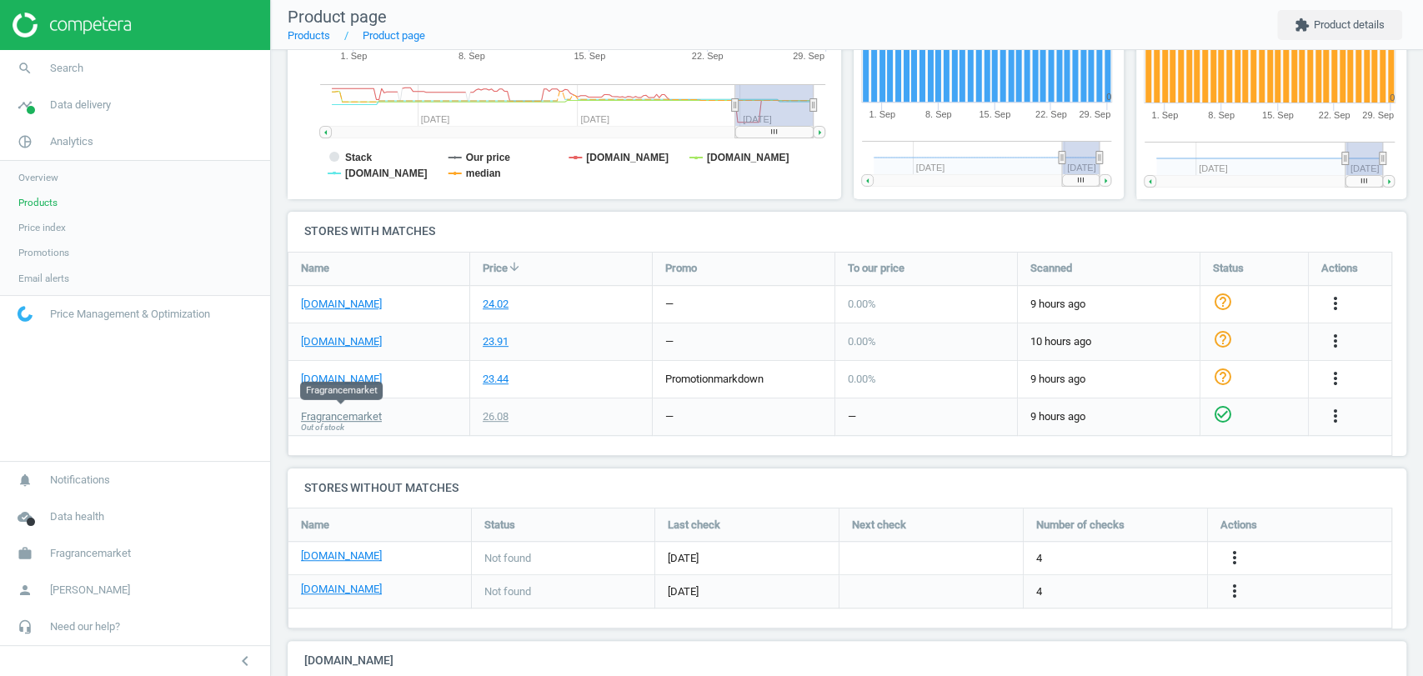
scroll to position [391, 0]
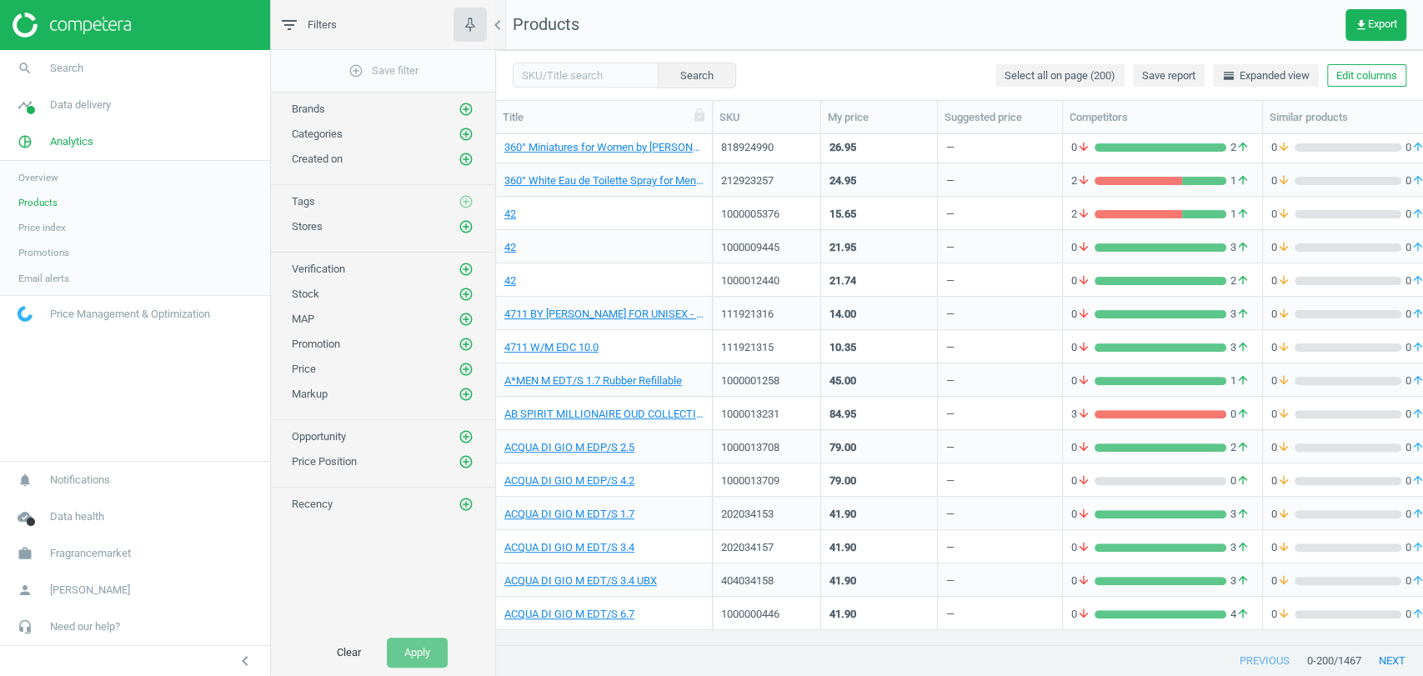
scroll to position [308, 0]
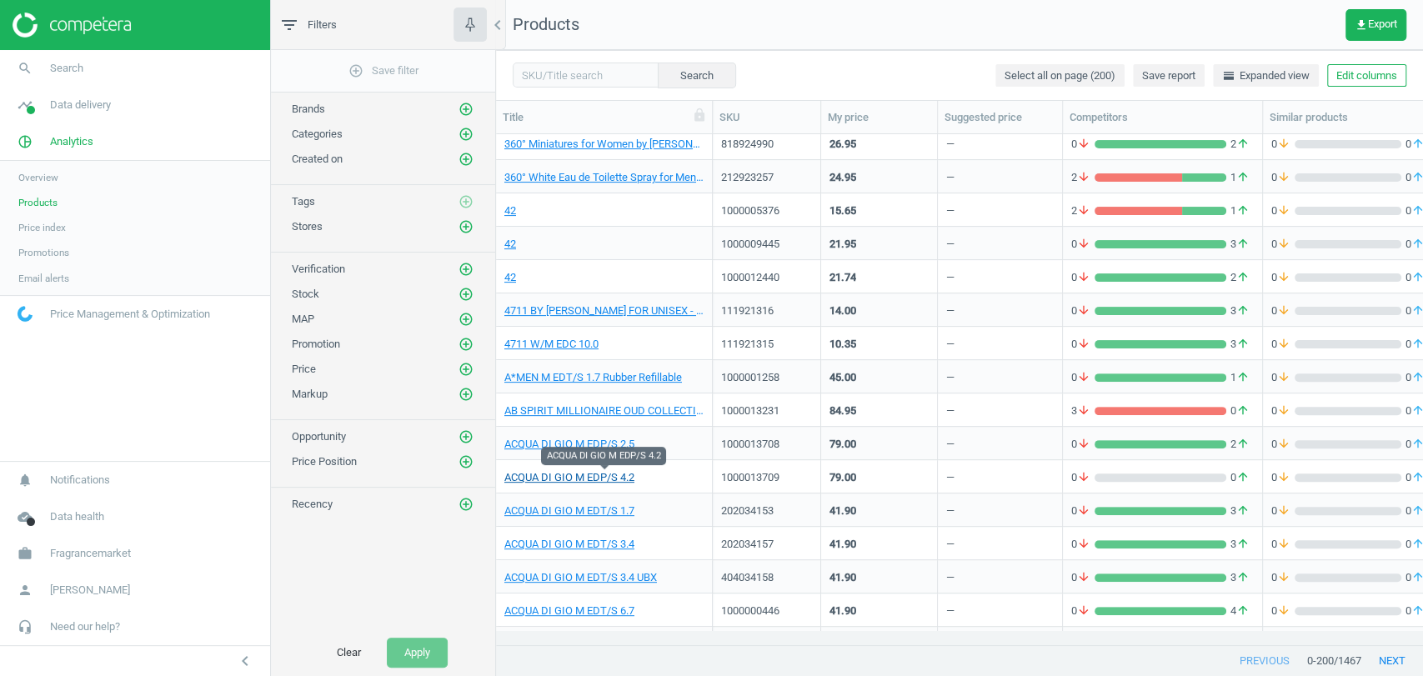
click at [592, 473] on link "ACQUA DI GIO M EDP/S 4.2" at bounding box center [569, 477] width 130 height 15
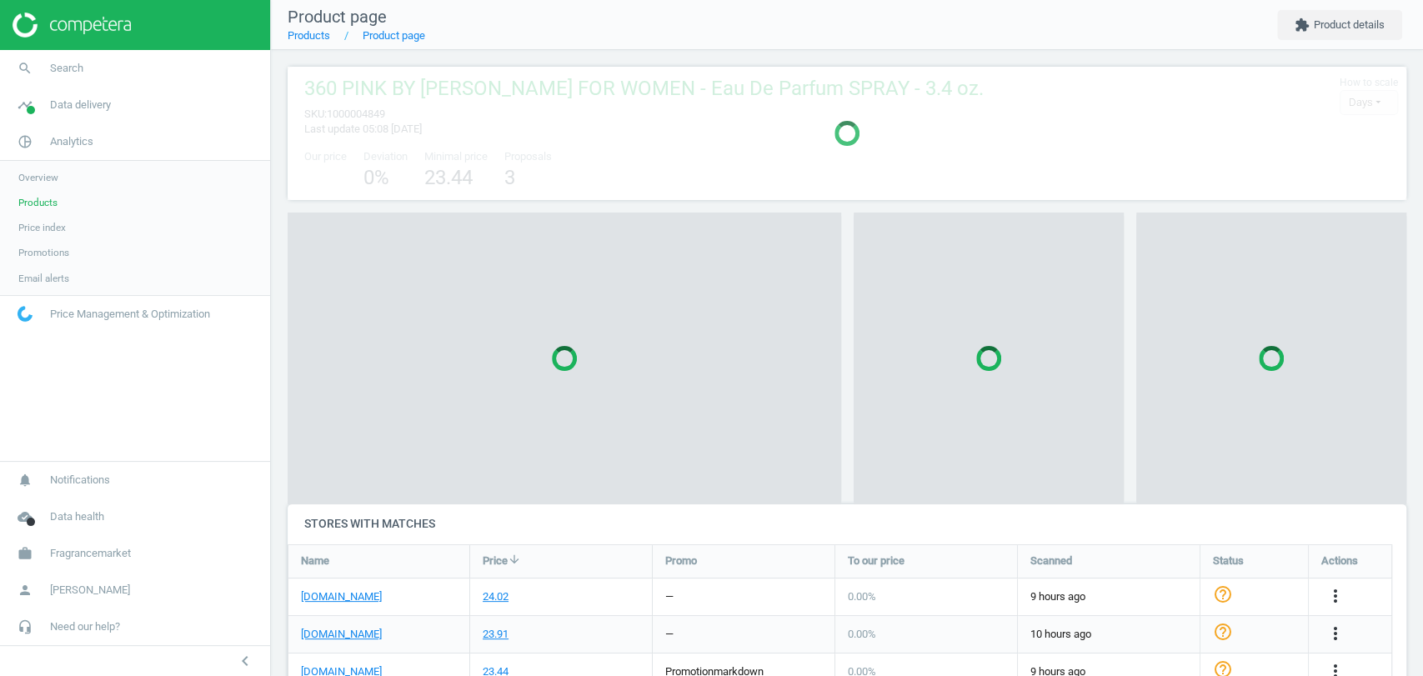
scroll to position [8, 8]
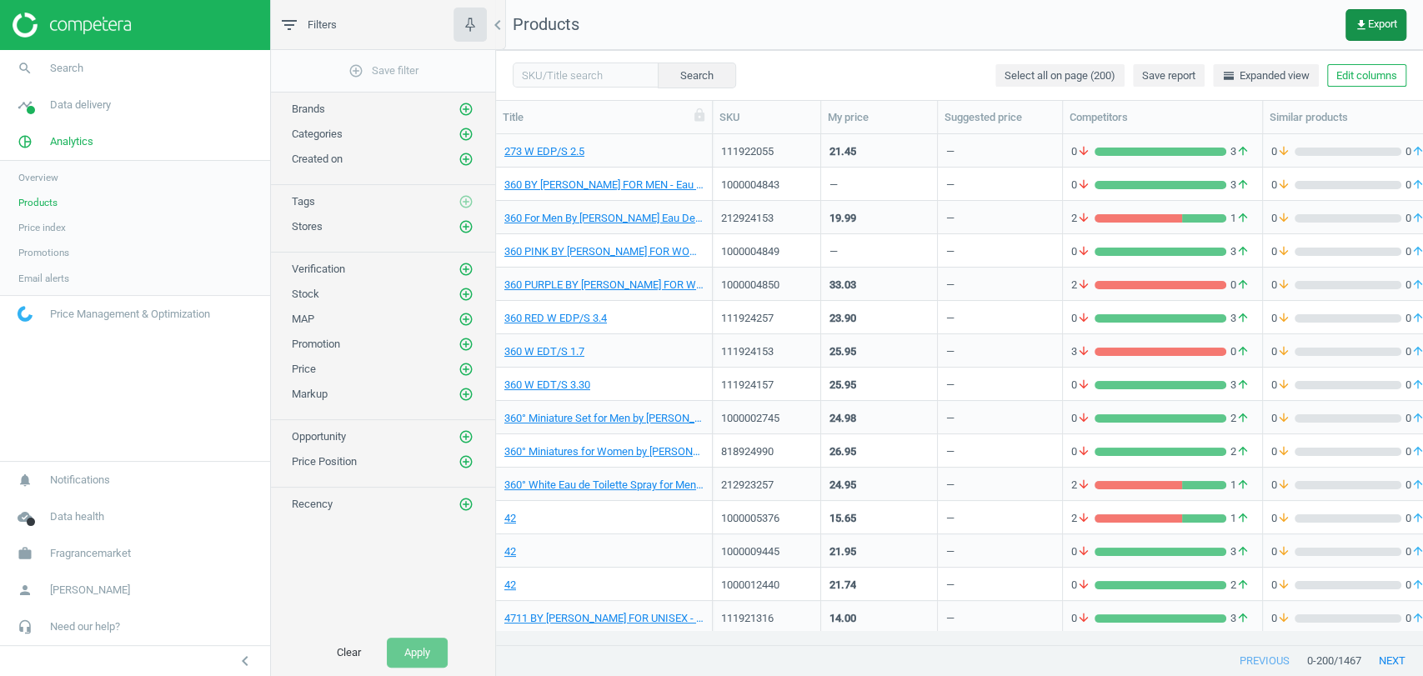
click at [1382, 31] on button "get_app Export" at bounding box center [1375, 25] width 61 height 32
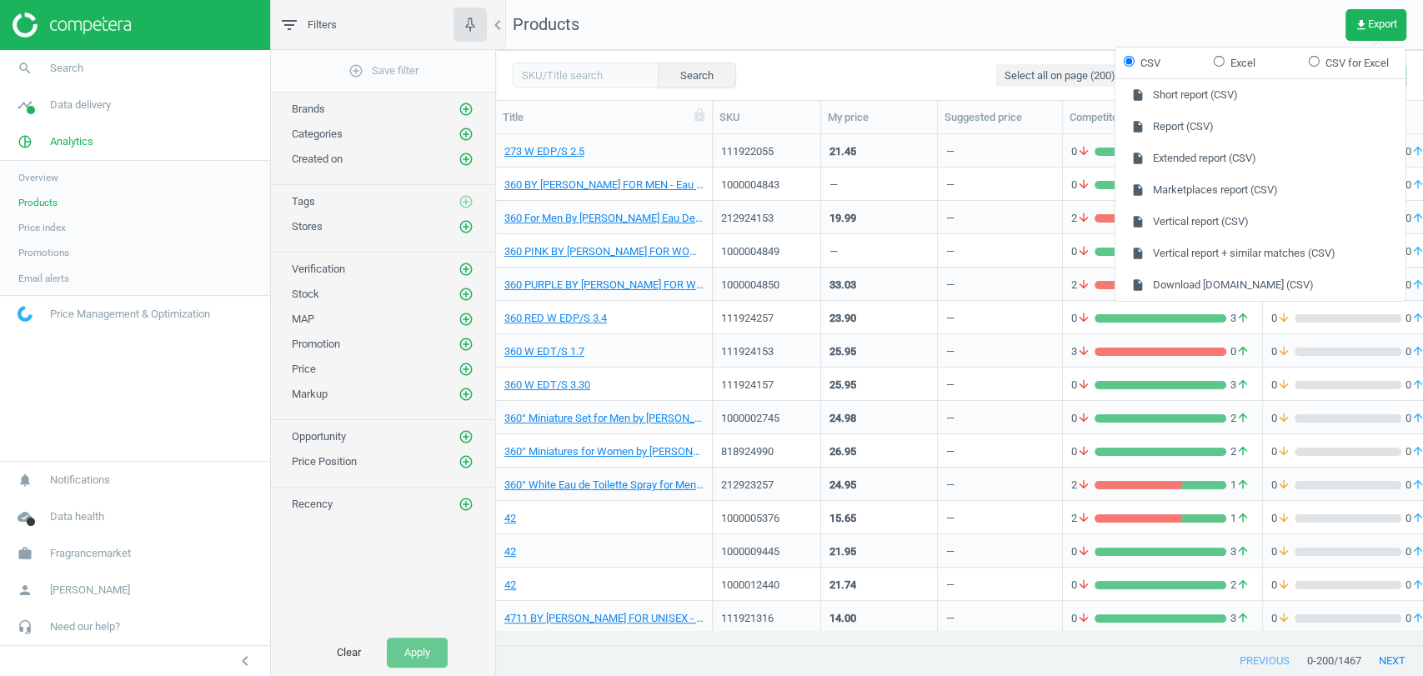
click at [1246, 72] on form "CSV Excel CSV for Excel" at bounding box center [1260, 63] width 290 height 32
click at [1233, 62] on label "Excel" at bounding box center [1235, 62] width 42 height 15
click at [1225, 62] on input "Excel" at bounding box center [1219, 60] width 11 height 11
radio input "true"
click at [1234, 140] on button "insert_drive_file Report (Excel)" at bounding box center [1260, 127] width 290 height 32
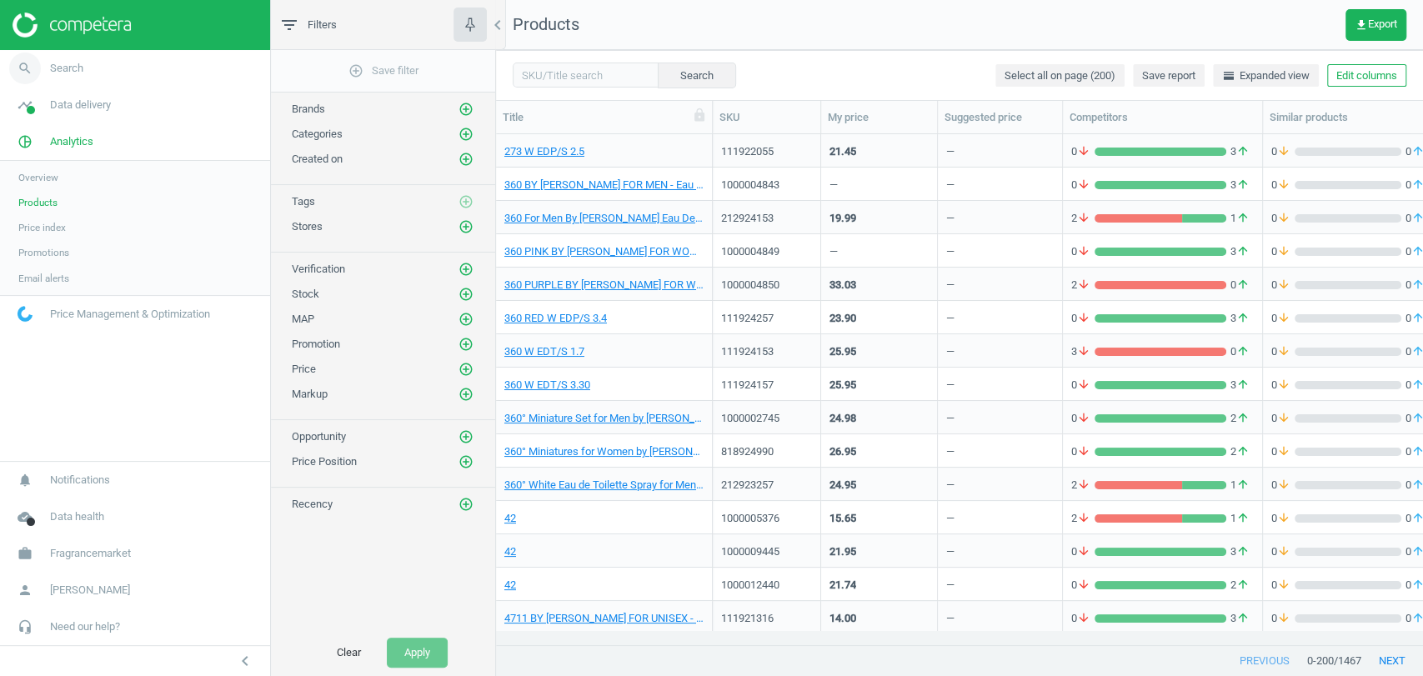
click at [78, 76] on link "search Search" at bounding box center [135, 68] width 270 height 37
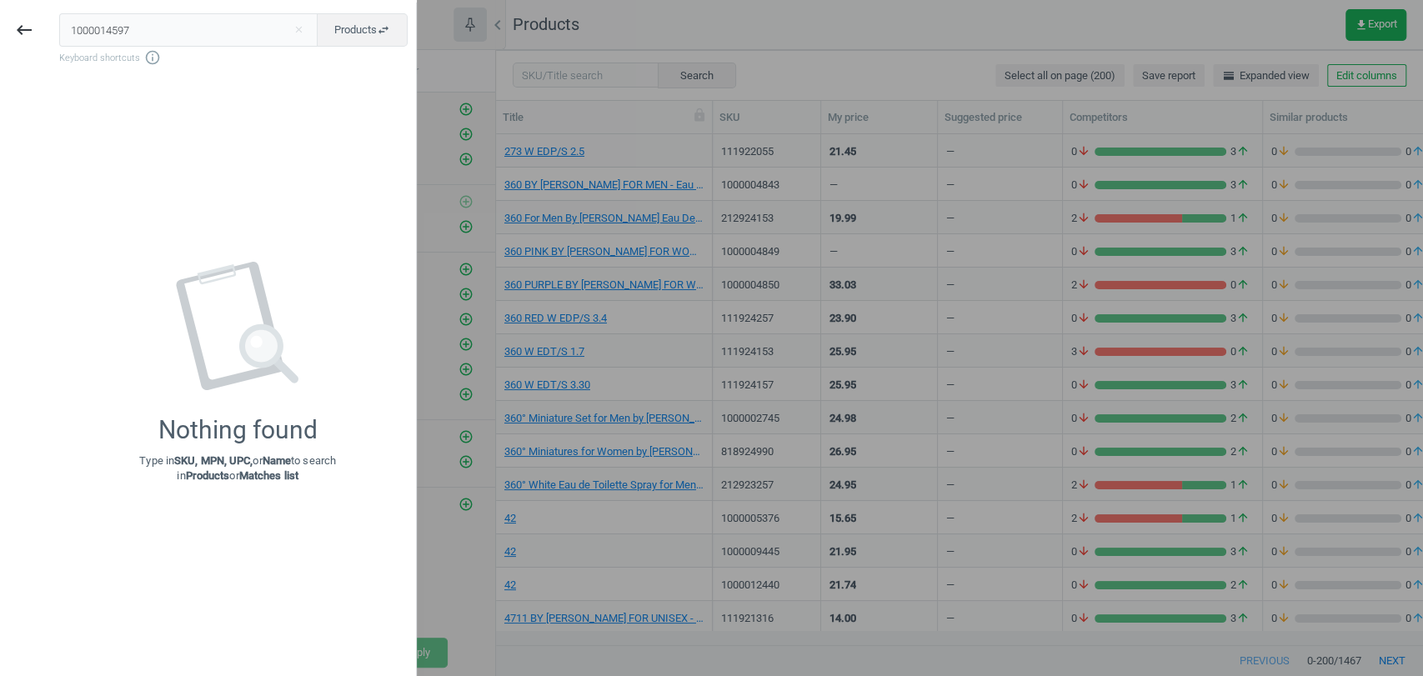
type input "1000014597"
click at [912, 35] on div at bounding box center [711, 338] width 1423 height 676
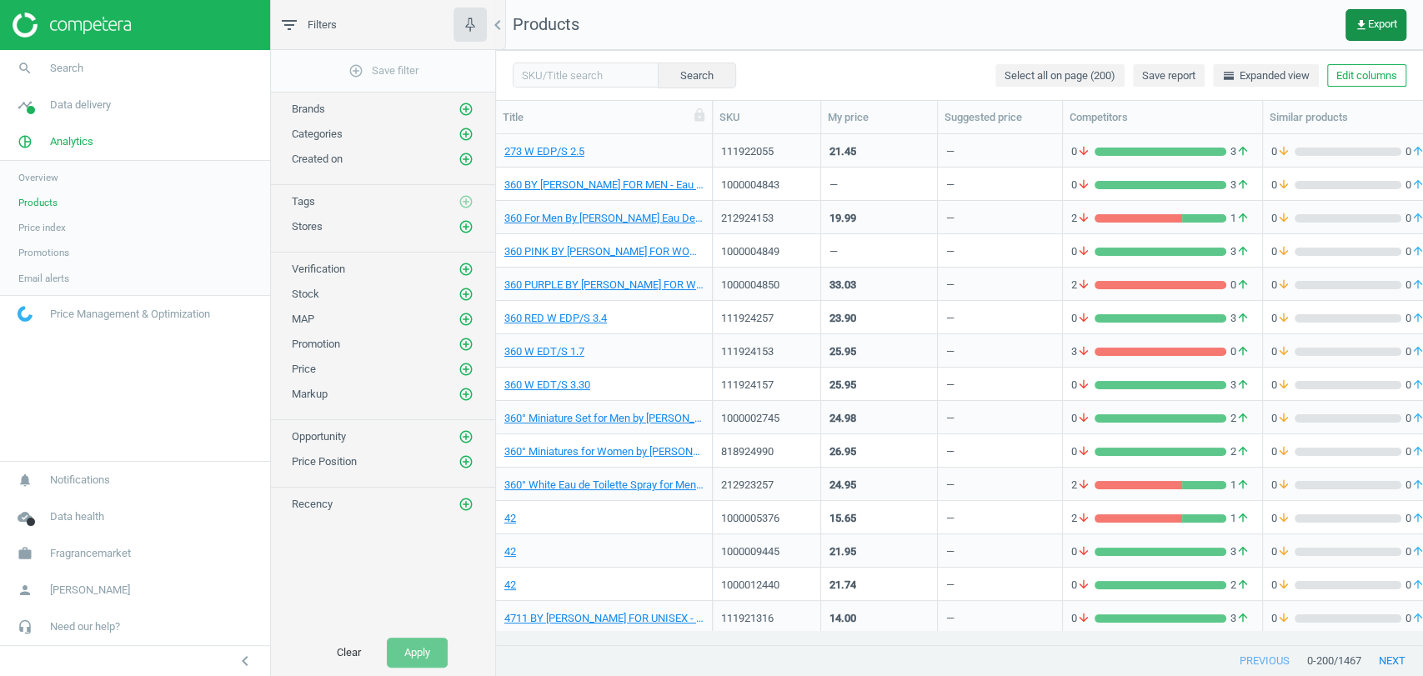
click at [1377, 32] on button "get_app Export" at bounding box center [1375, 25] width 61 height 32
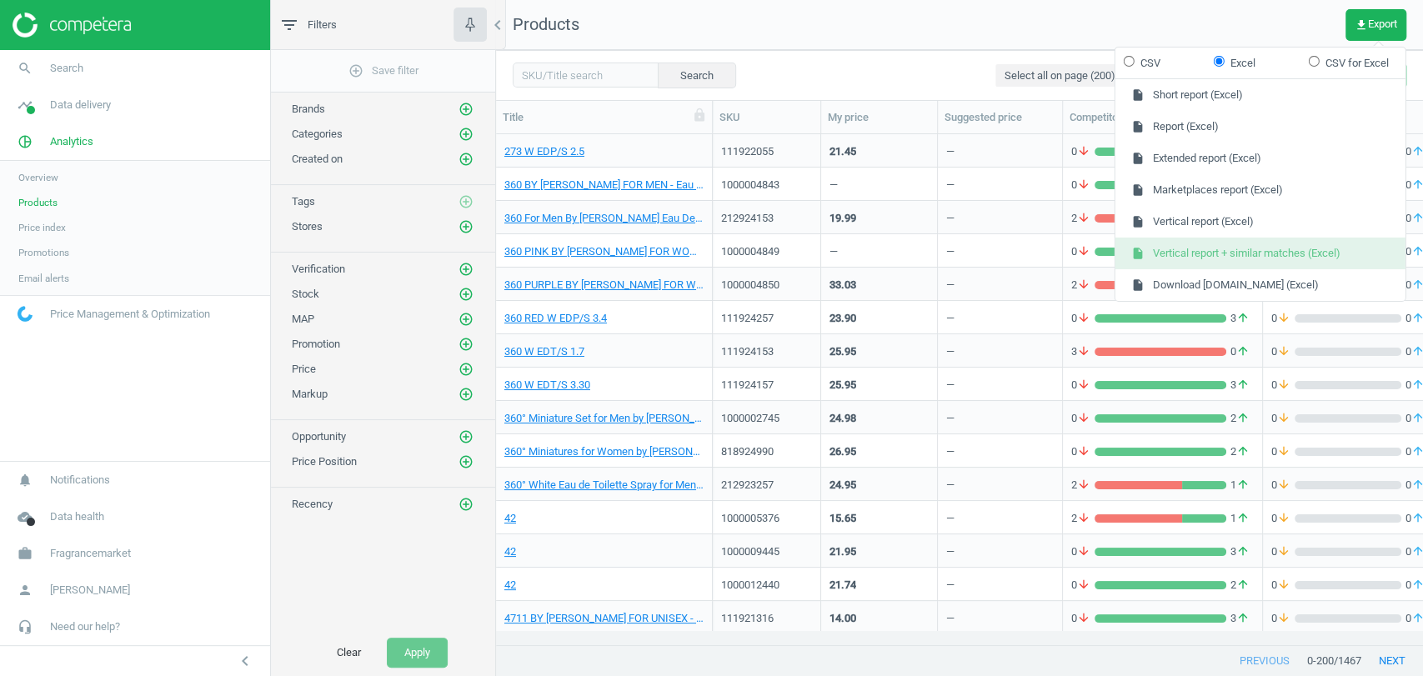
click at [1279, 251] on button "insert_drive_file Vertical report + similar matches (Excel)" at bounding box center [1260, 254] width 290 height 32
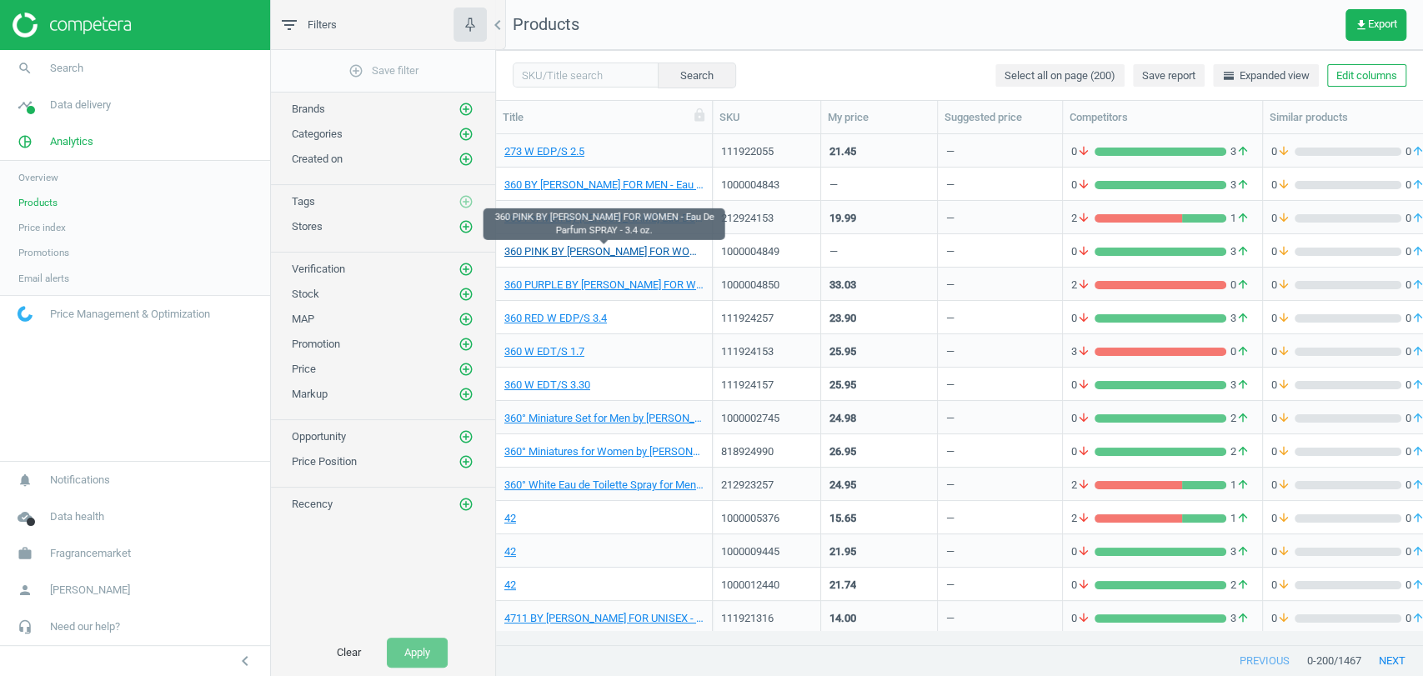
click at [628, 258] on link "360 PINK BY [PERSON_NAME] FOR WOMEN - Eau De Parfum SPRAY - 3.4 oz." at bounding box center [603, 251] width 199 height 15
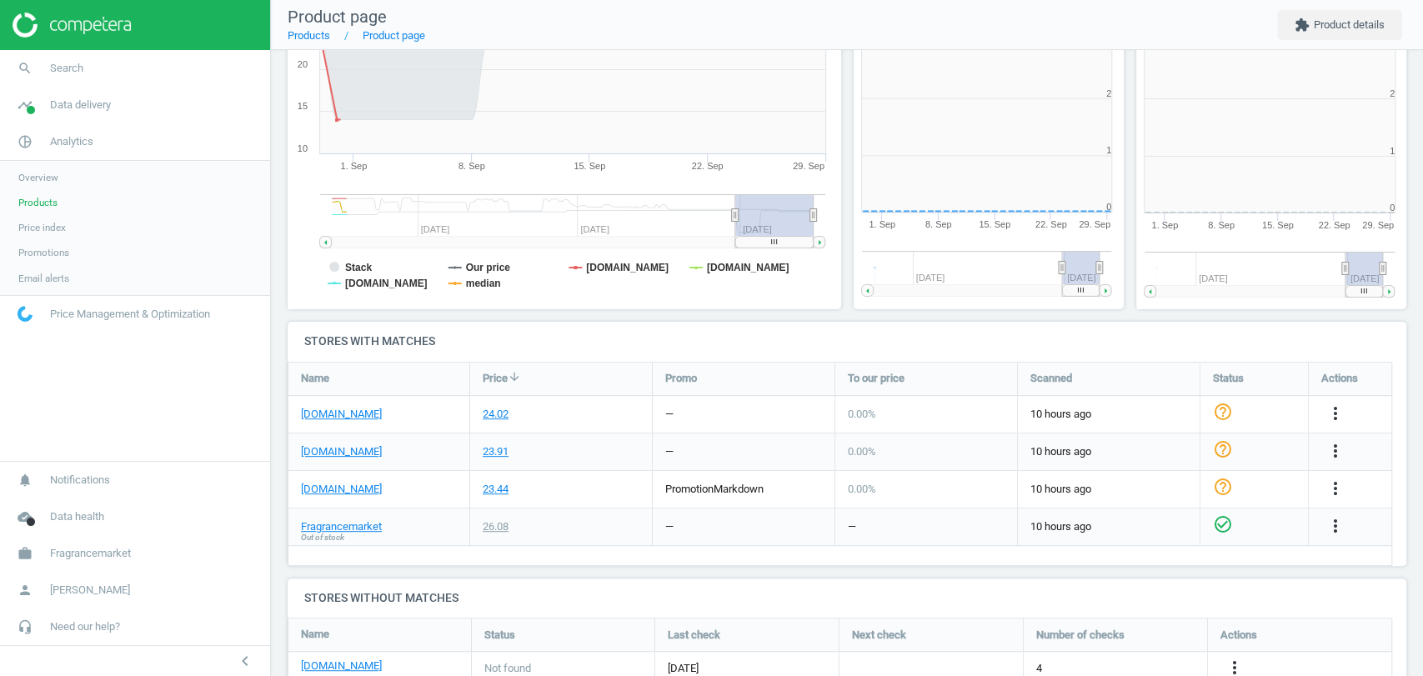
scroll to position [8, 8]
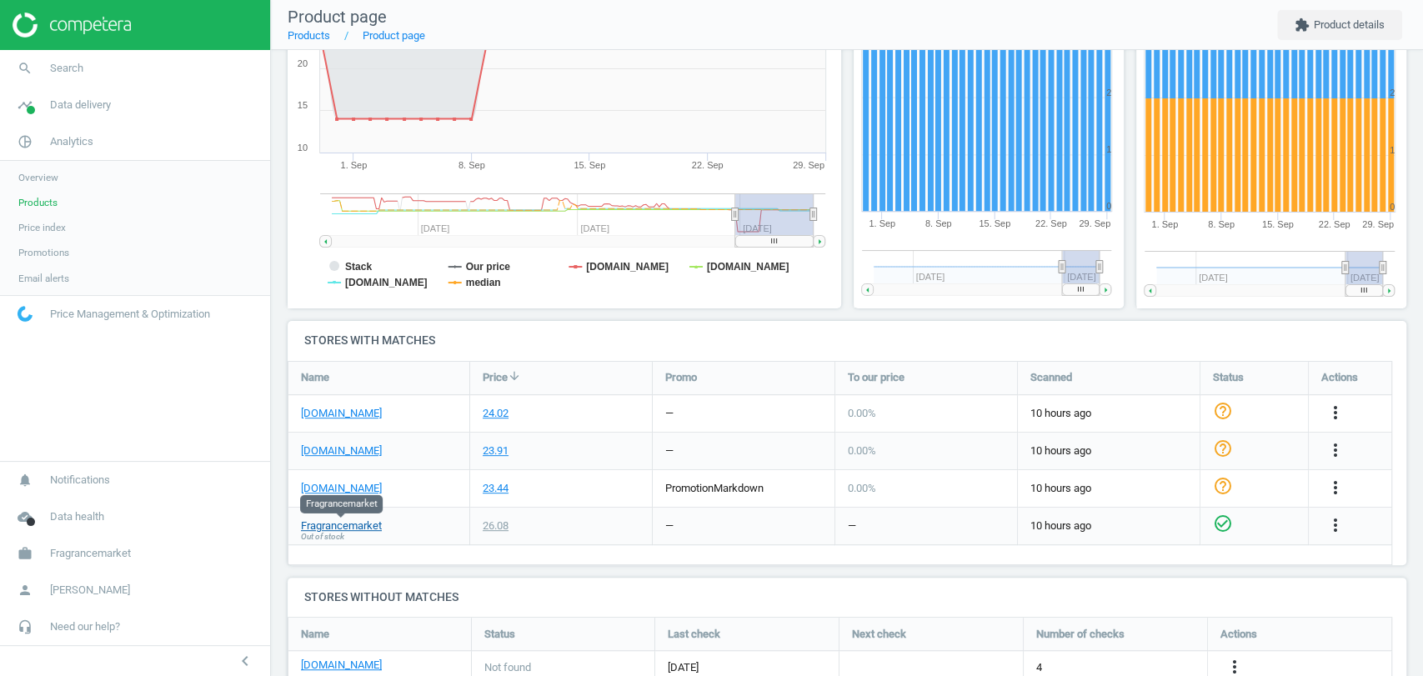
click at [333, 527] on link "Fragrancemarket" at bounding box center [341, 526] width 81 height 15
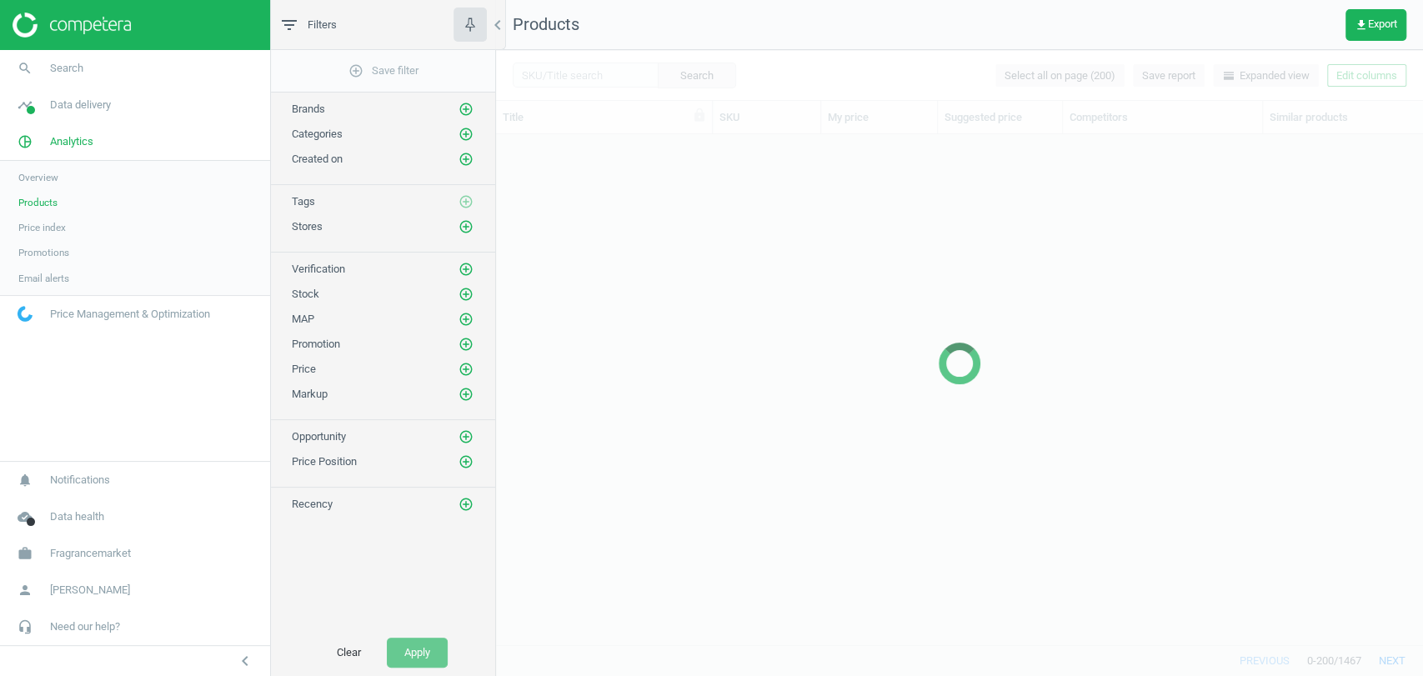
scroll to position [481, 912]
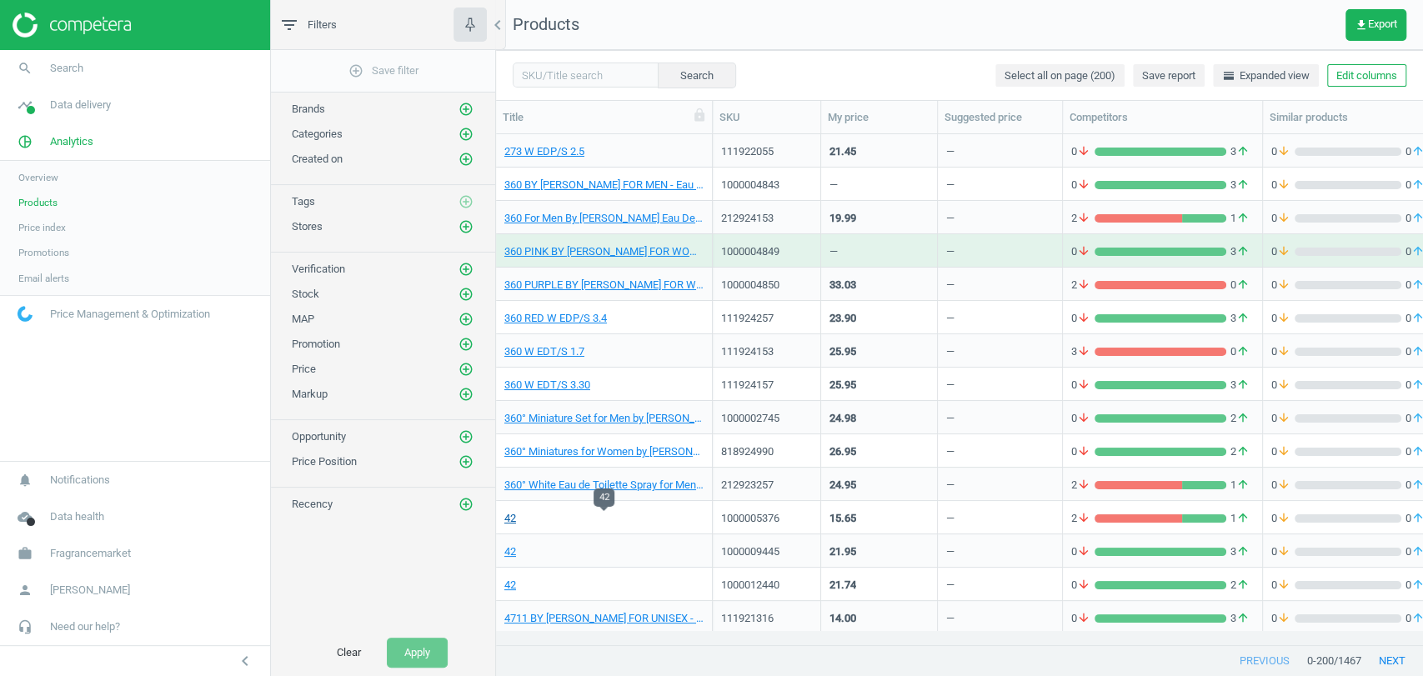
click at [510, 518] on link "42" at bounding box center [510, 518] width 12 height 15
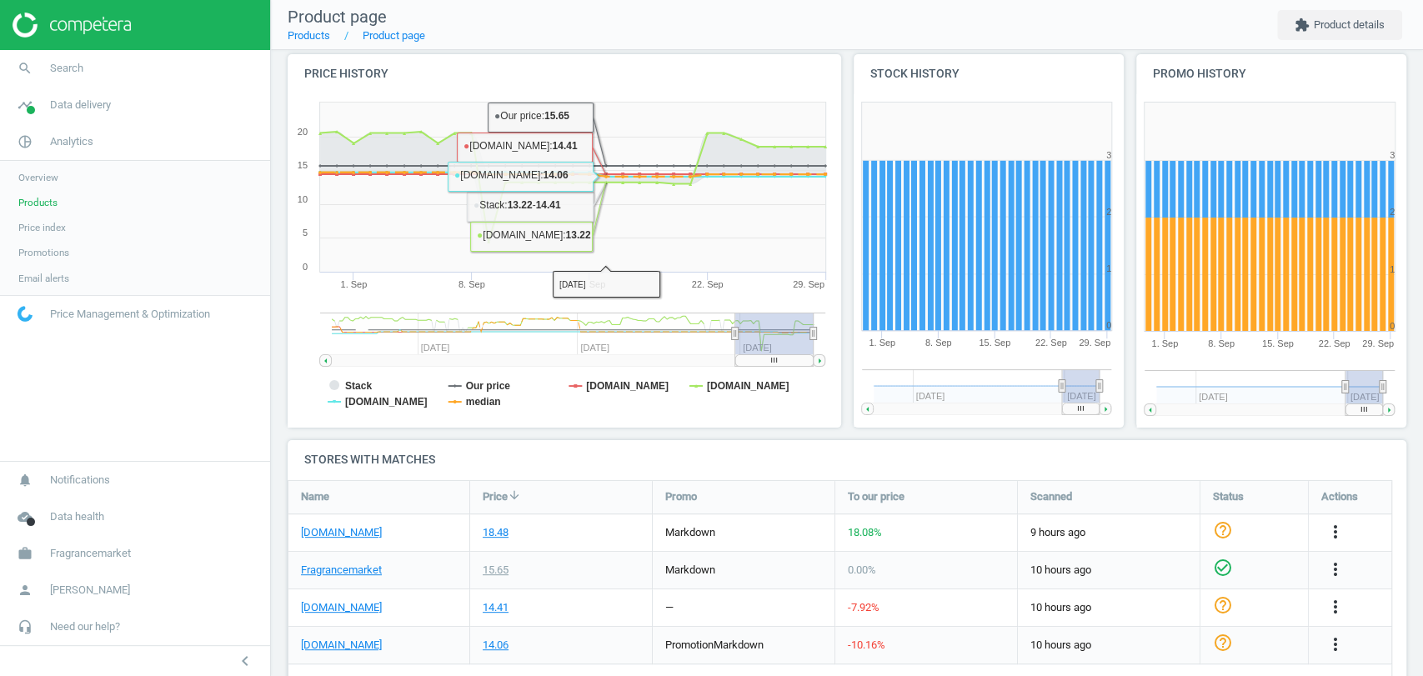
scroll to position [255, 0]
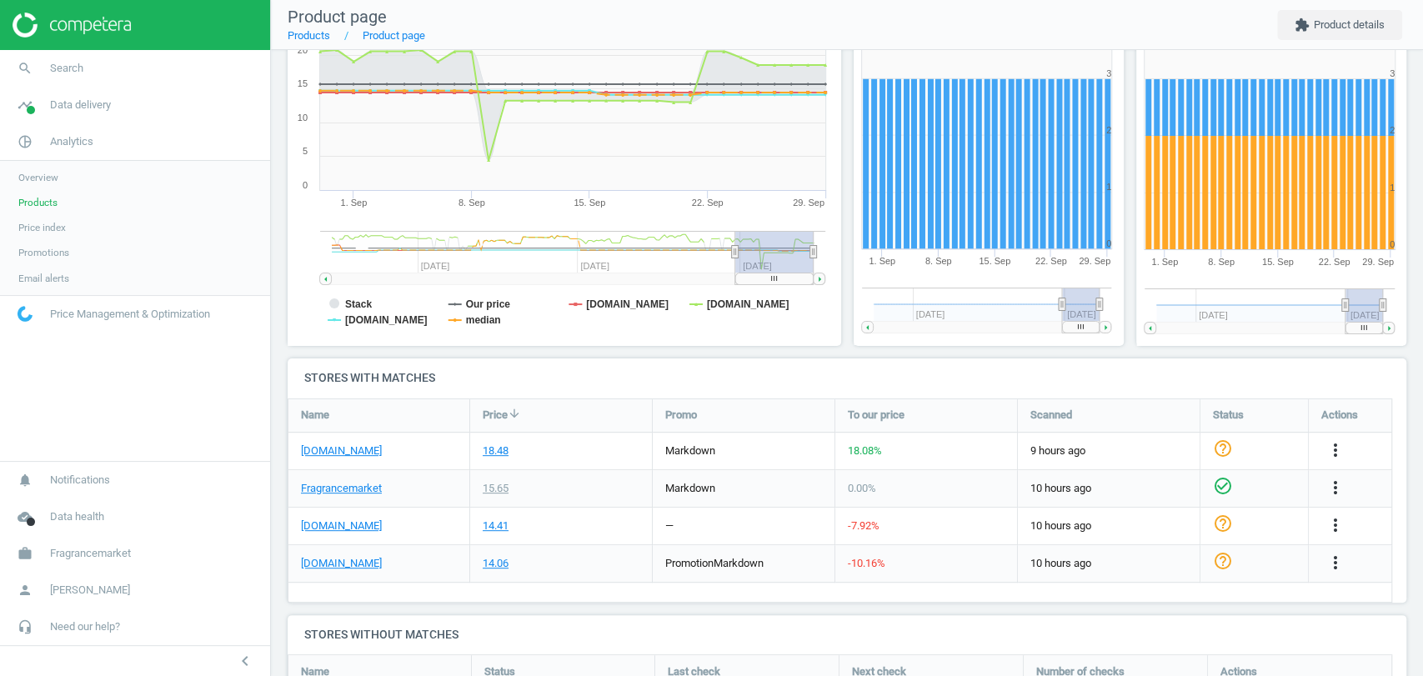
click at [353, 478] on div "Fragrancemarket" at bounding box center [378, 488] width 181 height 37
click at [338, 485] on link "Fragrancemarket" at bounding box center [341, 488] width 81 height 15
click at [103, 548] on span "Fragrancemarket" at bounding box center [90, 553] width 81 height 15
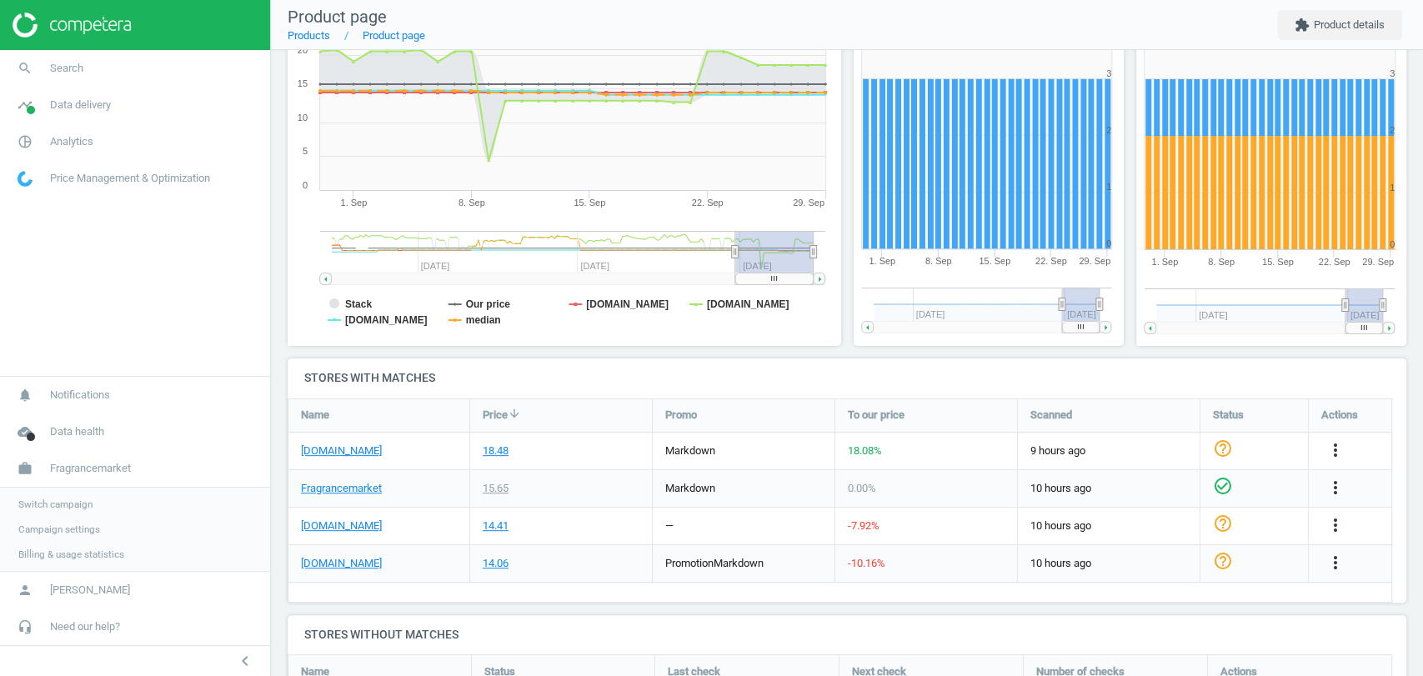
click at [47, 527] on span "Campaign settings" at bounding box center [59, 529] width 82 height 13
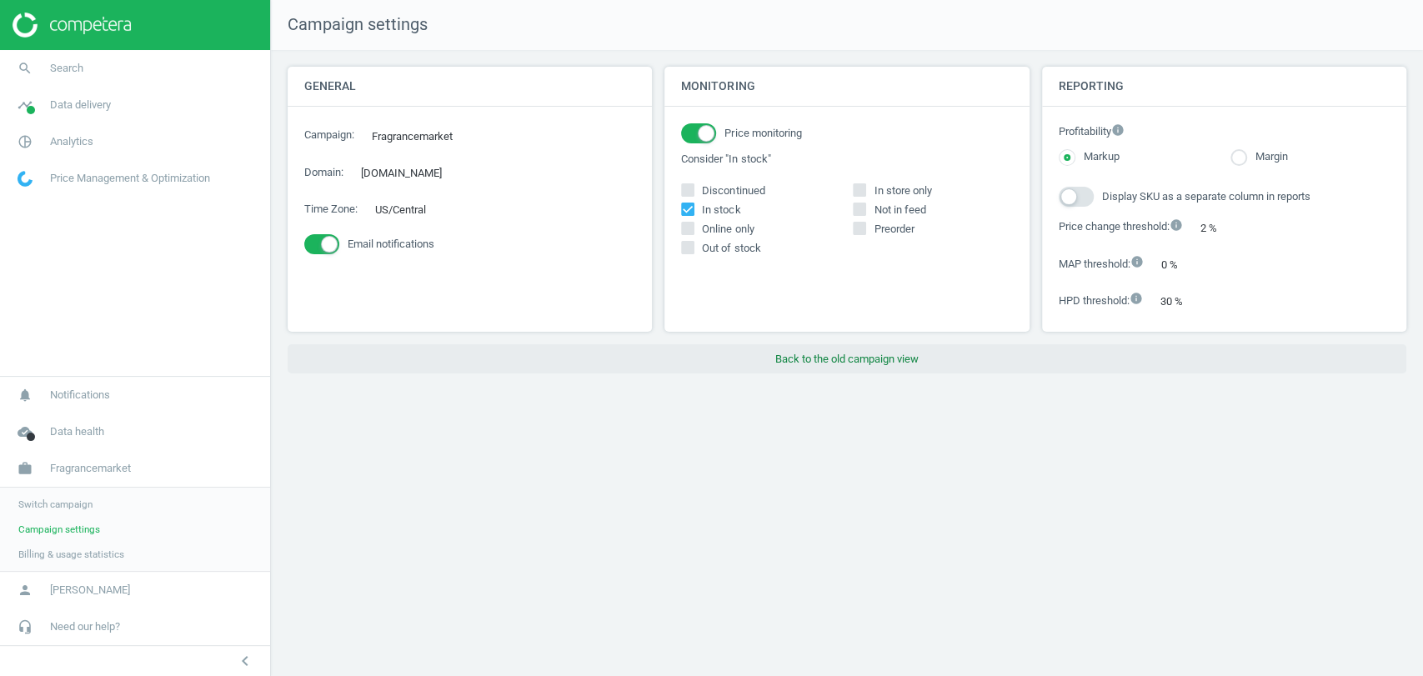
click at [868, 362] on button "Back to the old campaign view" at bounding box center [847, 359] width 1119 height 30
